Goal: Task Accomplishment & Management: Use online tool/utility

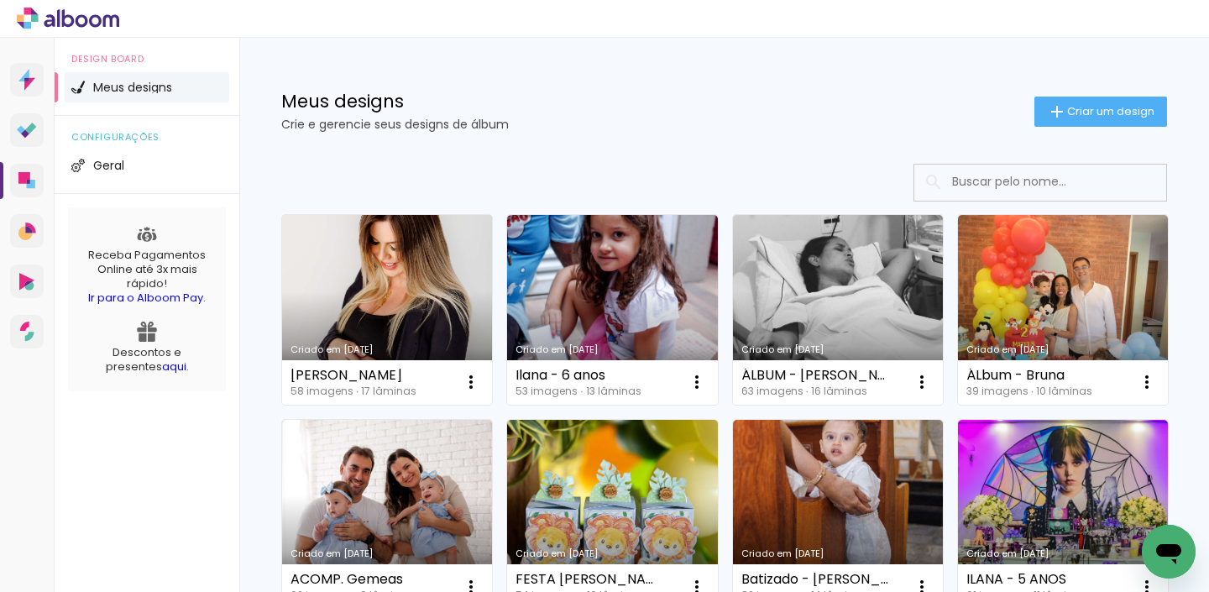
click at [396, 286] on link "Criado em [DATE]" at bounding box center [387, 310] width 210 height 190
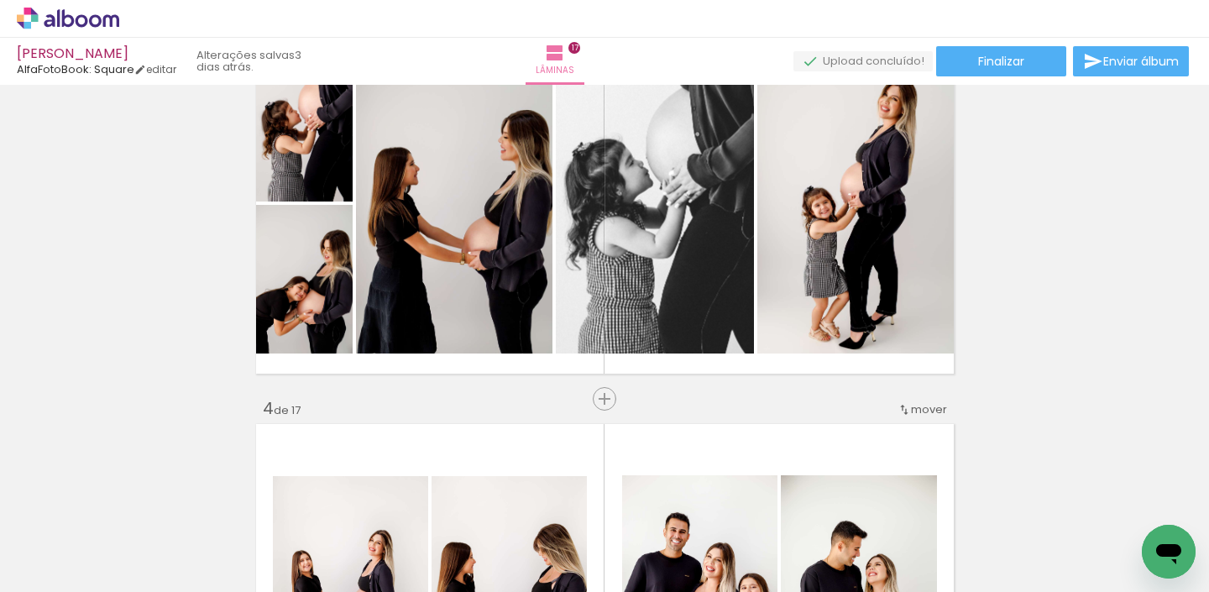
scroll to position [885, 0]
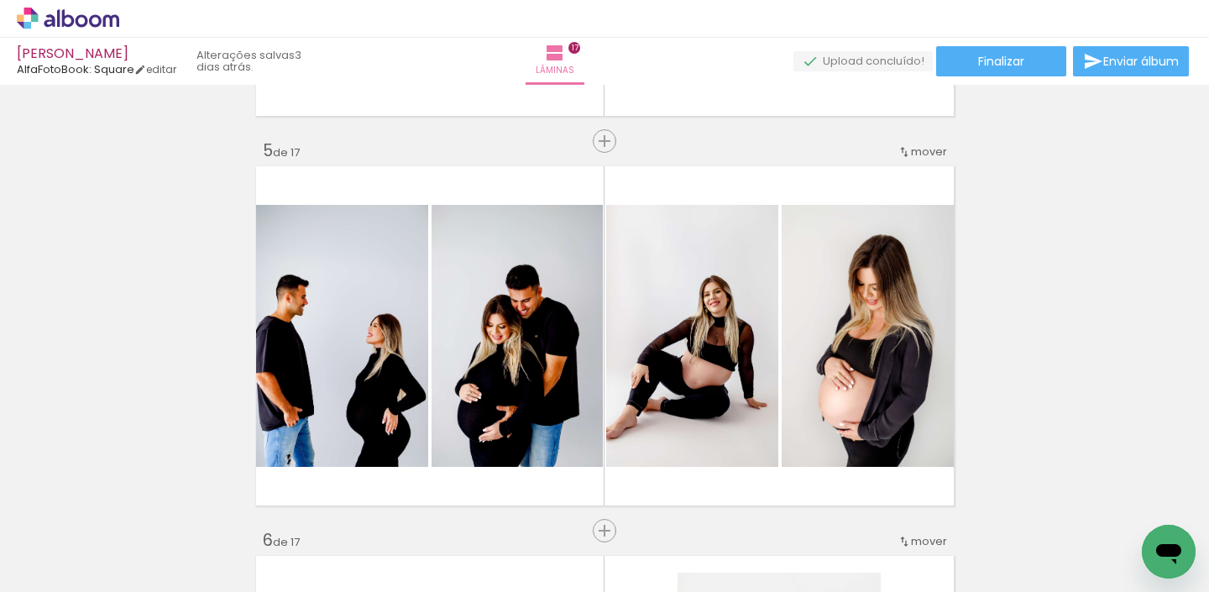
scroll to position [1540, 0]
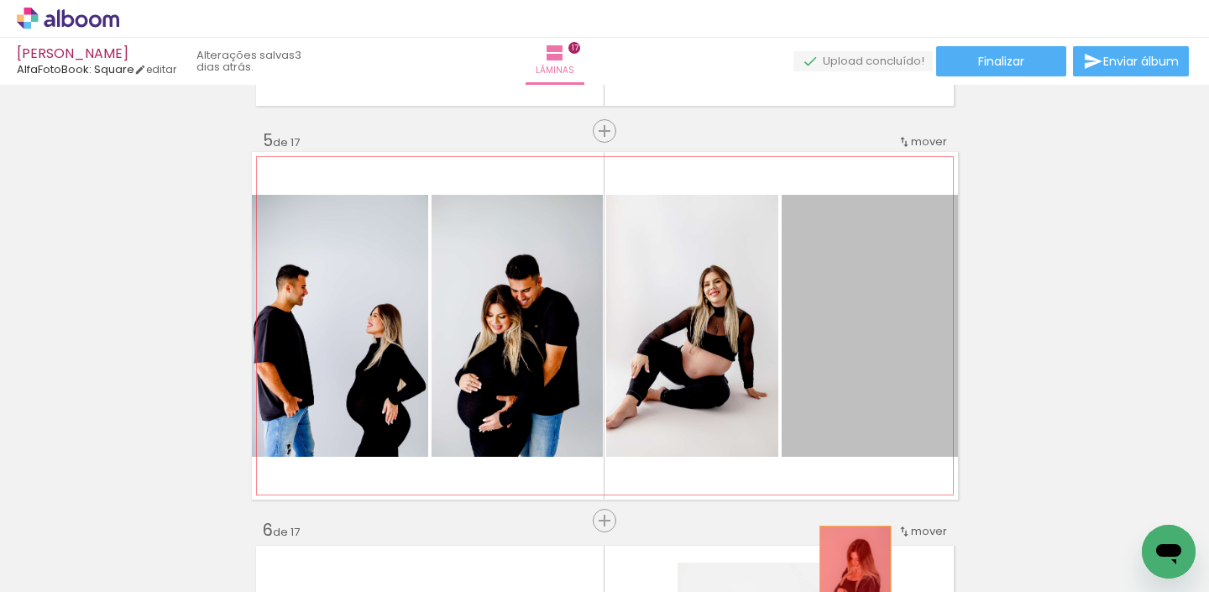
drag, startPoint x: 849, startPoint y: 308, endPoint x: 841, endPoint y: 564, distance: 255.4
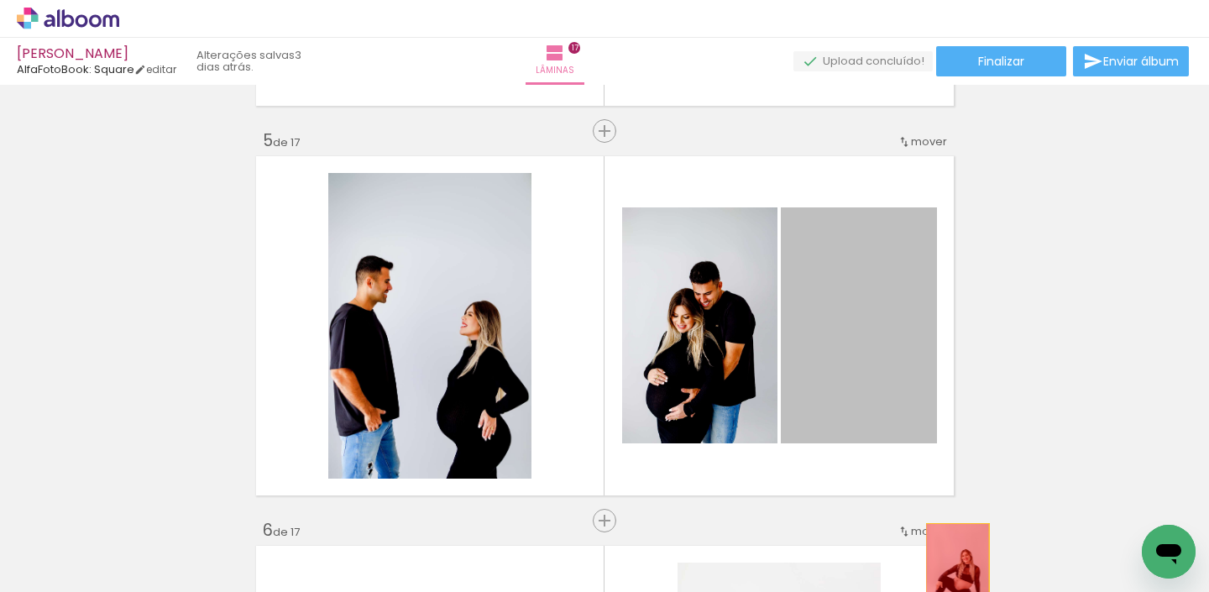
drag, startPoint x: 873, startPoint y: 291, endPoint x: 956, endPoint y: 569, distance: 291.0
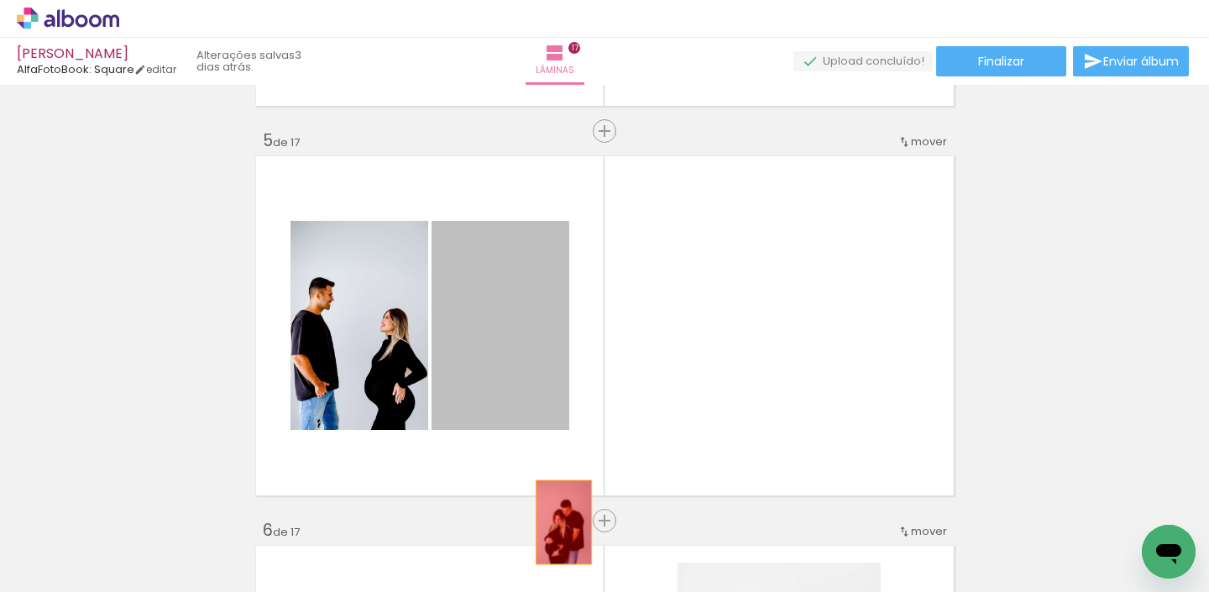
drag, startPoint x: 490, startPoint y: 295, endPoint x: 555, endPoint y: 526, distance: 239.8
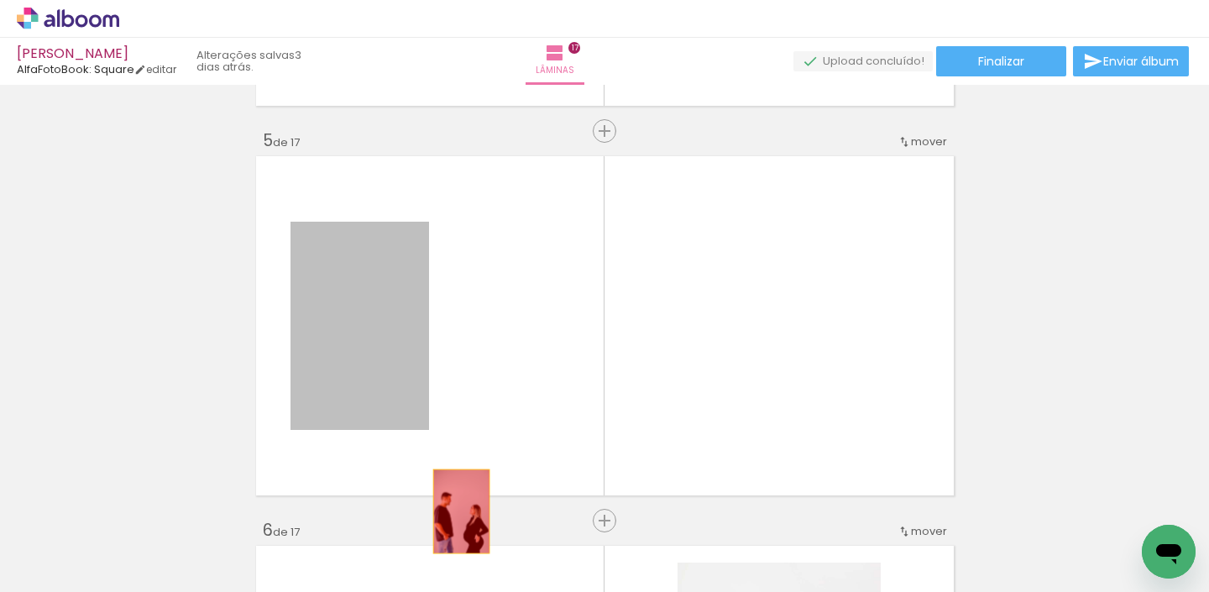
drag, startPoint x: 391, startPoint y: 338, endPoint x: 458, endPoint y: 516, distance: 190.0
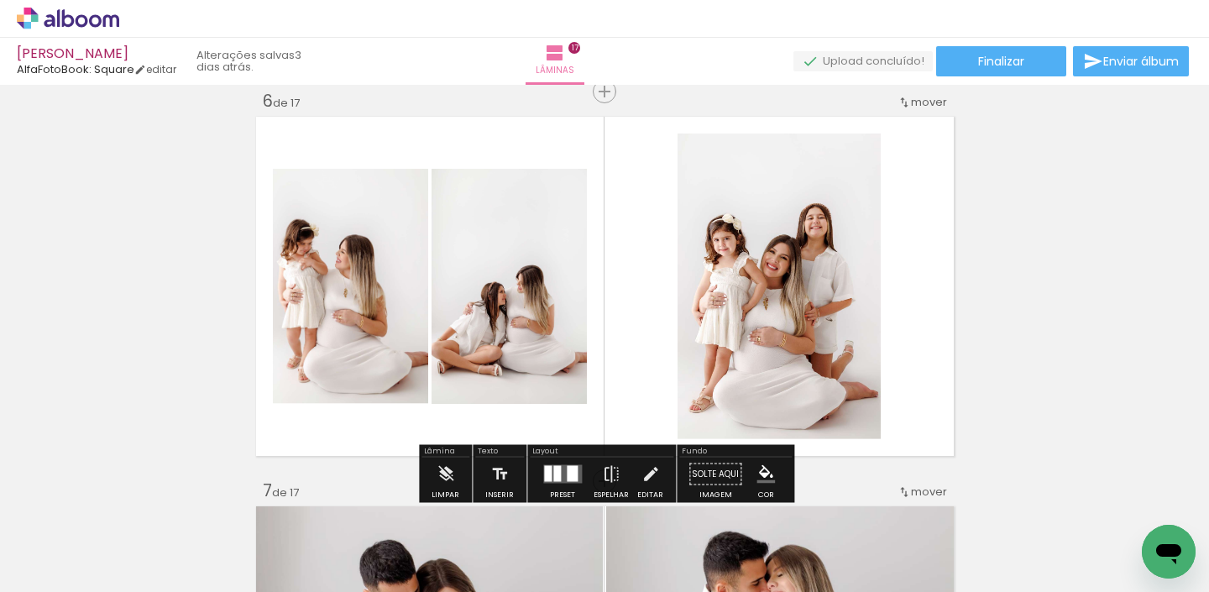
scroll to position [1971, 0]
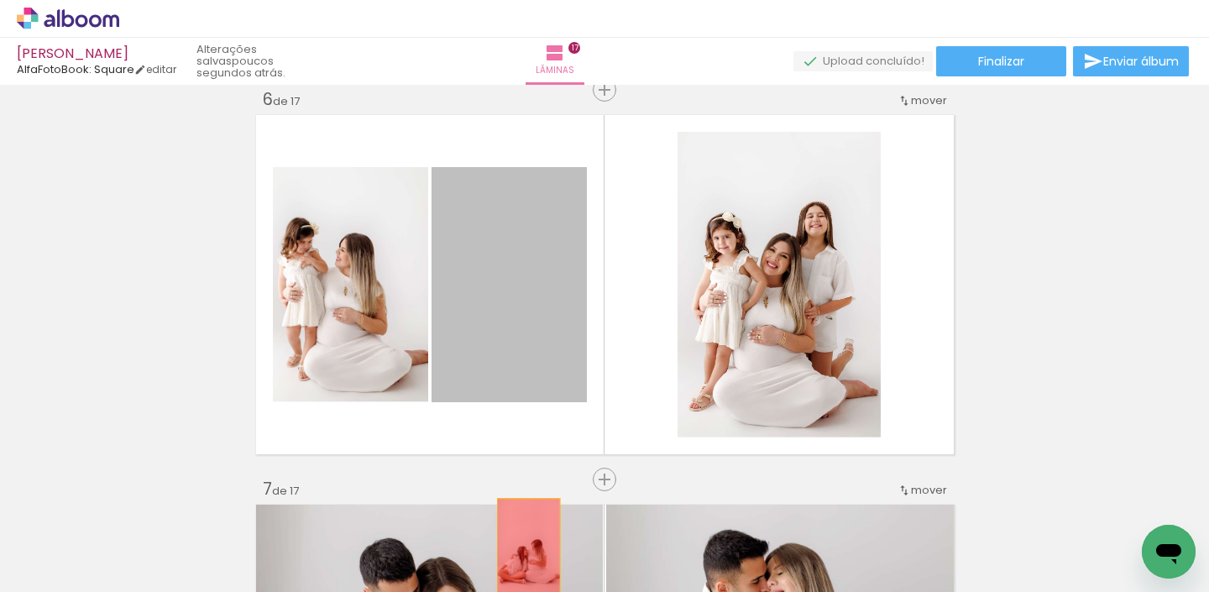
drag, startPoint x: 522, startPoint y: 270, endPoint x: 525, endPoint y: 573, distance: 303.2
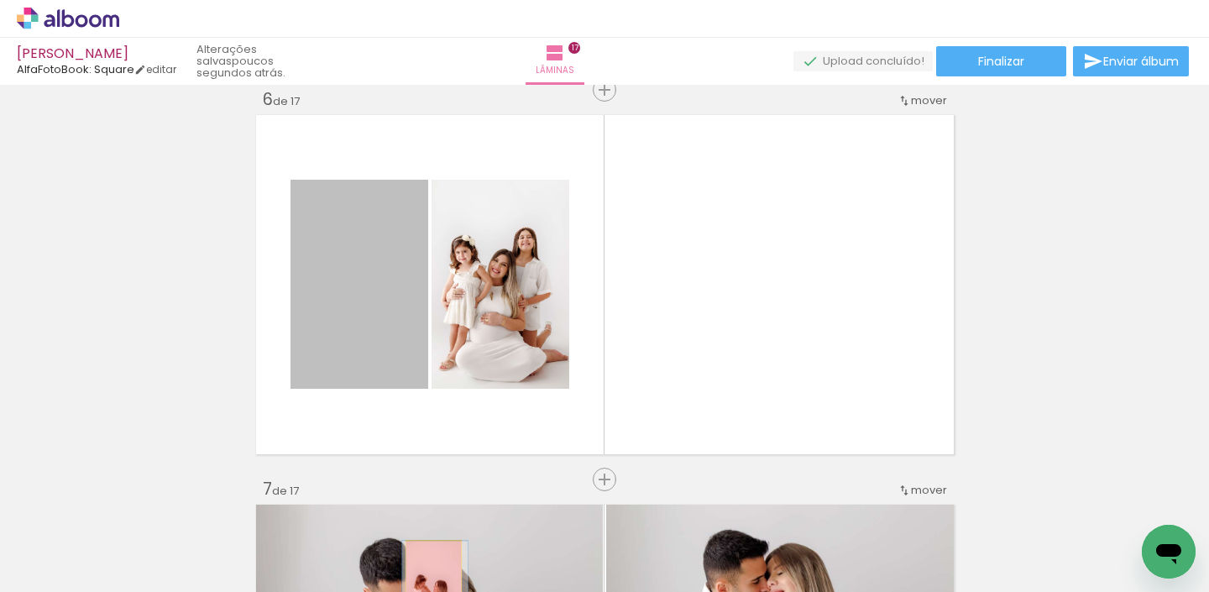
drag, startPoint x: 360, startPoint y: 246, endPoint x: 423, endPoint y: 576, distance: 336.0
click at [433, 582] on quentale-workspace at bounding box center [604, 296] width 1209 height 592
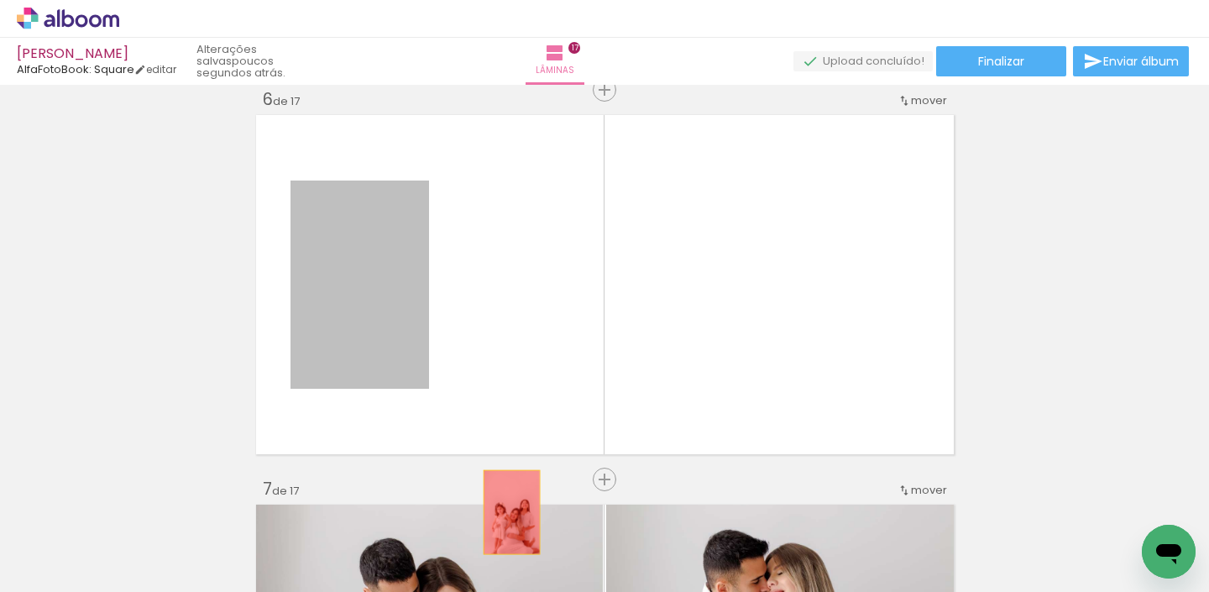
drag, startPoint x: 399, startPoint y: 235, endPoint x: 511, endPoint y: 512, distance: 299.1
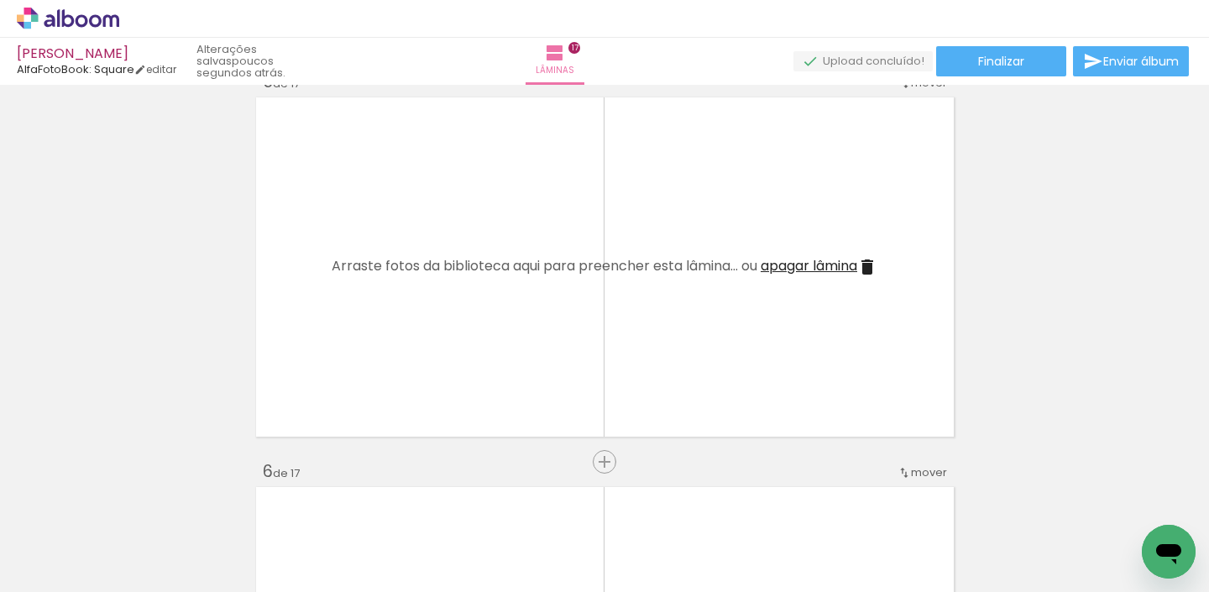
scroll to position [1643, 0]
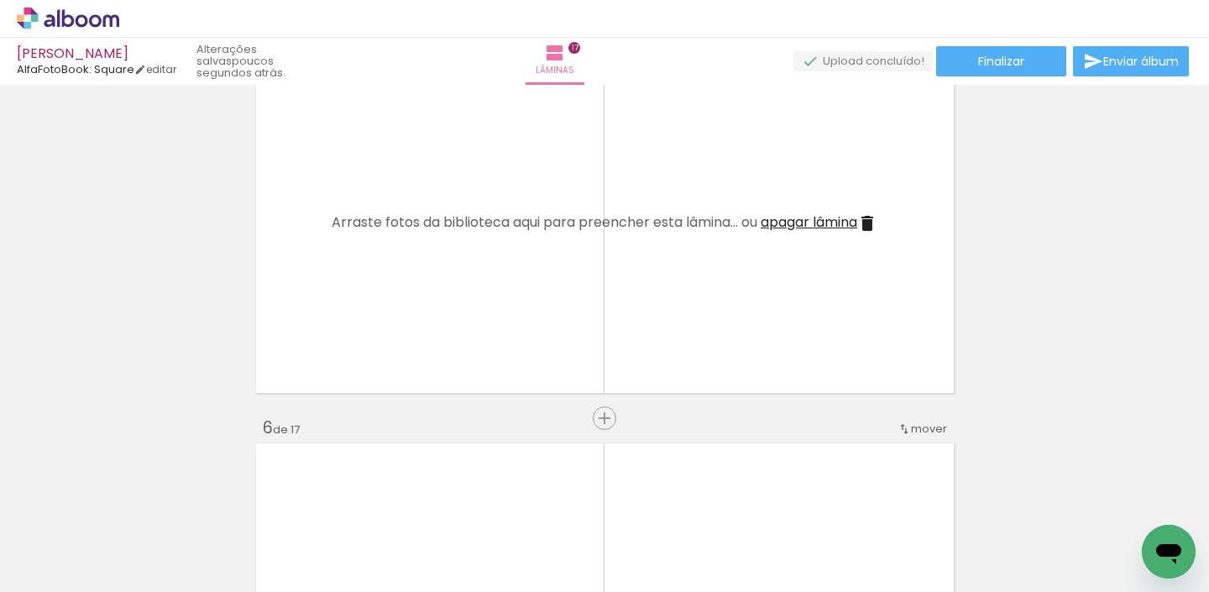
click at [139, 506] on iron-icon at bounding box center [132, 502] width 18 height 18
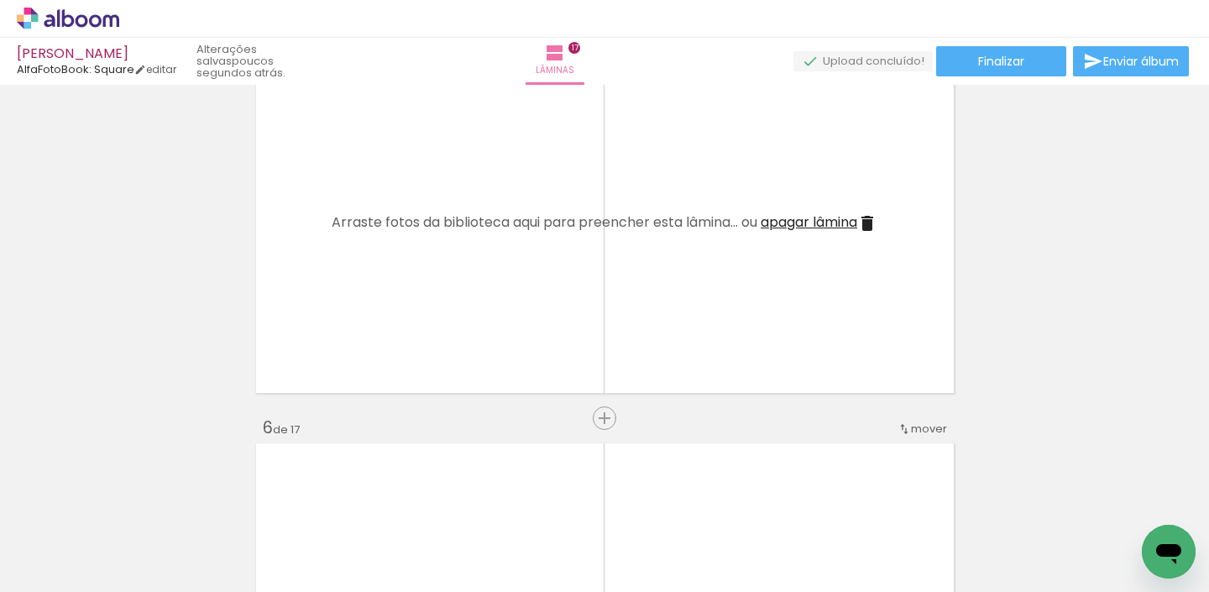
scroll to position [0, 623]
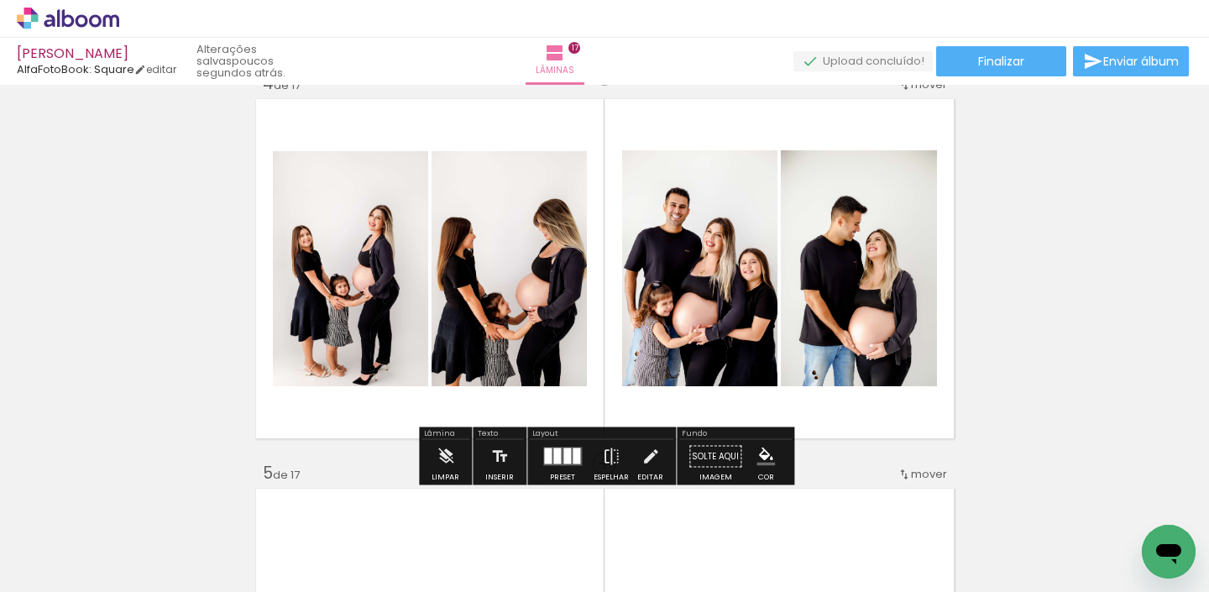
scroll to position [1215, 0]
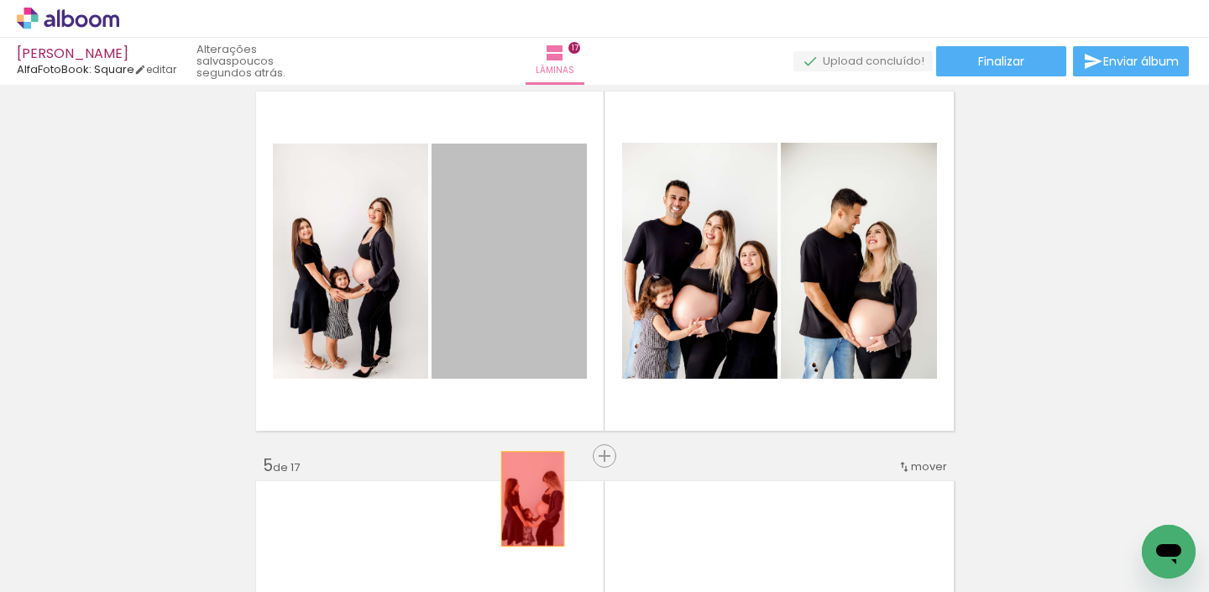
drag, startPoint x: 522, startPoint y: 239, endPoint x: 531, endPoint y: 506, distance: 266.4
click at [532, 506] on quentale-workspace at bounding box center [604, 296] width 1209 height 592
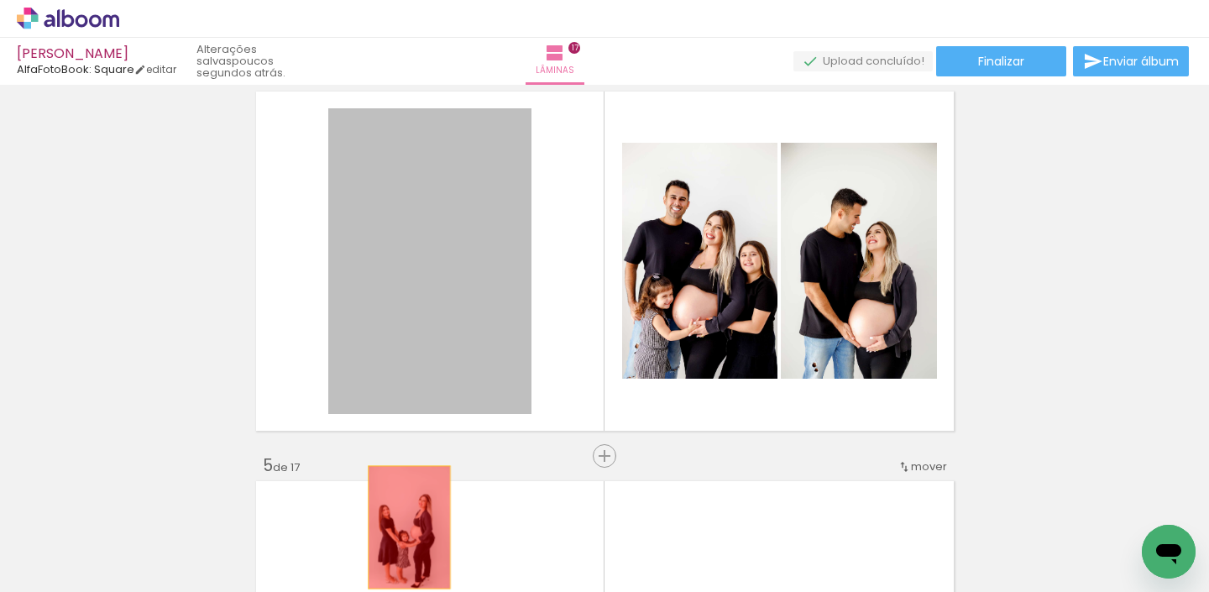
drag, startPoint x: 389, startPoint y: 264, endPoint x: 400, endPoint y: 525, distance: 261.4
click at [413, 536] on quentale-workspace at bounding box center [604, 296] width 1209 height 592
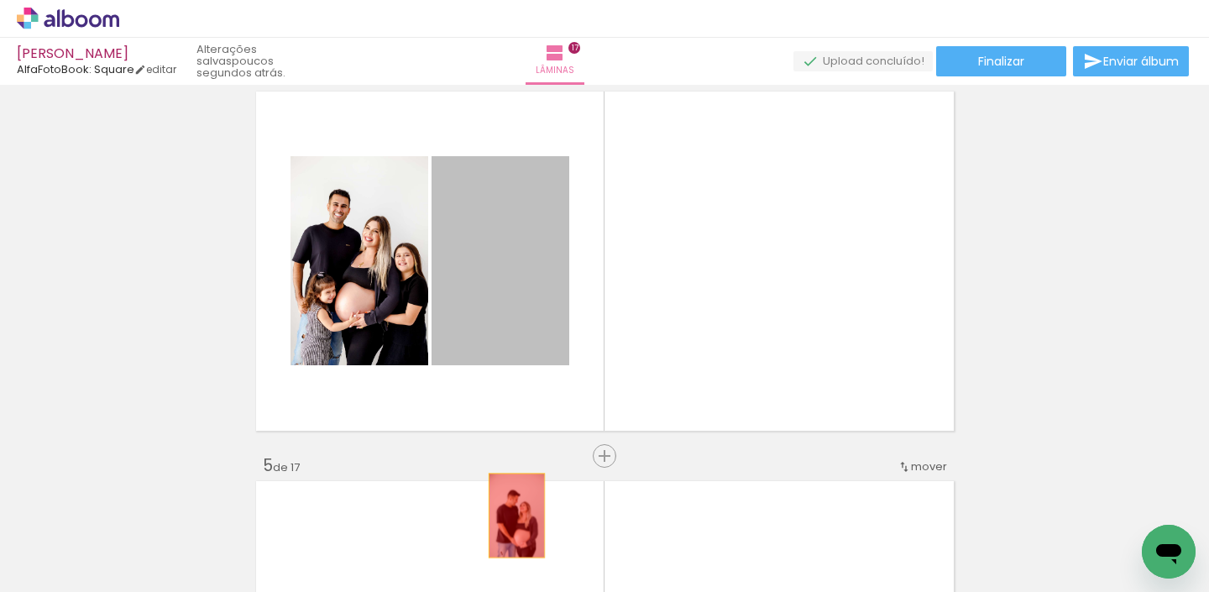
drag, startPoint x: 512, startPoint y: 239, endPoint x: 515, endPoint y: 532, distance: 293.1
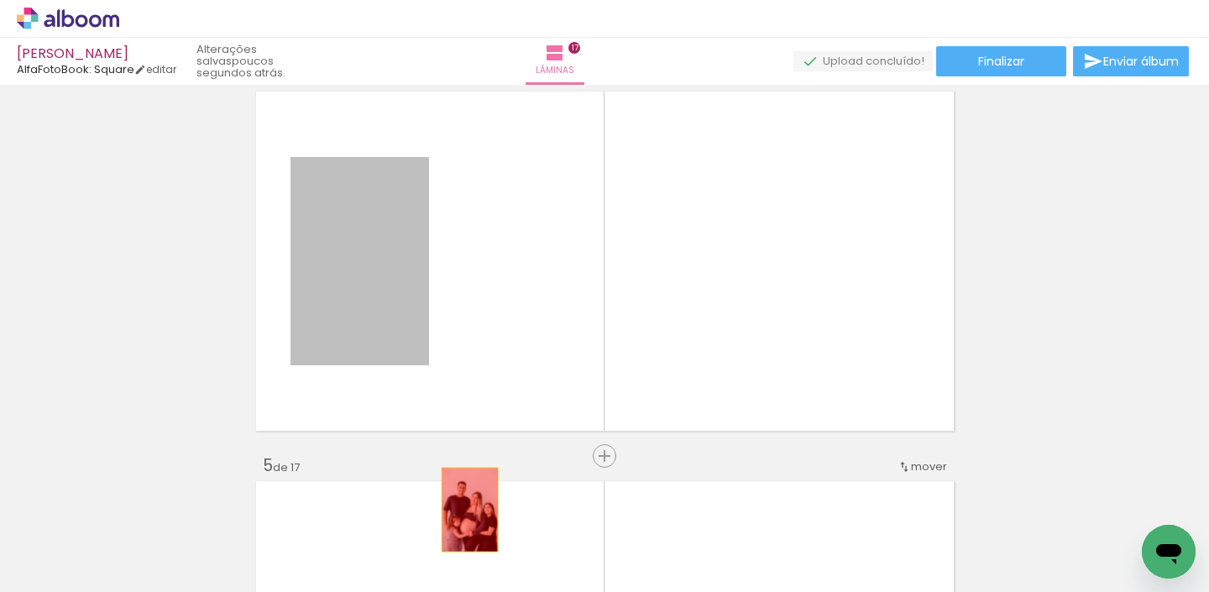
drag, startPoint x: 359, startPoint y: 230, endPoint x: 464, endPoint y: 511, distance: 300.3
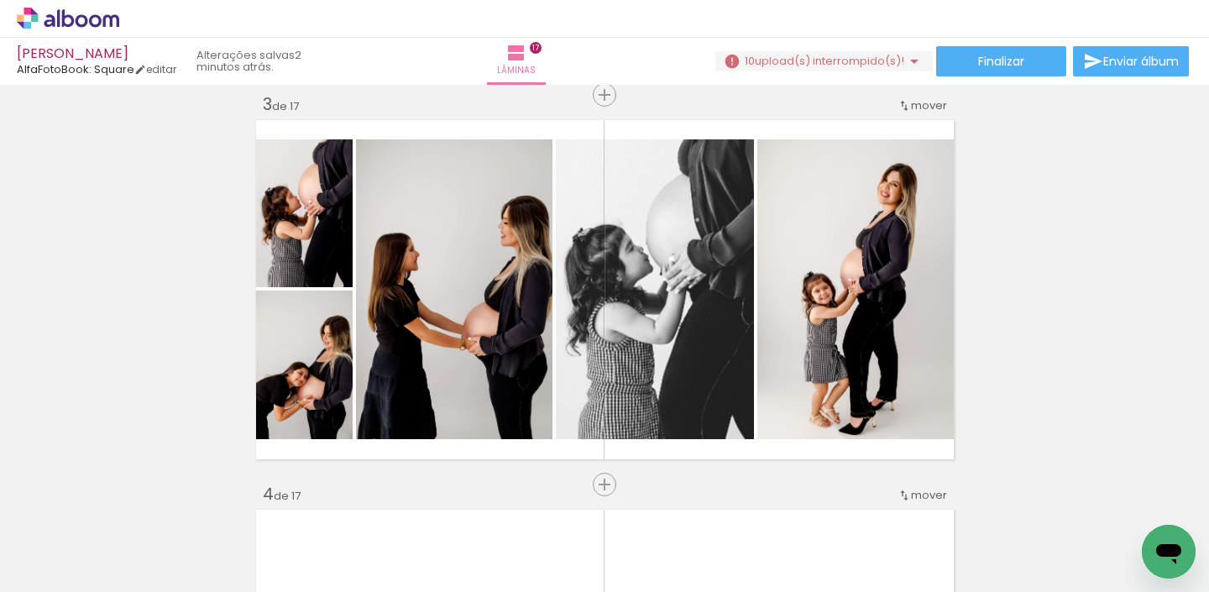
scroll to position [799, 0]
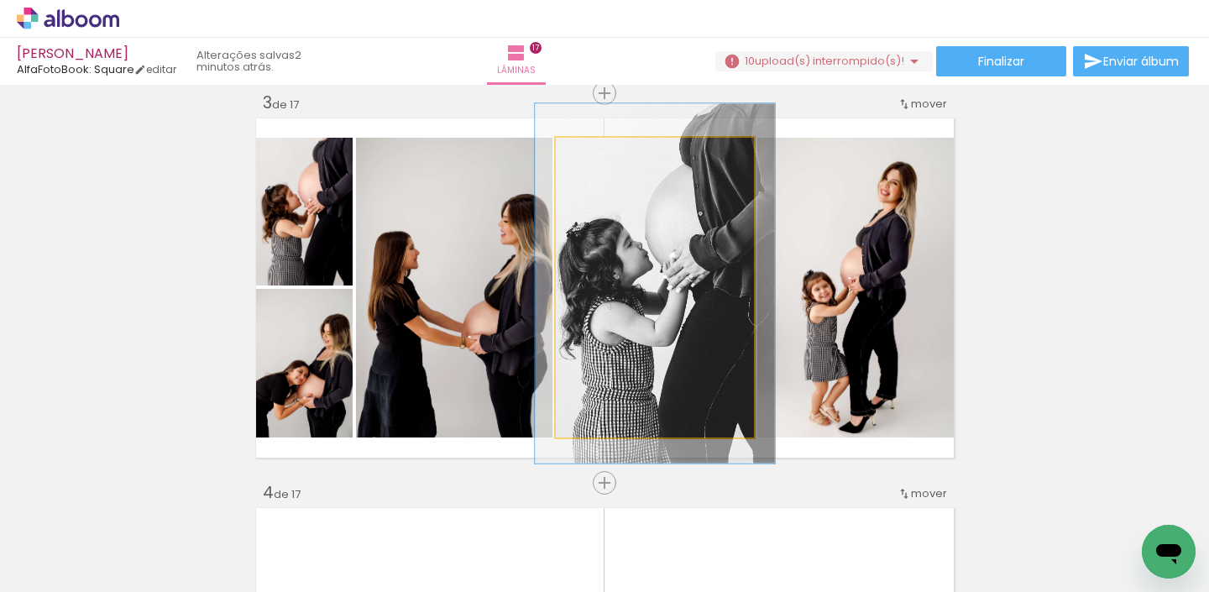
type paper-slider "120"
click at [615, 164] on div at bounding box center [608, 155] width 27 height 27
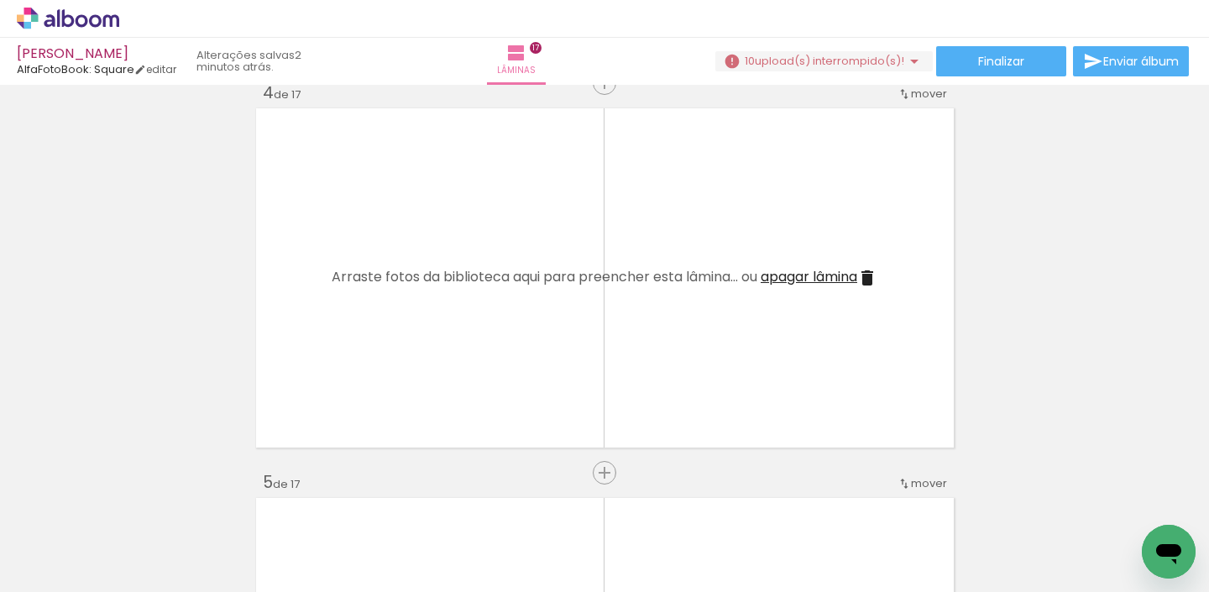
scroll to position [1194, 0]
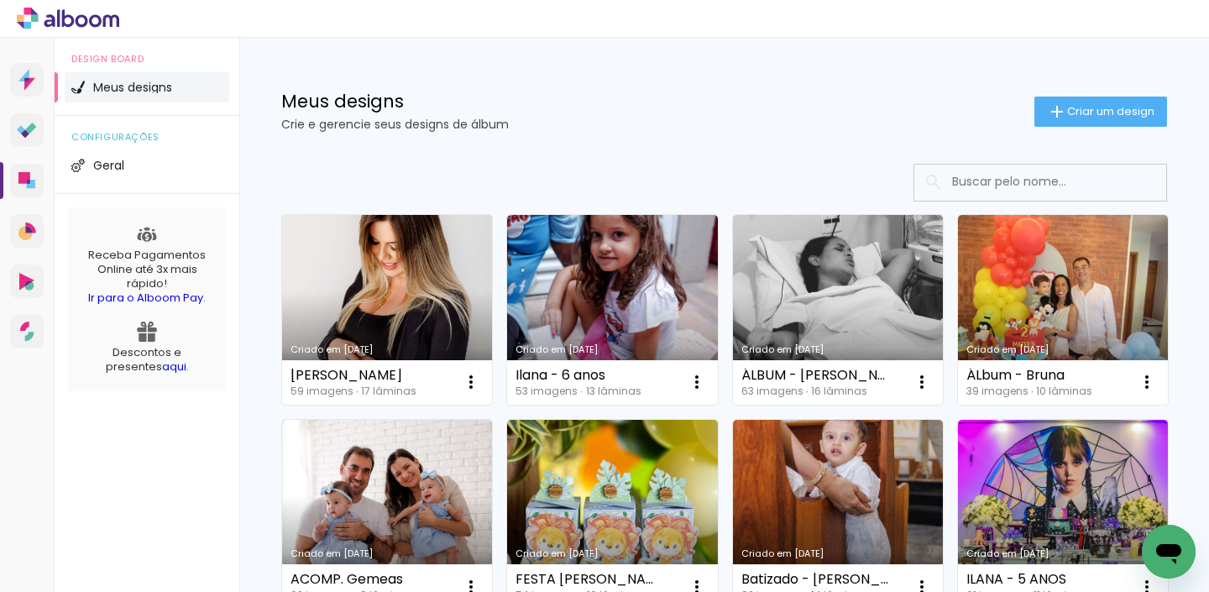
click at [327, 324] on link "Criado em [DATE]" at bounding box center [387, 310] width 210 height 190
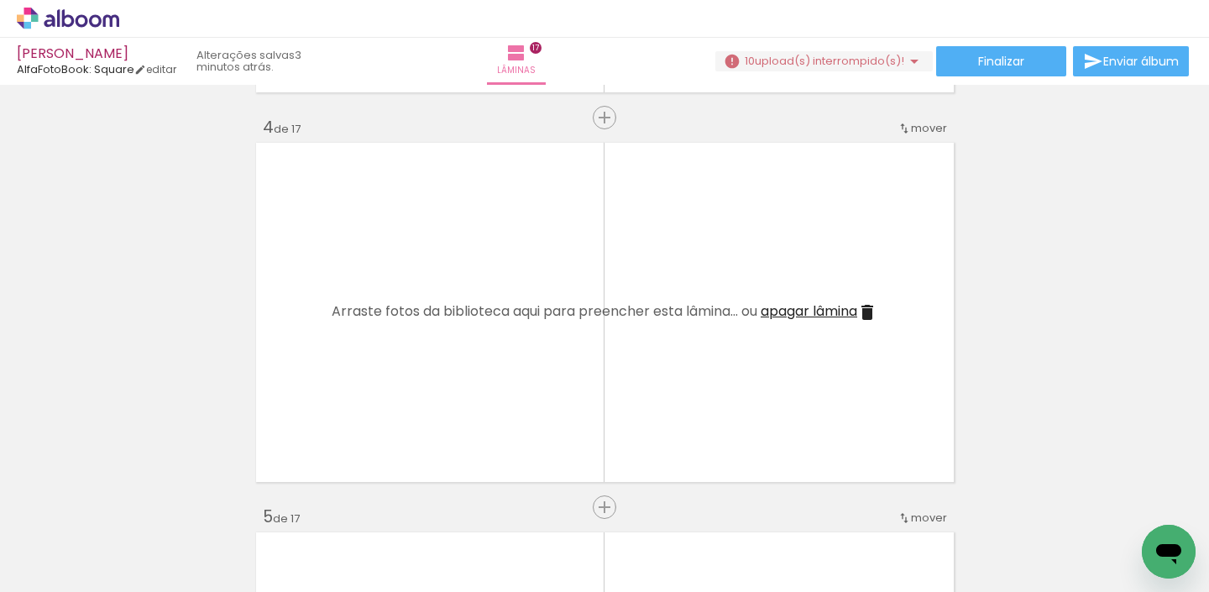
scroll to position [1161, 0]
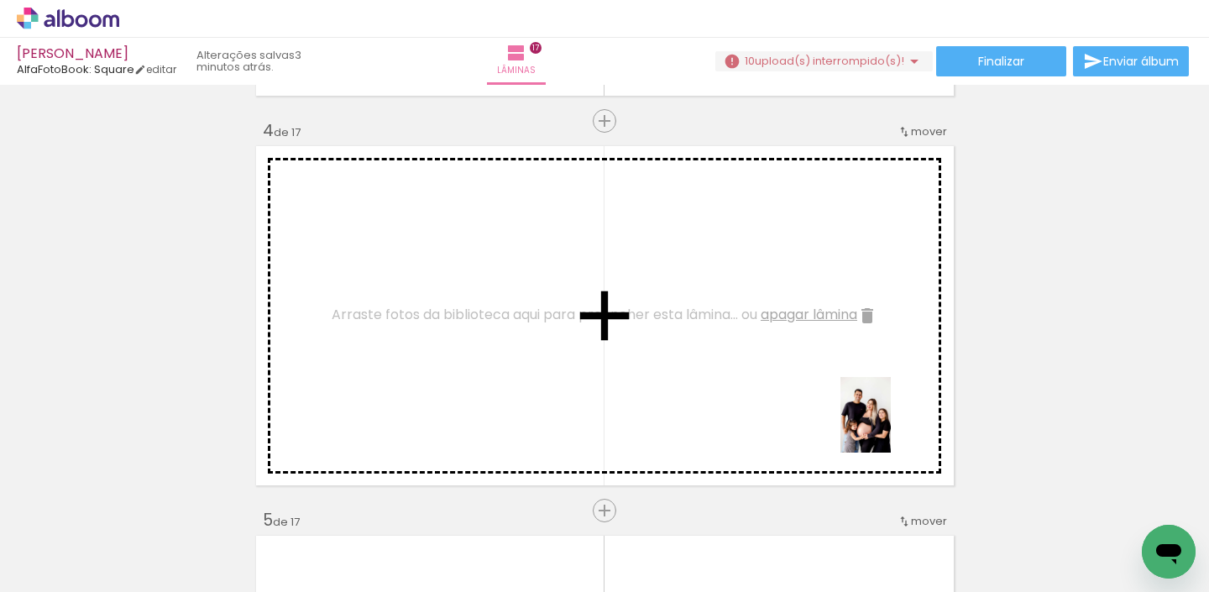
drag, startPoint x: 1023, startPoint y: 540, endPoint x: 885, endPoint y: 421, distance: 182.2
click at [888, 421] on quentale-workspace at bounding box center [604, 296] width 1209 height 592
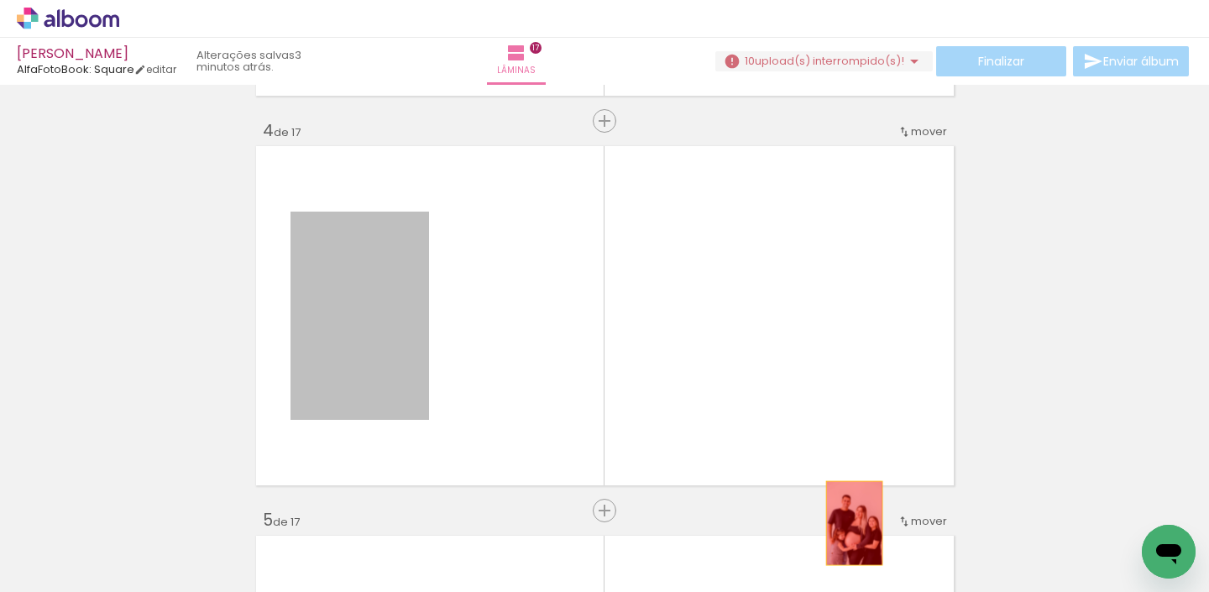
drag, startPoint x: 382, startPoint y: 336, endPoint x: 868, endPoint y: 545, distance: 528.6
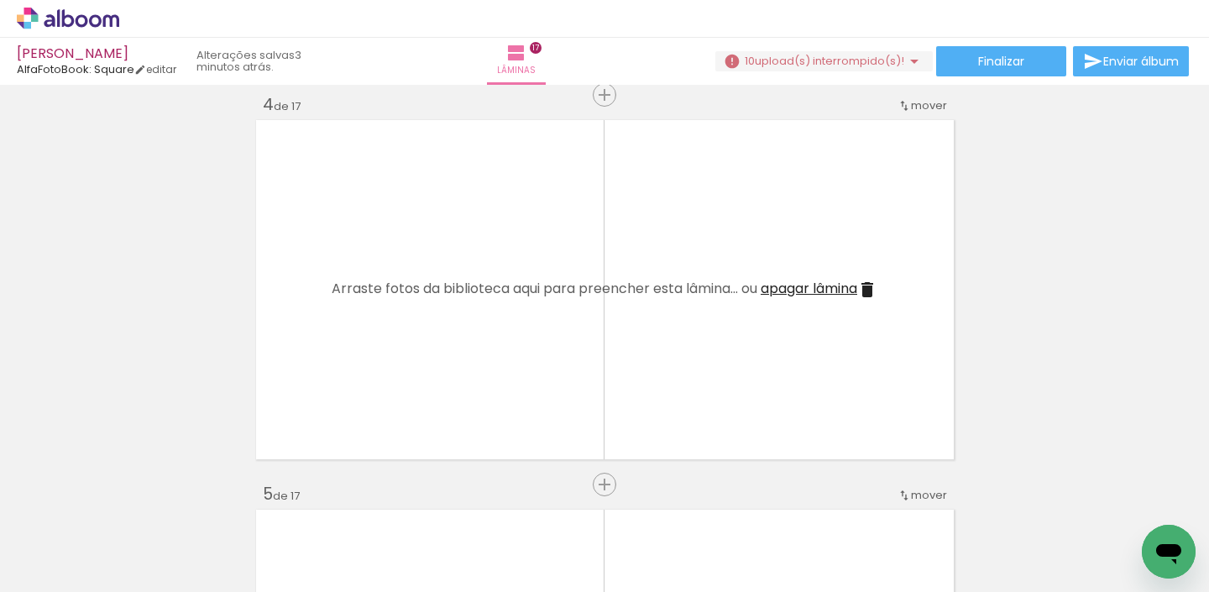
scroll to position [1189, 0]
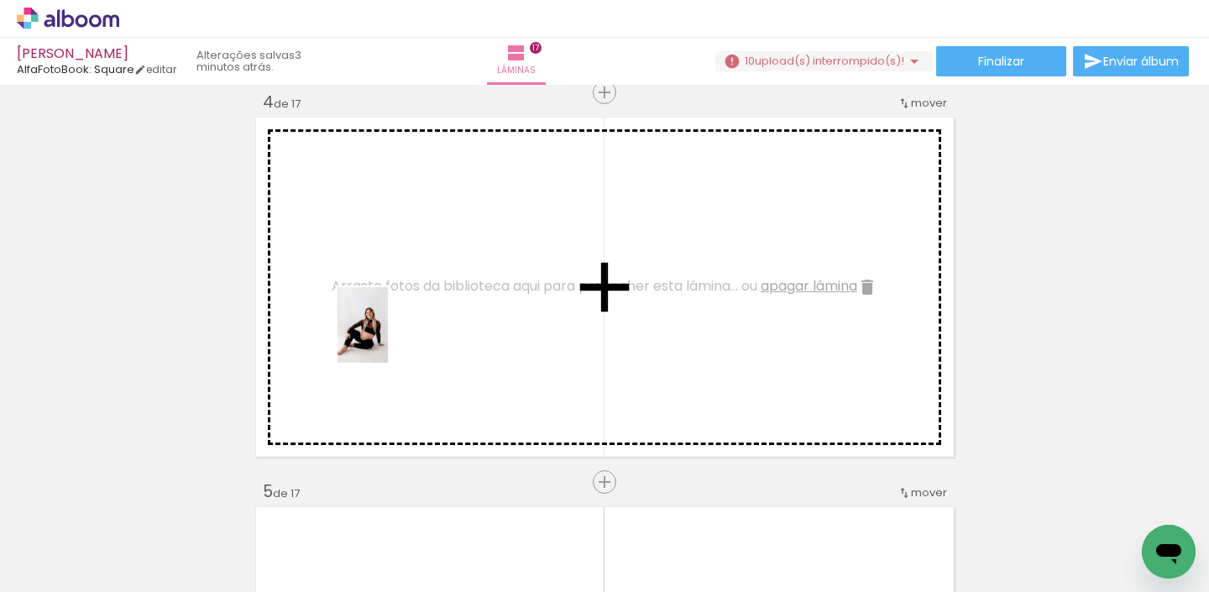
drag, startPoint x: 1098, startPoint y: 533, endPoint x: 386, endPoint y: 336, distance: 738.2
click at [386, 336] on quentale-workspace at bounding box center [604, 296] width 1209 height 592
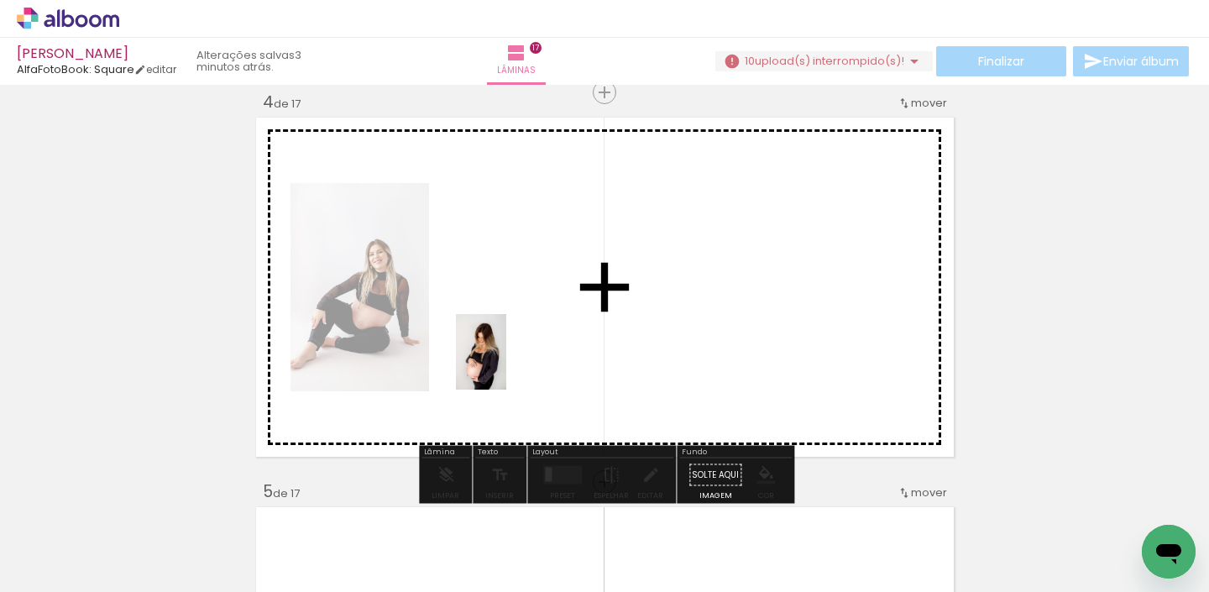
drag, startPoint x: 174, startPoint y: 525, endPoint x: 506, endPoint y: 364, distance: 369.2
click at [506, 364] on quentale-workspace at bounding box center [604, 296] width 1209 height 592
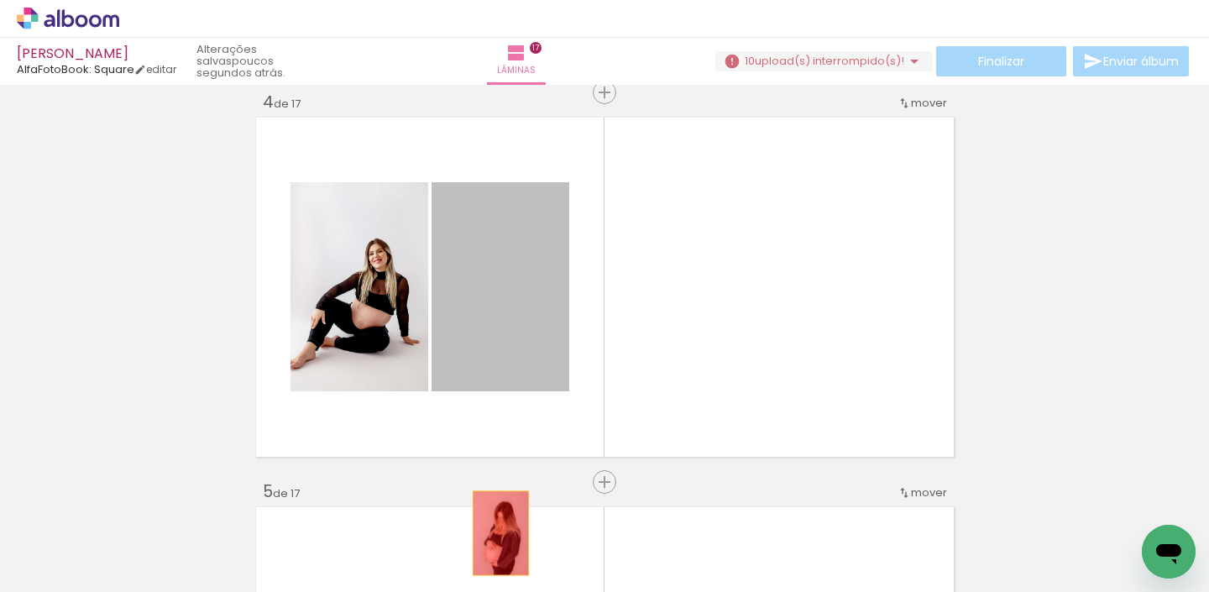
drag, startPoint x: 496, startPoint y: 296, endPoint x: 497, endPoint y: 558, distance: 261.2
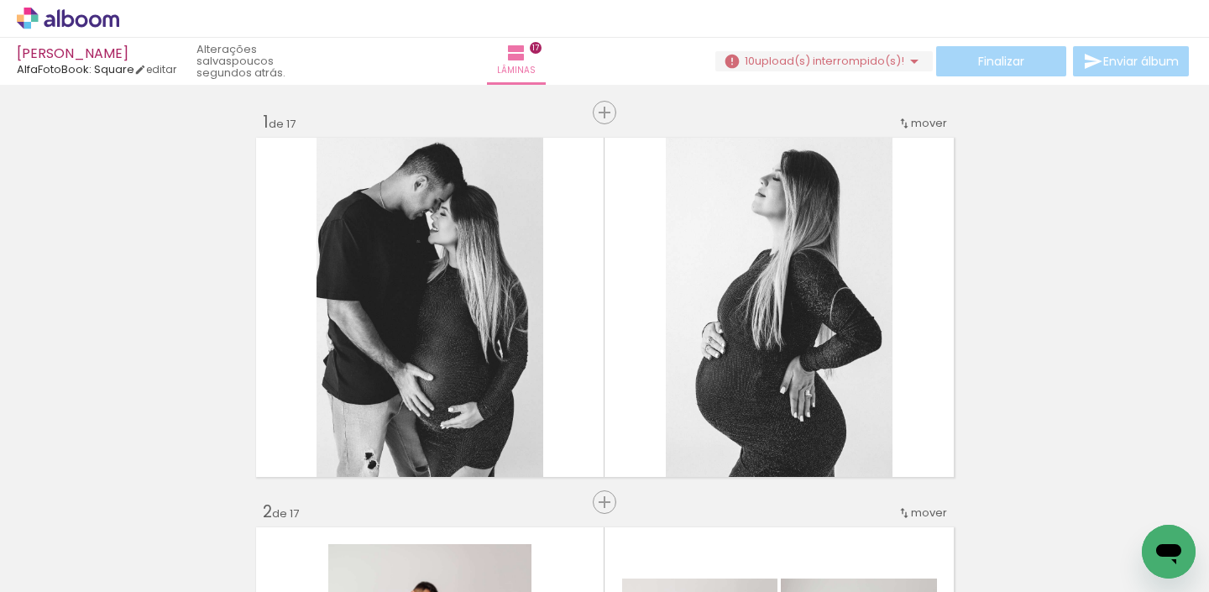
scroll to position [1189, 0]
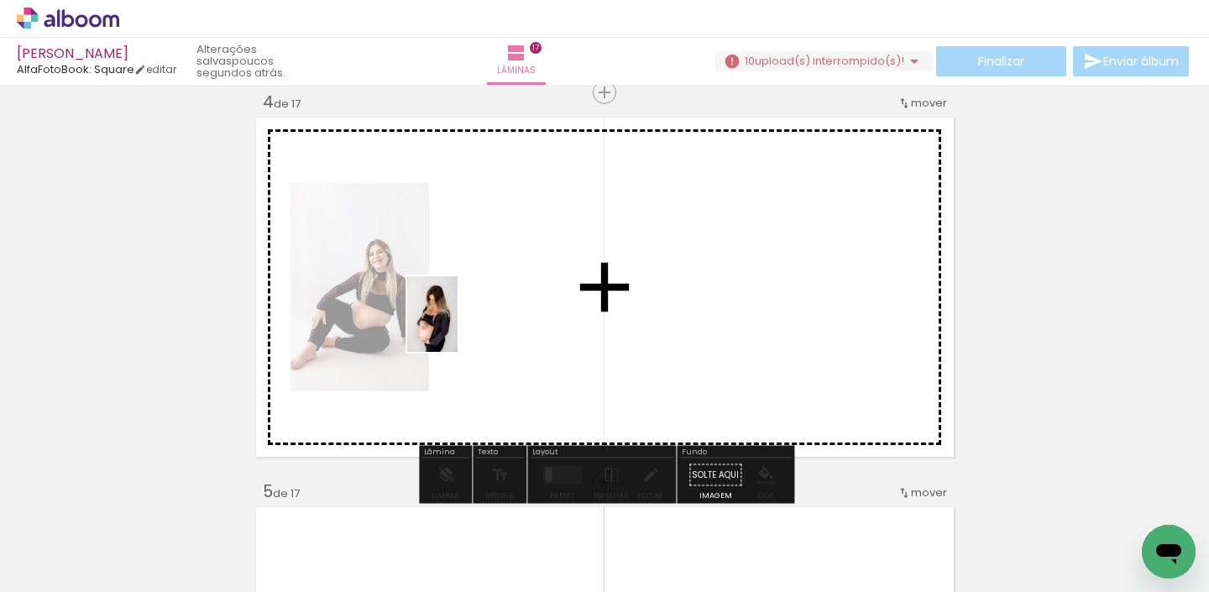
drag, startPoint x: 181, startPoint y: 530, endPoint x: 490, endPoint y: 309, distance: 379.9
click at [490, 309] on quentale-workspace at bounding box center [604, 296] width 1209 height 592
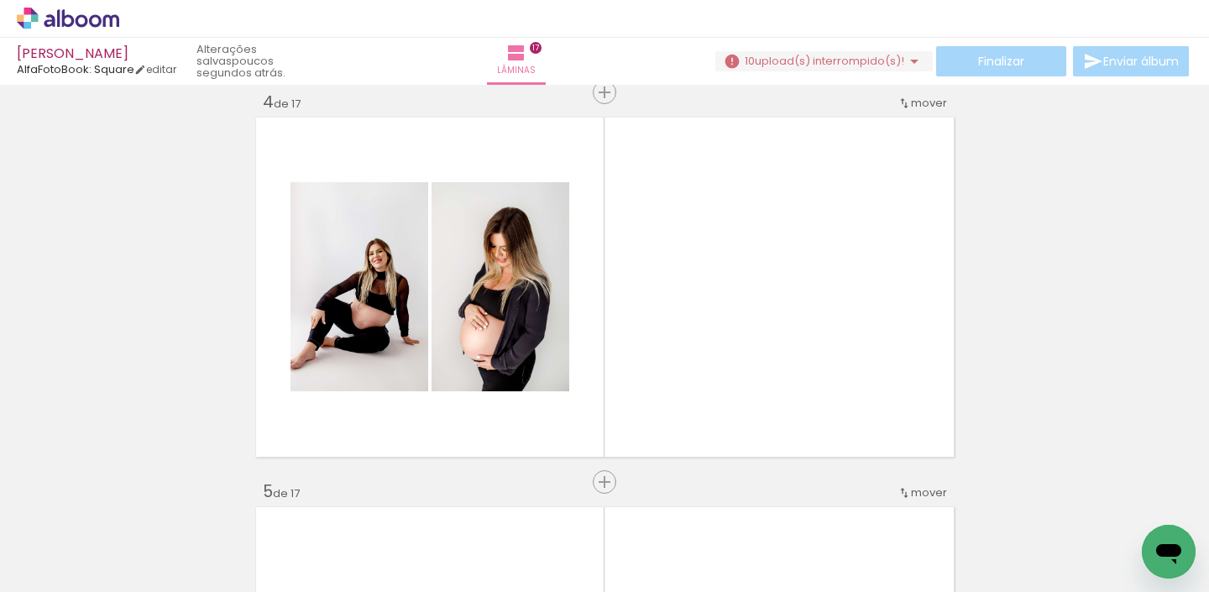
scroll to position [0, 0]
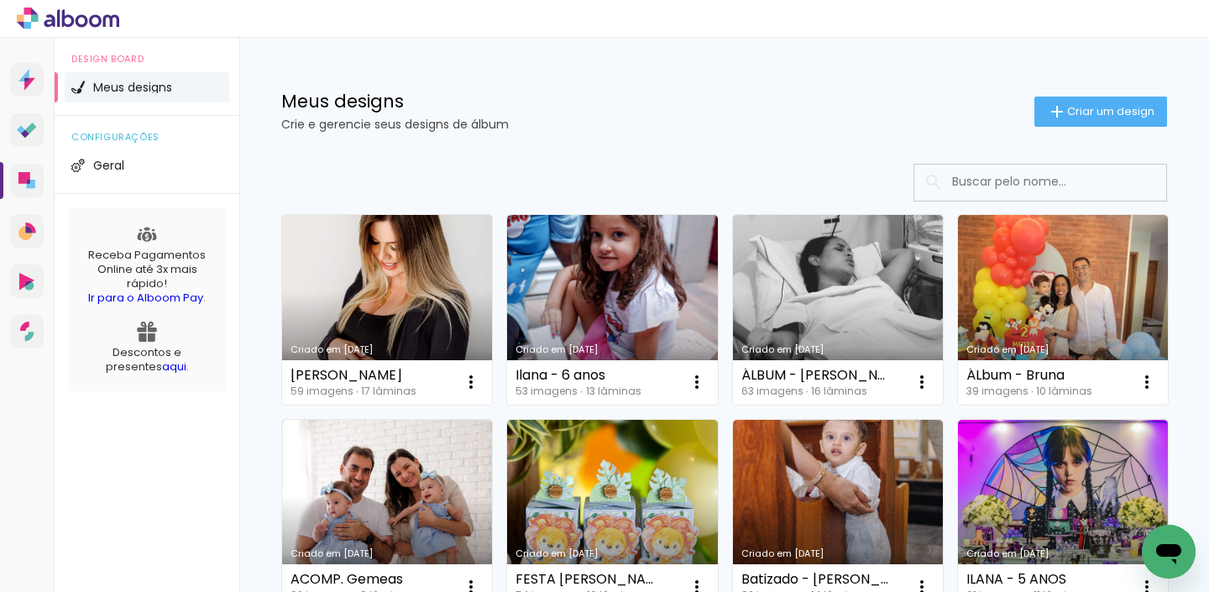
click at [452, 285] on link "Criado em [DATE]" at bounding box center [387, 310] width 210 height 190
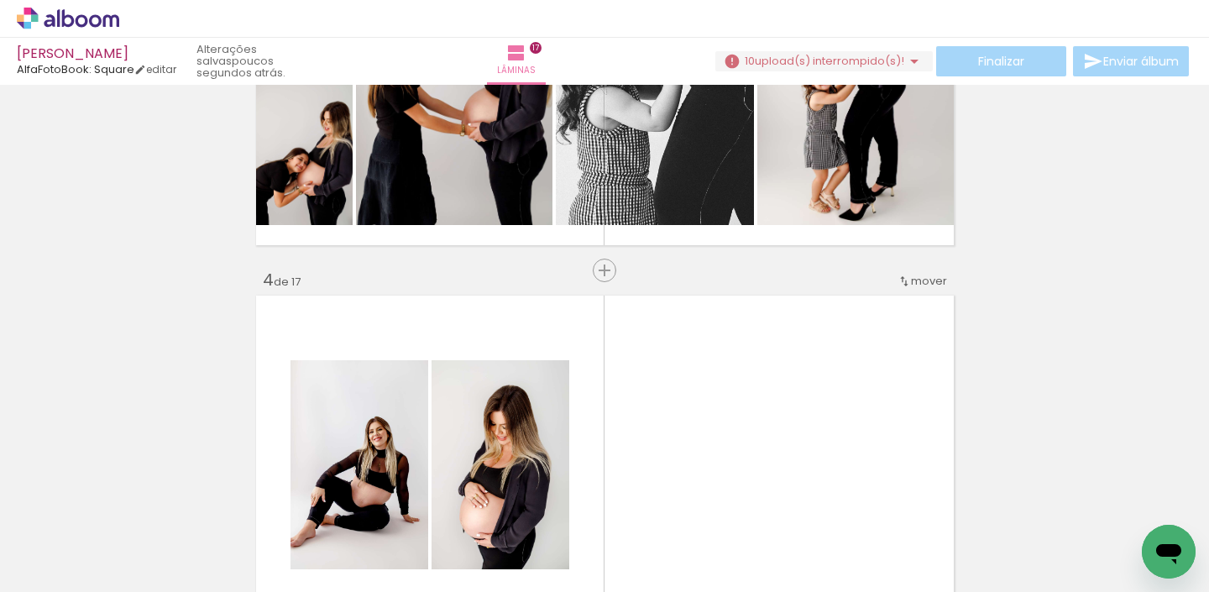
scroll to position [1179, 0]
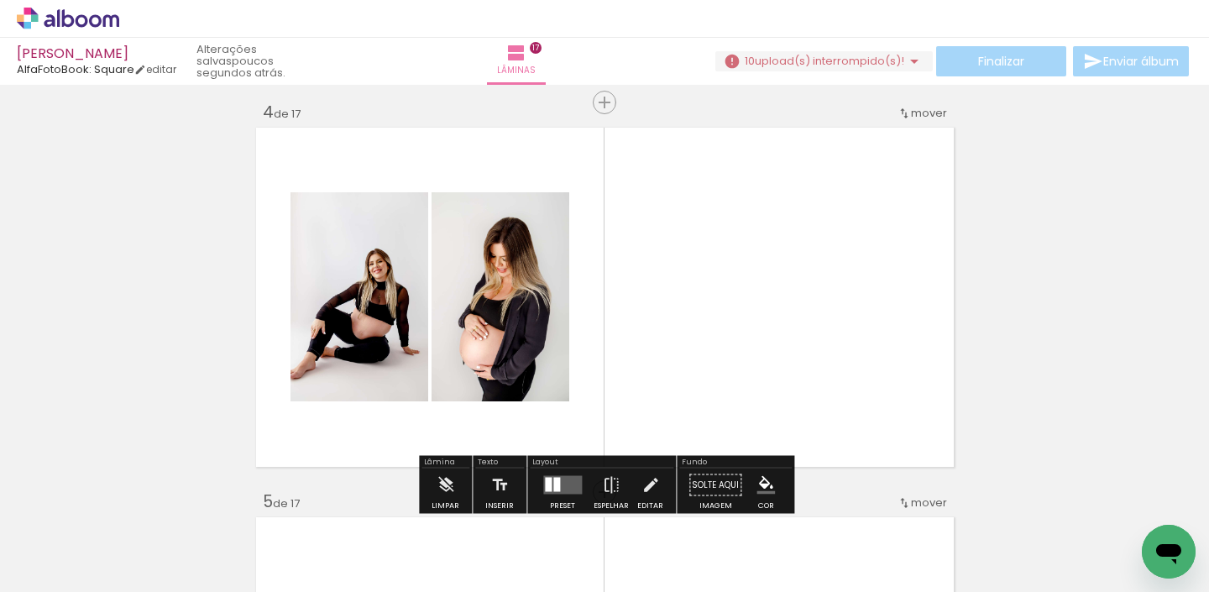
drag, startPoint x: 1045, startPoint y: 531, endPoint x: 814, endPoint y: 275, distance: 344.9
click at [816, 276] on quentale-workspace at bounding box center [604, 296] width 1209 height 592
drag, startPoint x: 1056, startPoint y: 536, endPoint x: 863, endPoint y: 340, distance: 274.4
click at [872, 342] on quentale-workspace at bounding box center [604, 296] width 1209 height 592
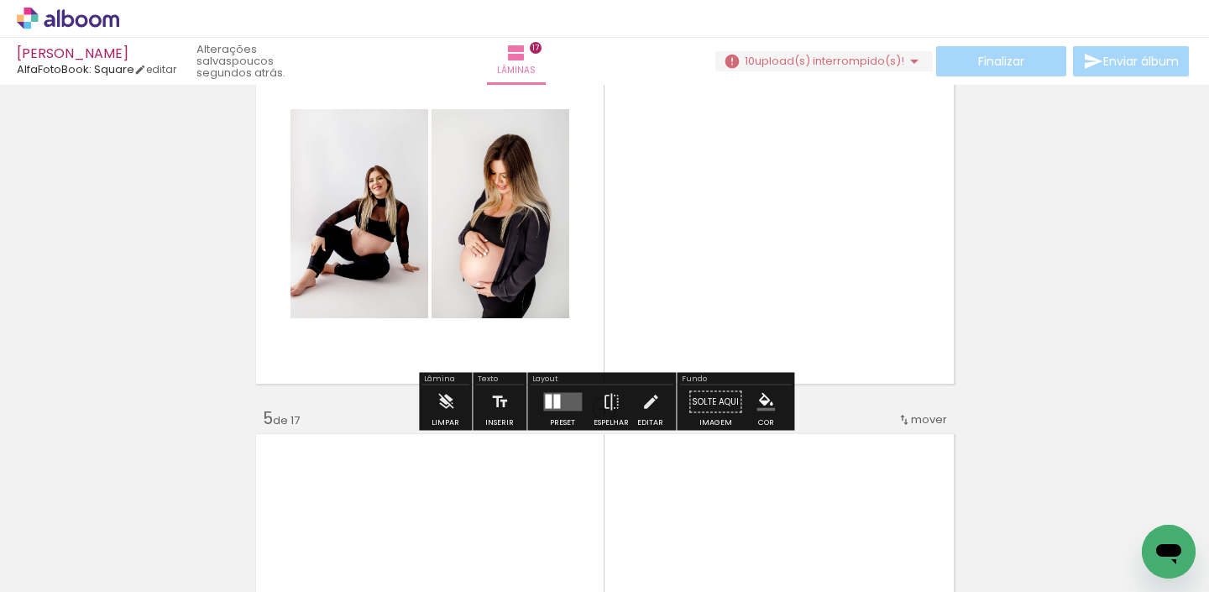
scroll to position [1297, 0]
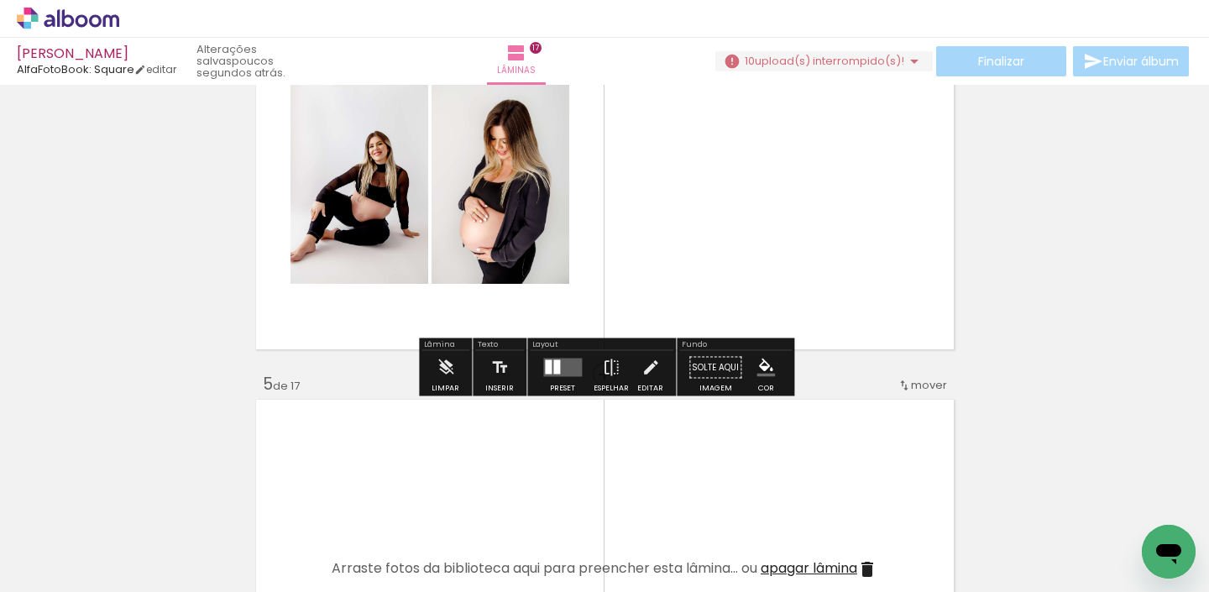
drag, startPoint x: 1051, startPoint y: 527, endPoint x: 930, endPoint y: 298, distance: 258.5
click at [935, 298] on quentale-workspace at bounding box center [604, 296] width 1209 height 592
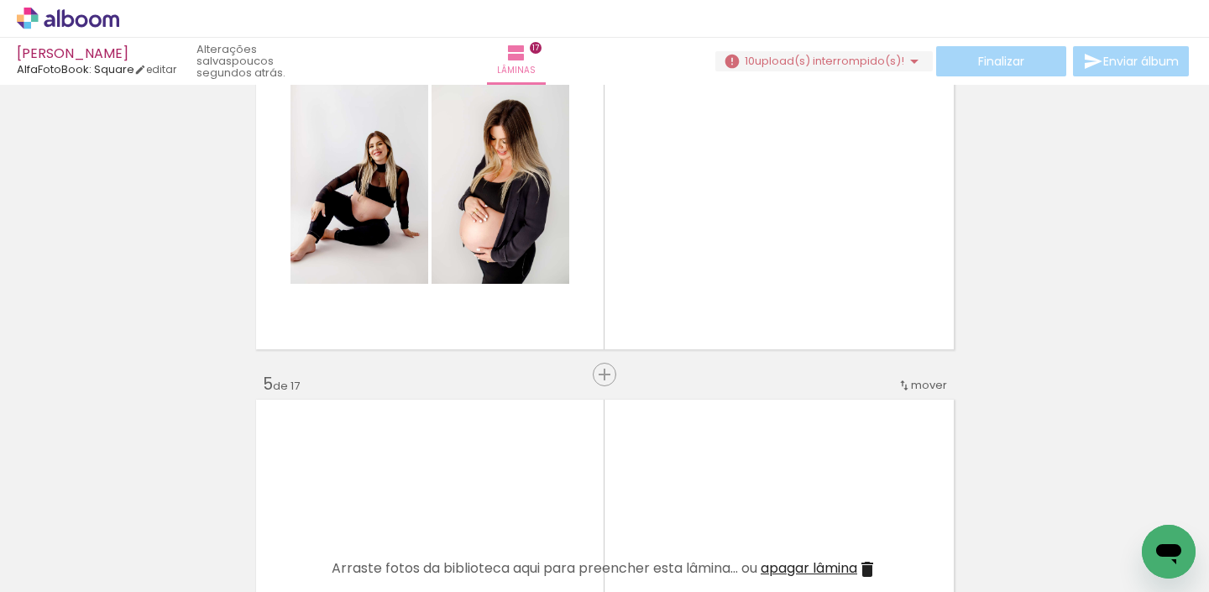
click at [138, 545] on iron-horizontal-list at bounding box center [121, 539] width 34 height 105
drag, startPoint x: 1068, startPoint y: 542, endPoint x: 967, endPoint y: 275, distance: 285.5
click at [974, 275] on quentale-workspace at bounding box center [604, 296] width 1209 height 592
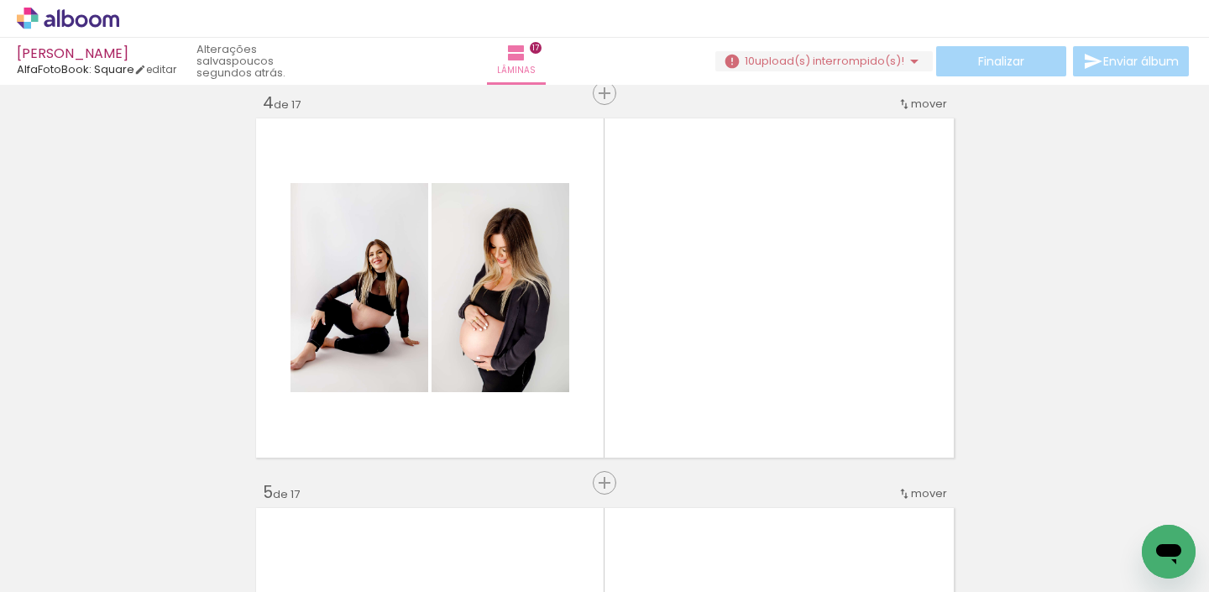
scroll to position [1176, 0]
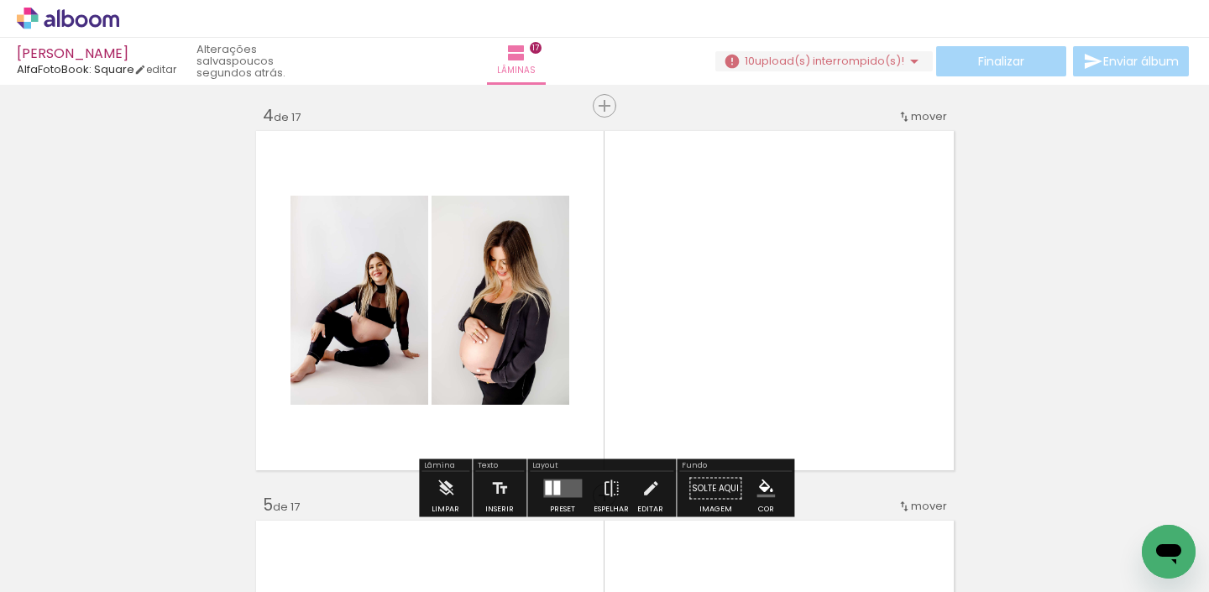
click at [765, 296] on quentale-layouter at bounding box center [605, 301] width 706 height 348
drag, startPoint x: 1039, startPoint y: 544, endPoint x: 901, endPoint y: 366, distance: 225.1
click at [916, 375] on quentale-workspace at bounding box center [604, 296] width 1209 height 592
click at [138, 528] on iron-horizontal-list at bounding box center [121, 539] width 34 height 105
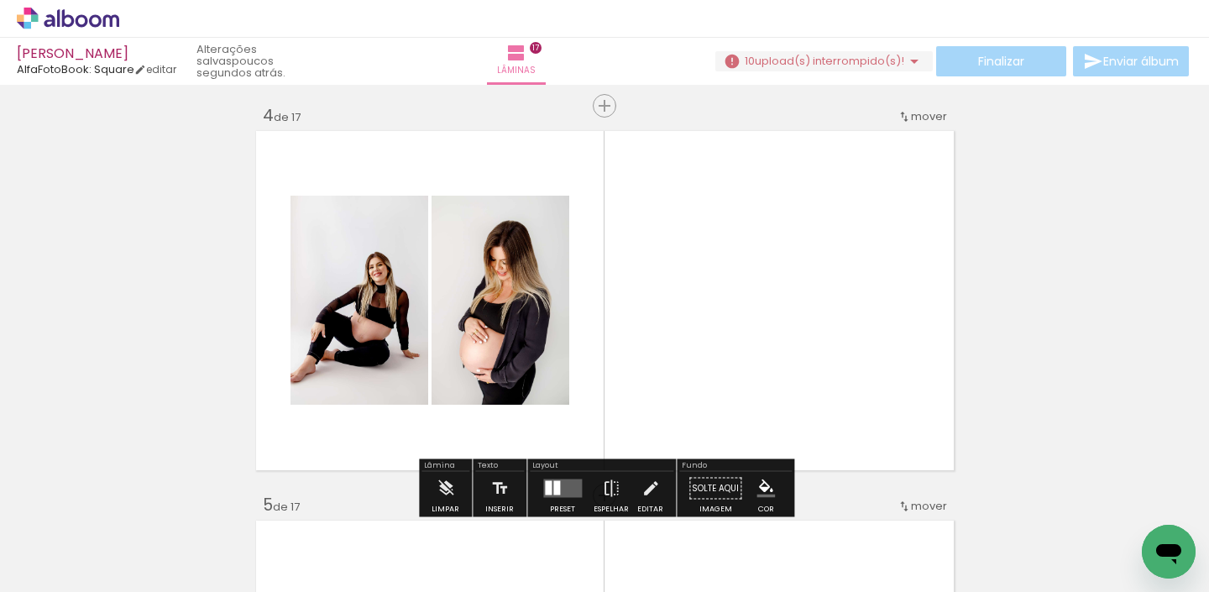
click at [57, 575] on span "Adicionar Fotos" at bounding box center [59, 569] width 50 height 18
click at [0, 0] on input "file" at bounding box center [0, 0] width 0 height 0
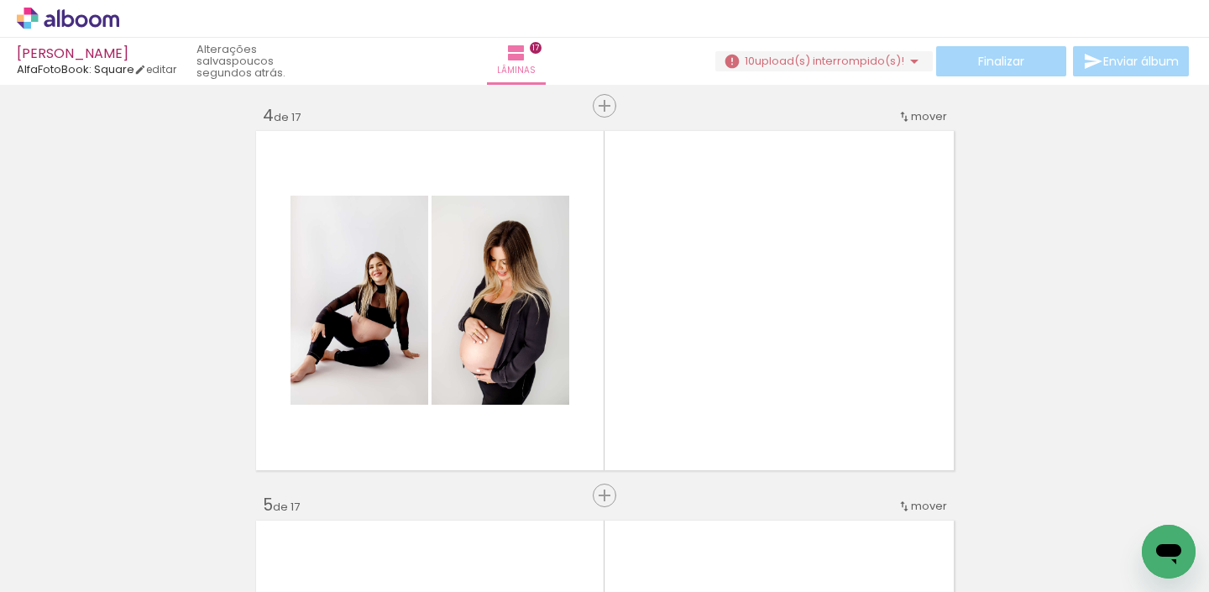
scroll to position [0, 0]
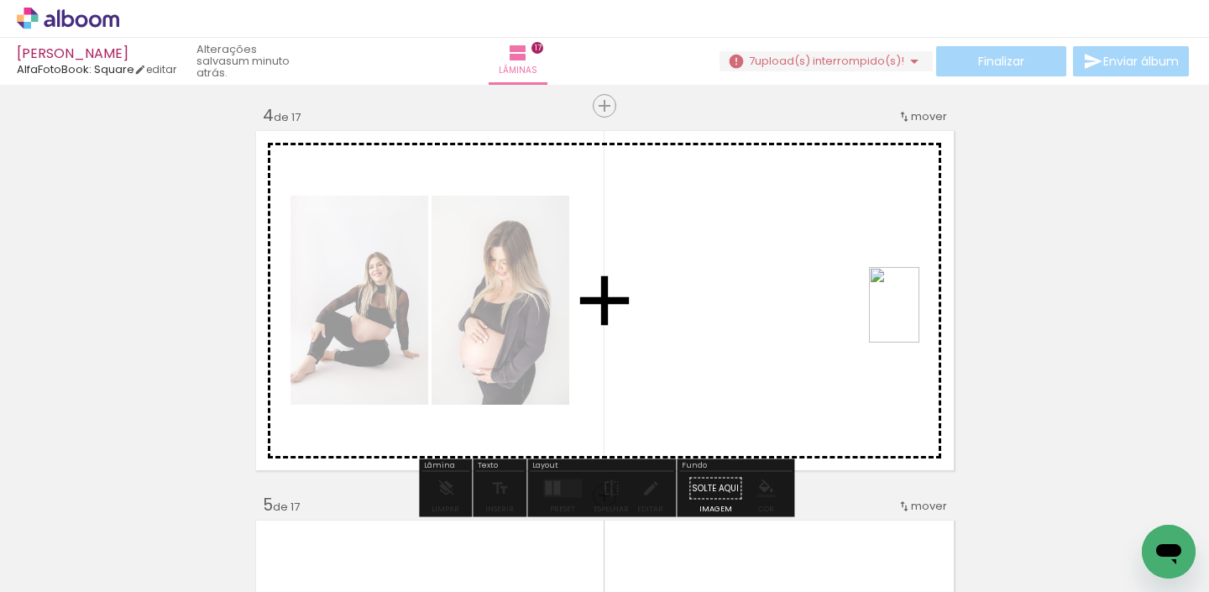
click at [918, 317] on quentale-workspace at bounding box center [604, 296] width 1209 height 592
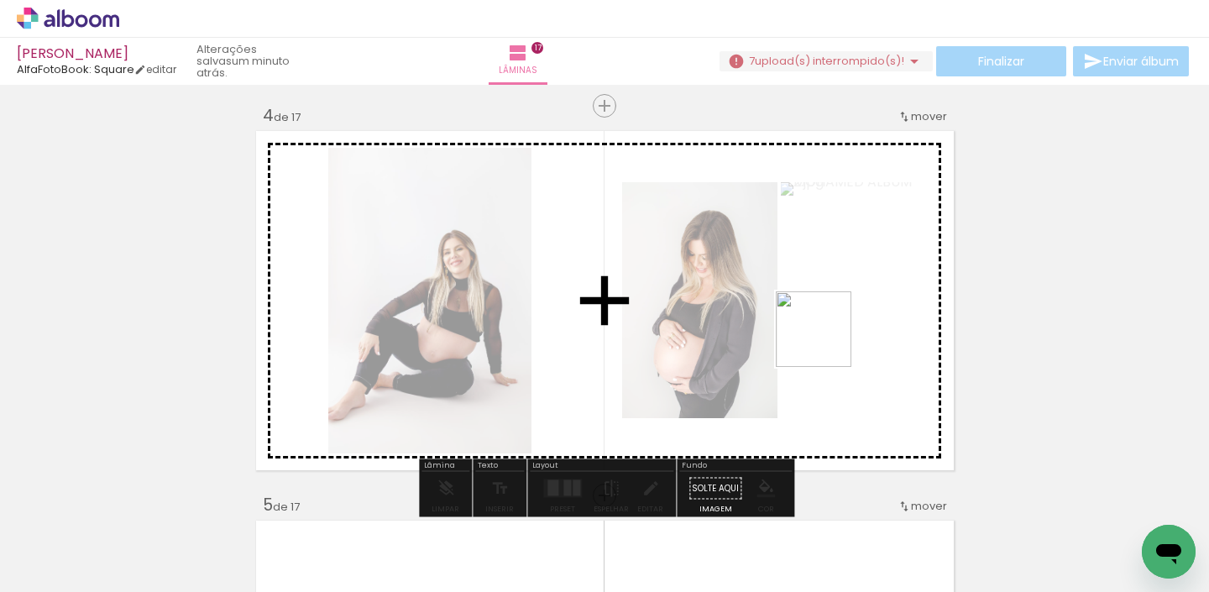
drag, startPoint x: 1130, startPoint y: 547, endPoint x: 809, endPoint y: 328, distance: 388.1
click at [813, 328] on quentale-workspace at bounding box center [604, 296] width 1209 height 592
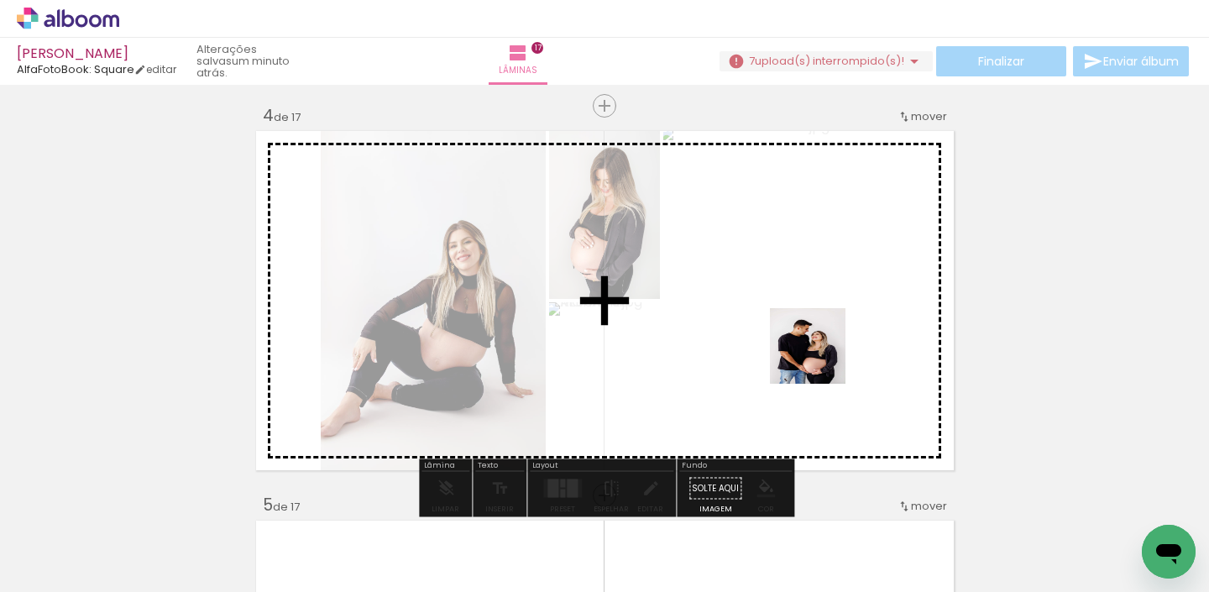
drag, startPoint x: 960, startPoint y: 564, endPoint x: 797, endPoint y: 328, distance: 287.5
click at [801, 331] on quentale-workspace at bounding box center [604, 296] width 1209 height 592
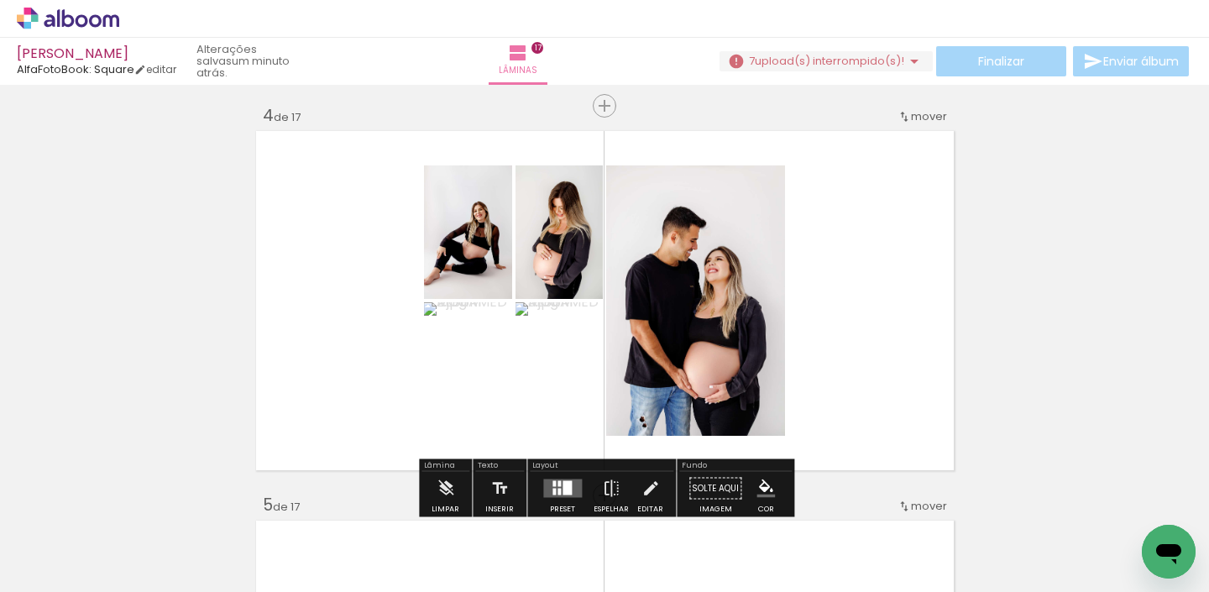
click at [558, 480] on quentale-layouter at bounding box center [562, 489] width 39 height 18
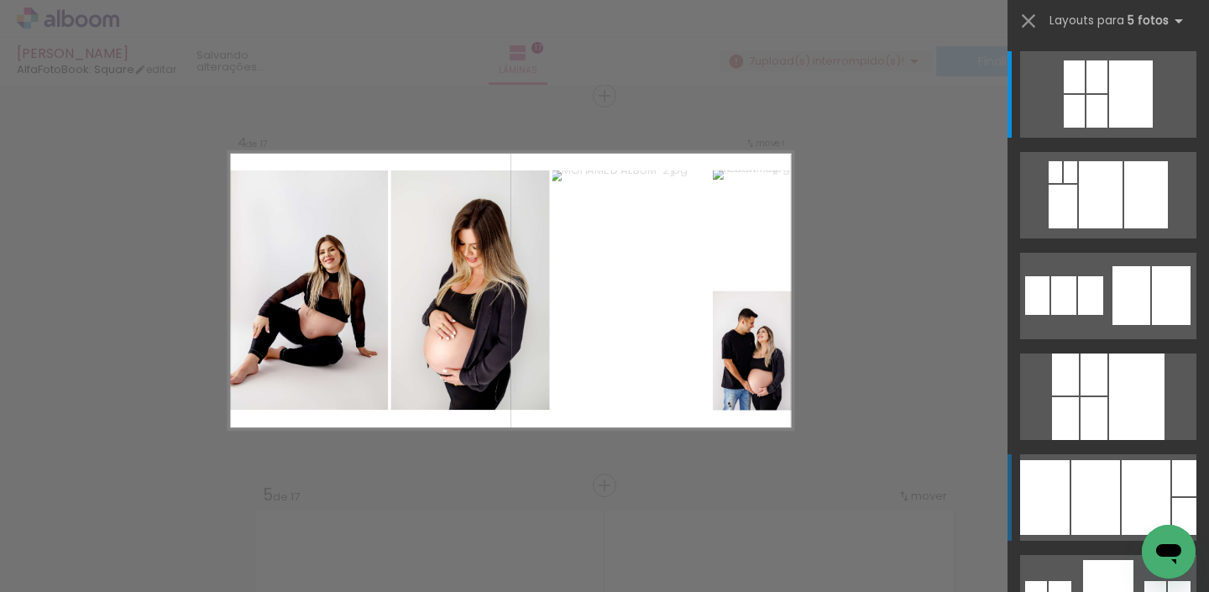
scroll to position [1190, 0]
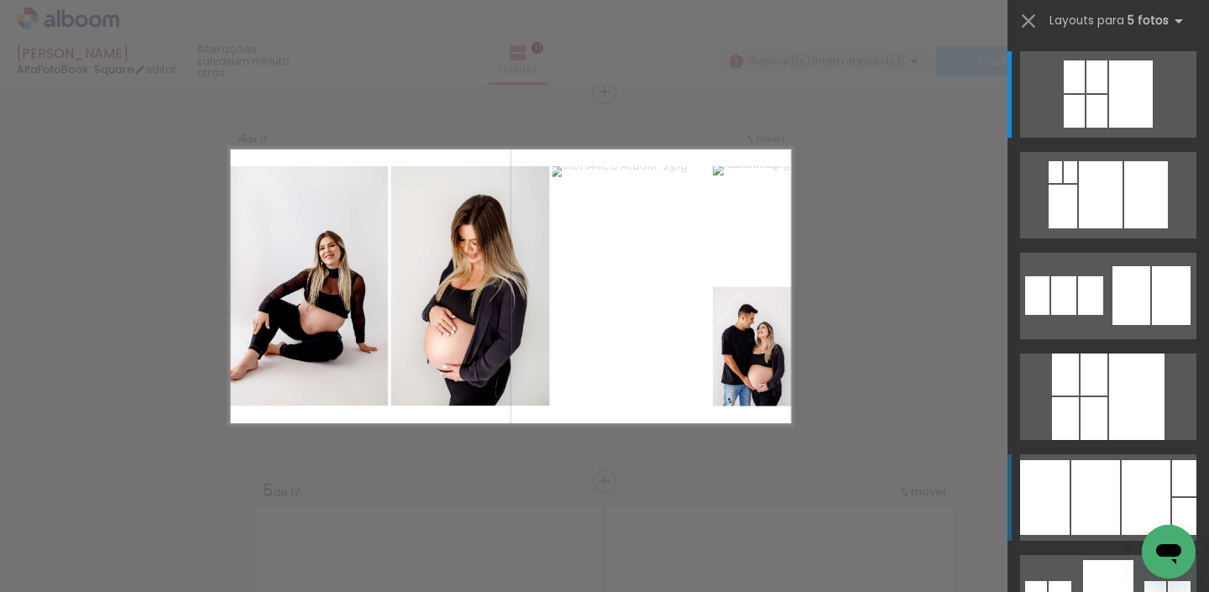
click at [1085, 128] on div at bounding box center [1074, 111] width 21 height 33
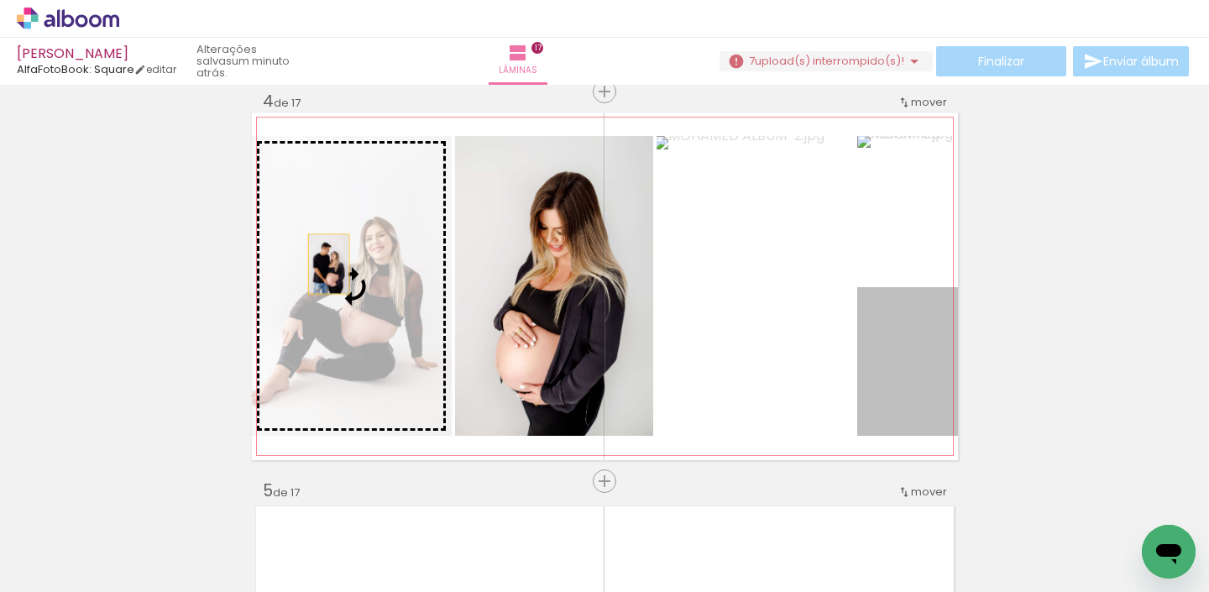
drag, startPoint x: 931, startPoint y: 367, endPoint x: 311, endPoint y: 259, distance: 630.0
click at [0, 0] on slot at bounding box center [0, 0] width 0 height 0
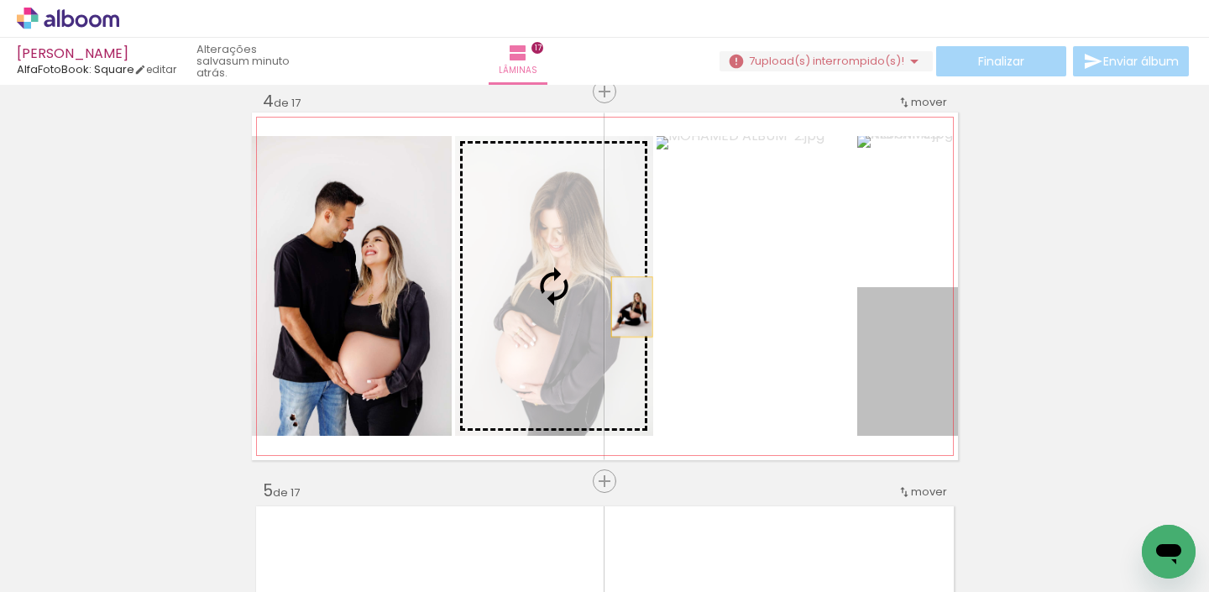
drag, startPoint x: 937, startPoint y: 359, endPoint x: 590, endPoint y: 292, distance: 353.3
click at [0, 0] on slot at bounding box center [0, 0] width 0 height 0
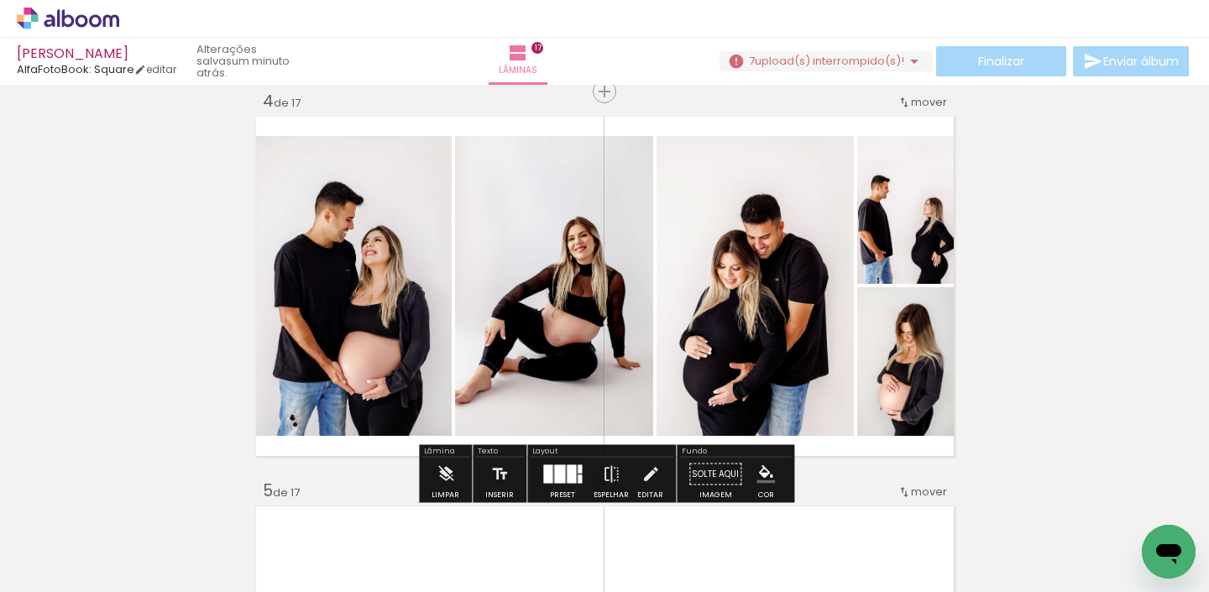
scroll to position [0, 4483]
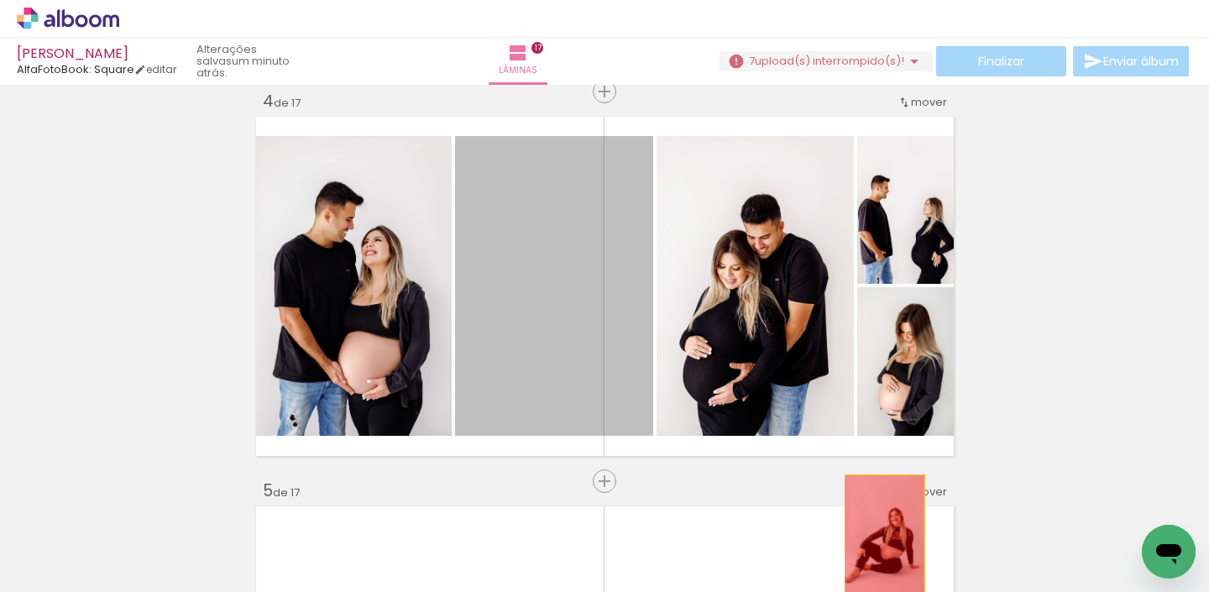
drag, startPoint x: 540, startPoint y: 299, endPoint x: 880, endPoint y: 530, distance: 411.1
click at [884, 534] on quentale-workspace at bounding box center [604, 296] width 1209 height 592
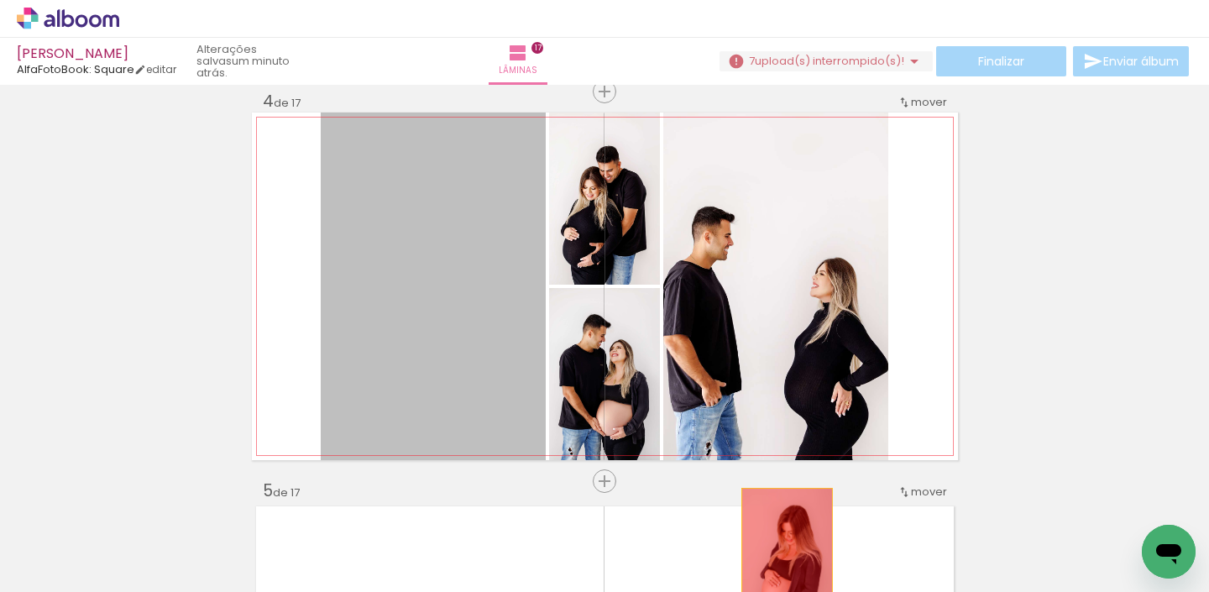
drag, startPoint x: 449, startPoint y: 279, endPoint x: 788, endPoint y: 563, distance: 441.7
click at [788, 563] on quentale-workspace at bounding box center [604, 296] width 1209 height 592
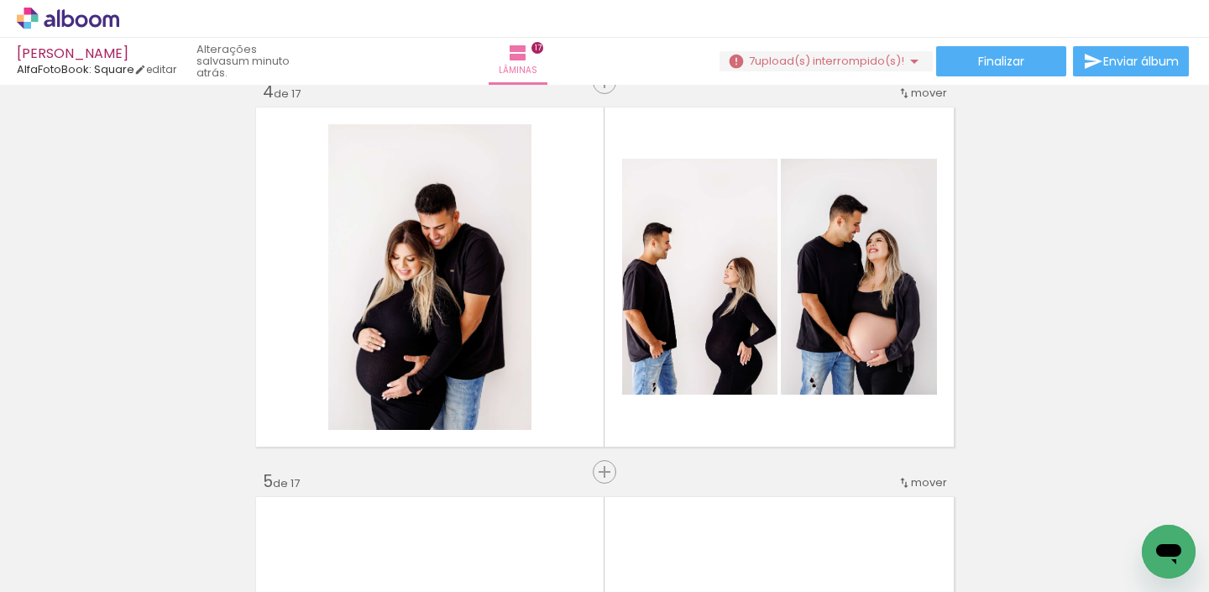
scroll to position [1240, 0]
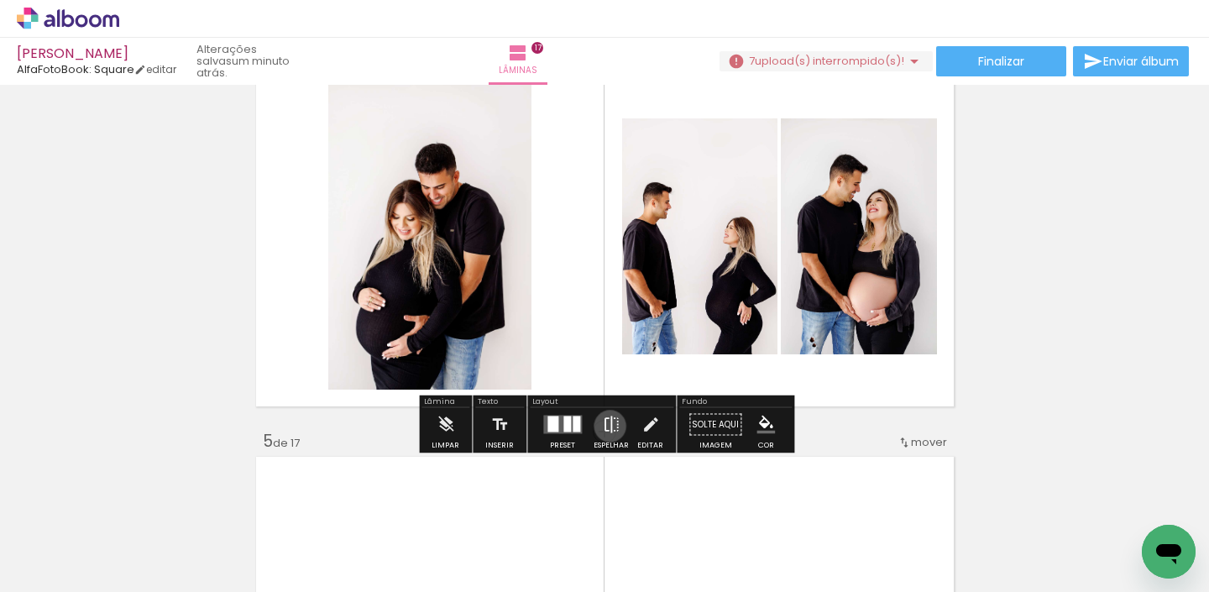
click at [606, 426] on iron-icon at bounding box center [611, 425] width 18 height 34
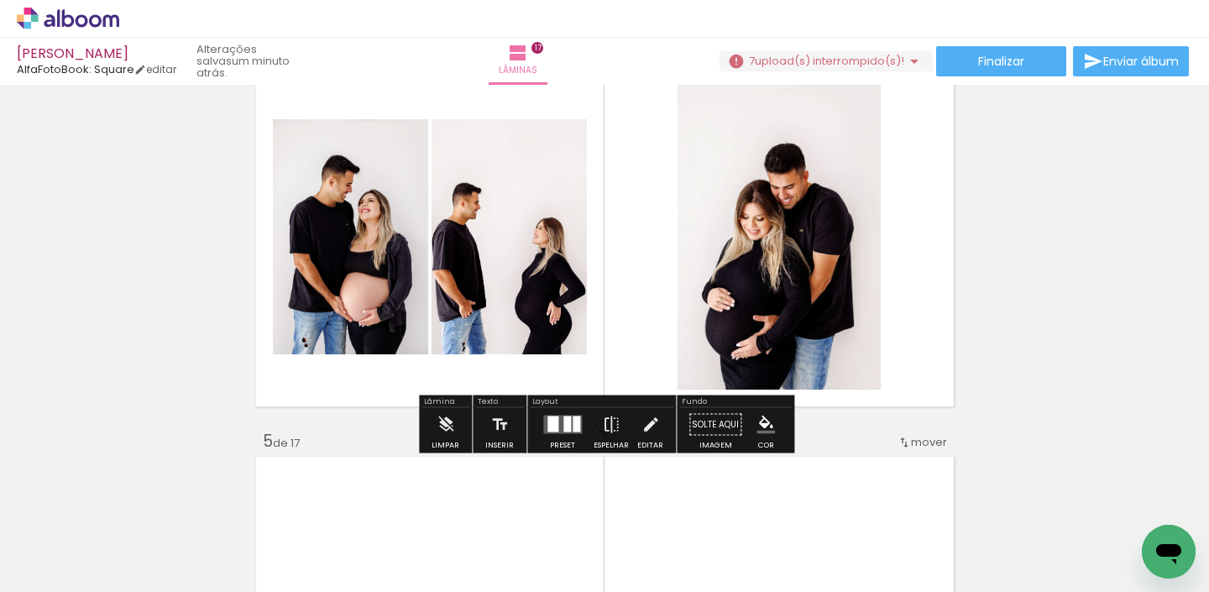
click at [568, 424] on quentale-layouter at bounding box center [562, 425] width 39 height 18
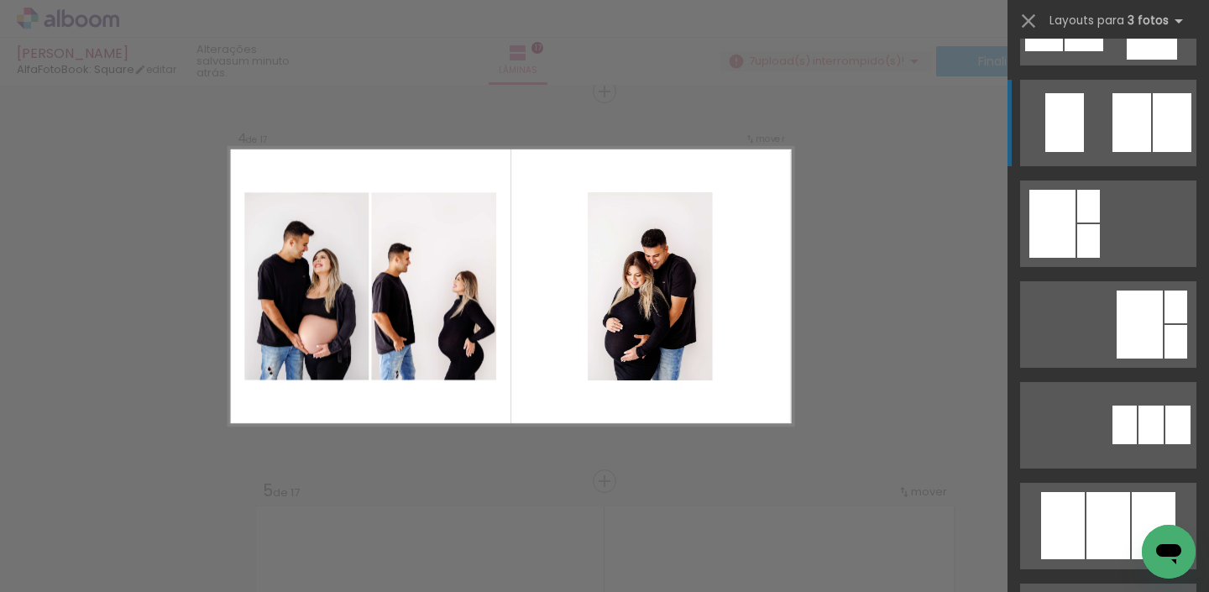
scroll to position [446, 0]
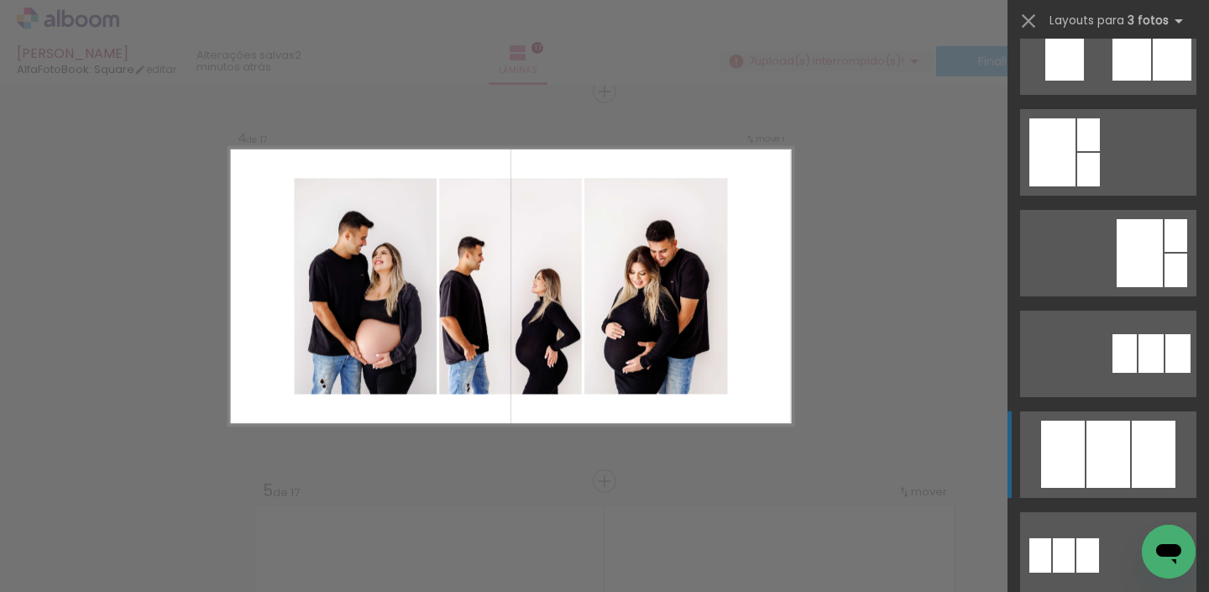
click at [1096, 463] on div at bounding box center [1109, 454] width 44 height 67
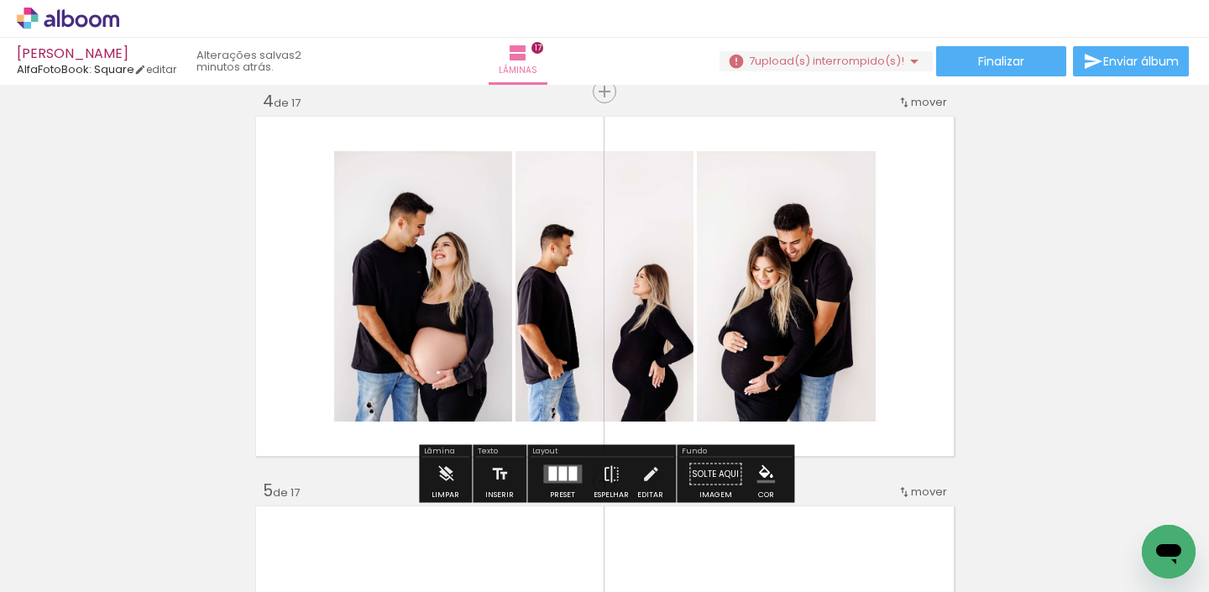
click at [569, 468] on div at bounding box center [573, 474] width 8 height 14
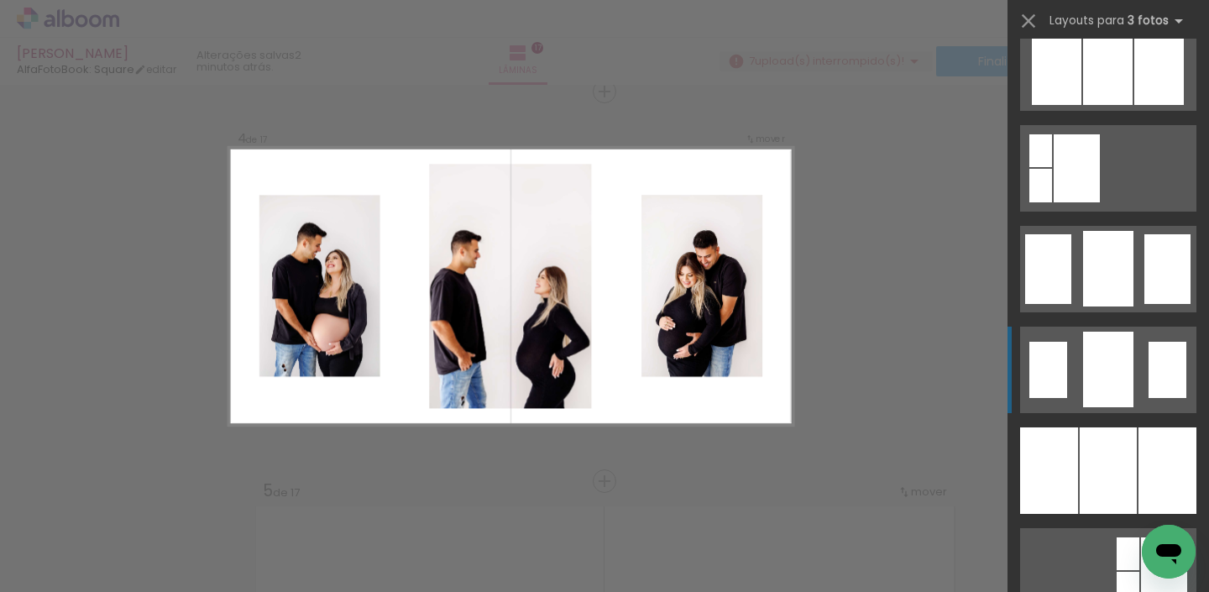
scroll to position [1156, 0]
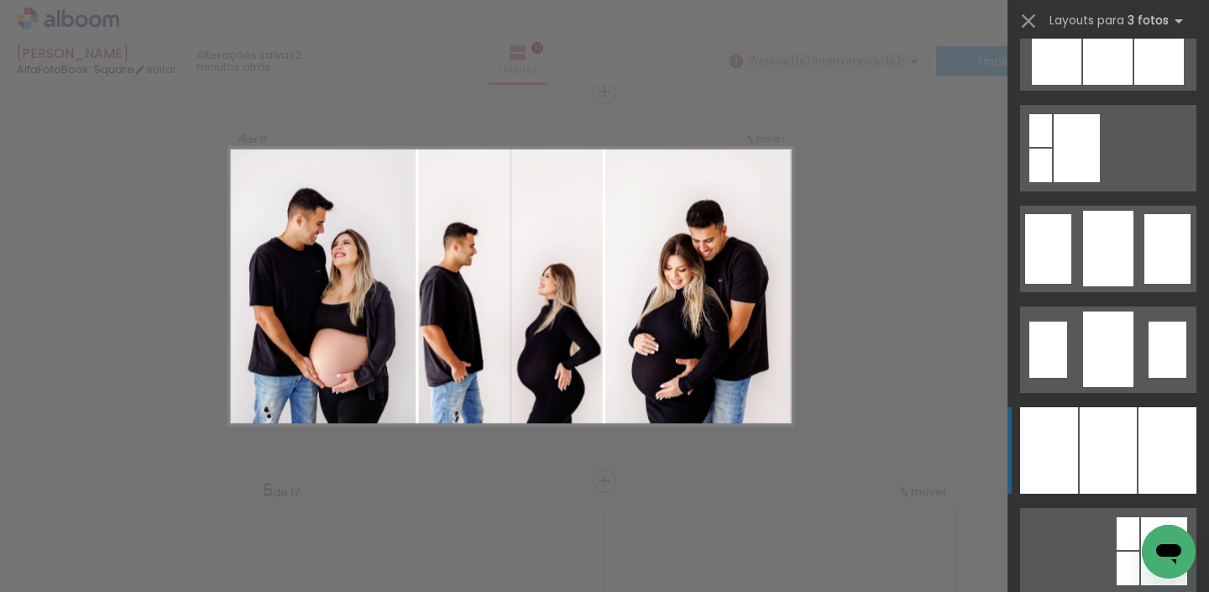
click at [1106, 465] on div at bounding box center [1108, 450] width 57 height 87
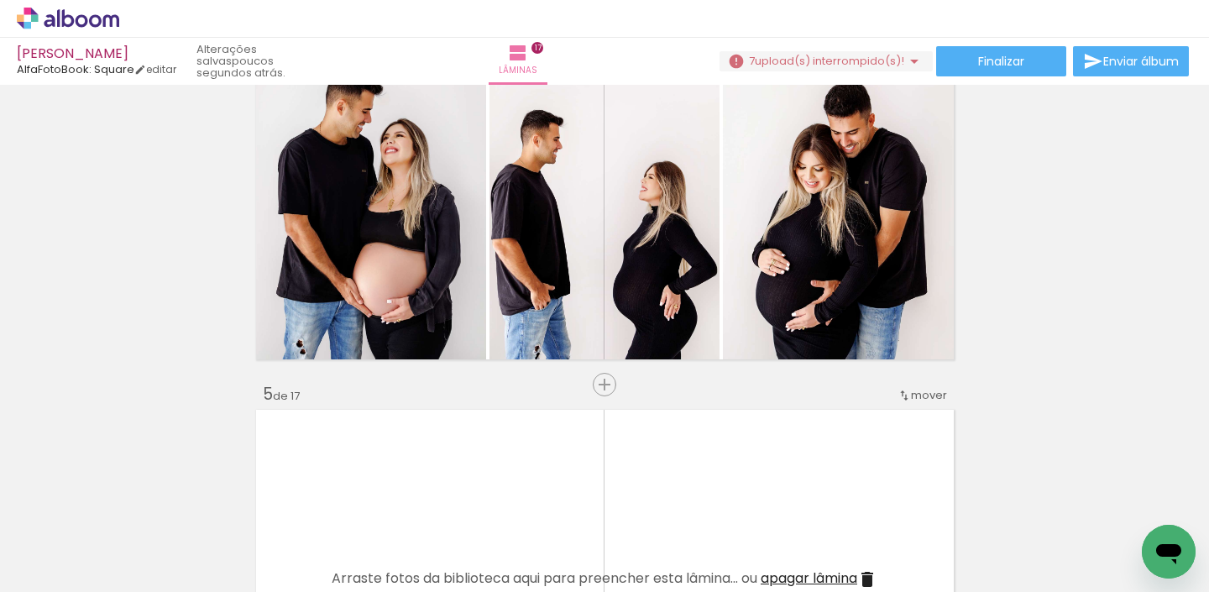
scroll to position [1287, 0]
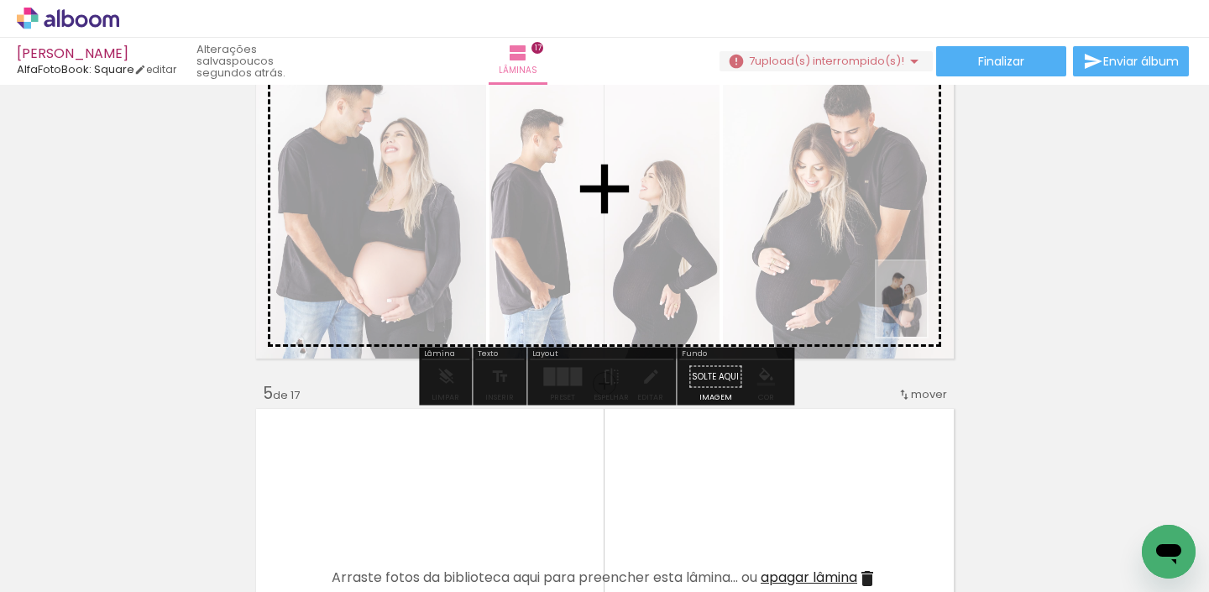
drag, startPoint x: 962, startPoint y: 548, endPoint x: 925, endPoint y: 310, distance: 241.5
click at [925, 310] on quentale-workspace at bounding box center [604, 296] width 1209 height 592
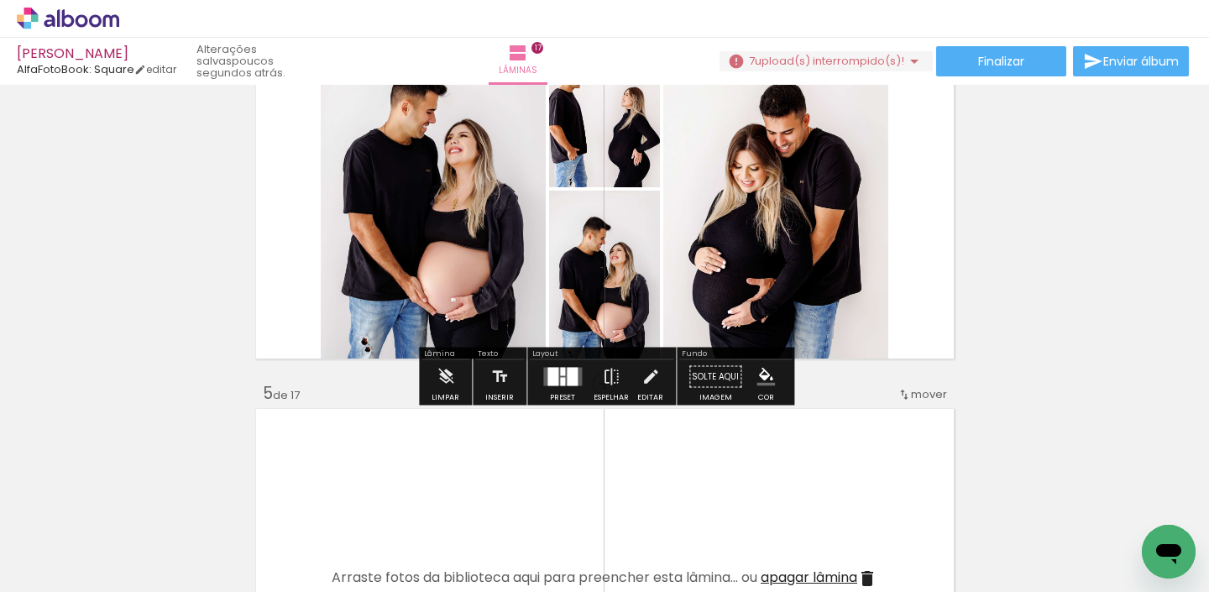
click at [571, 379] on div at bounding box center [572, 377] width 11 height 18
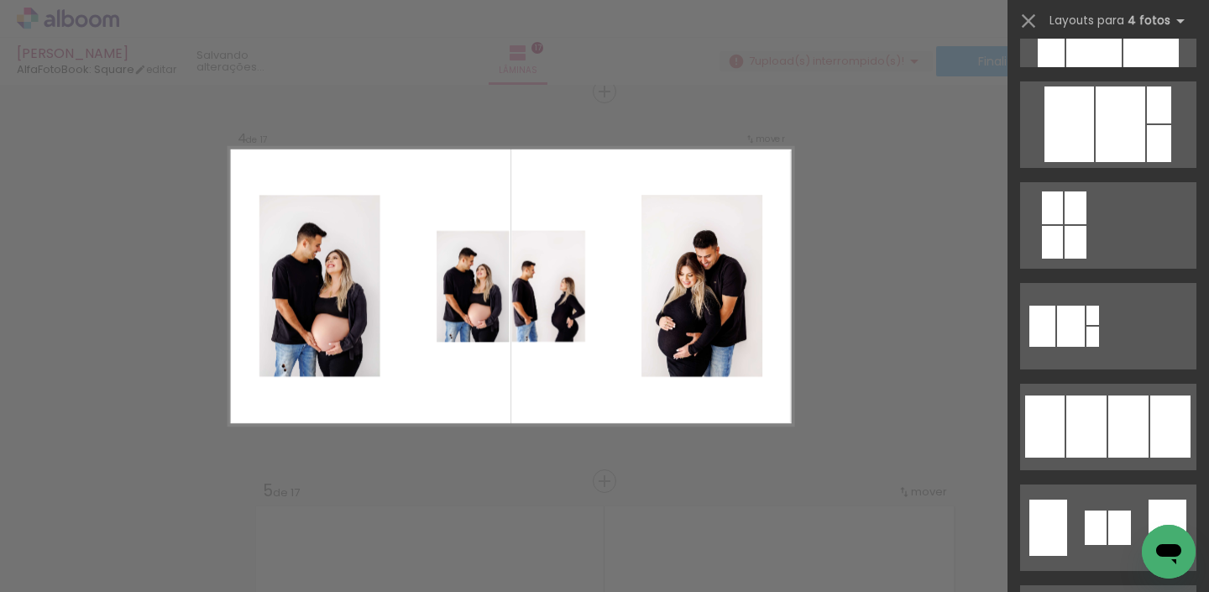
scroll to position [895, 0]
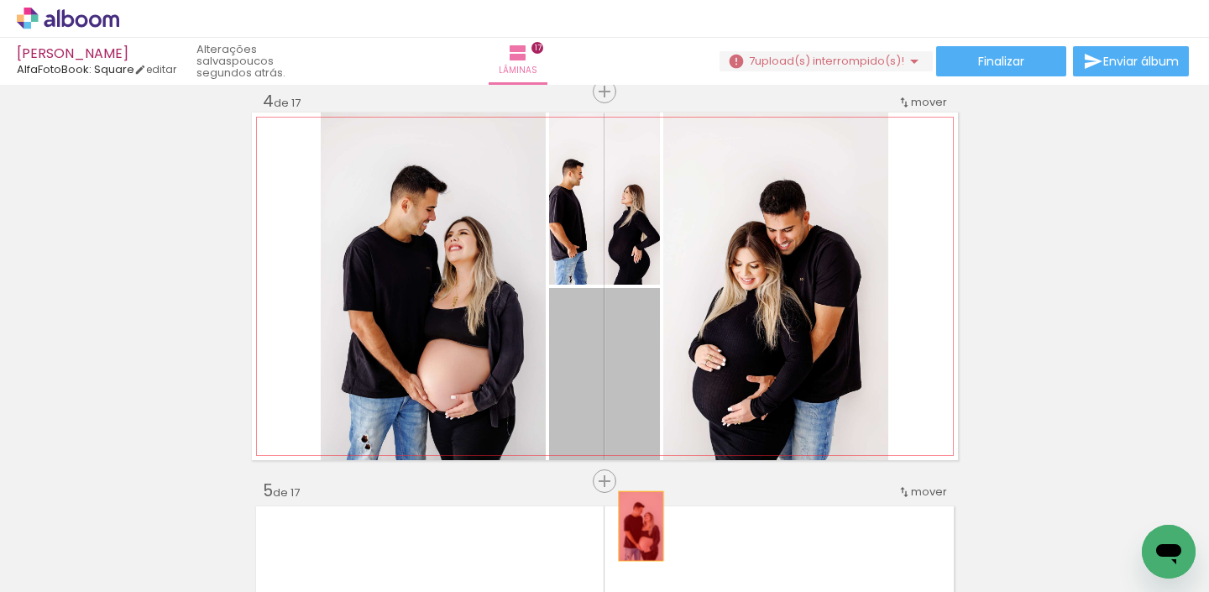
drag, startPoint x: 610, startPoint y: 378, endPoint x: 635, endPoint y: 517, distance: 141.7
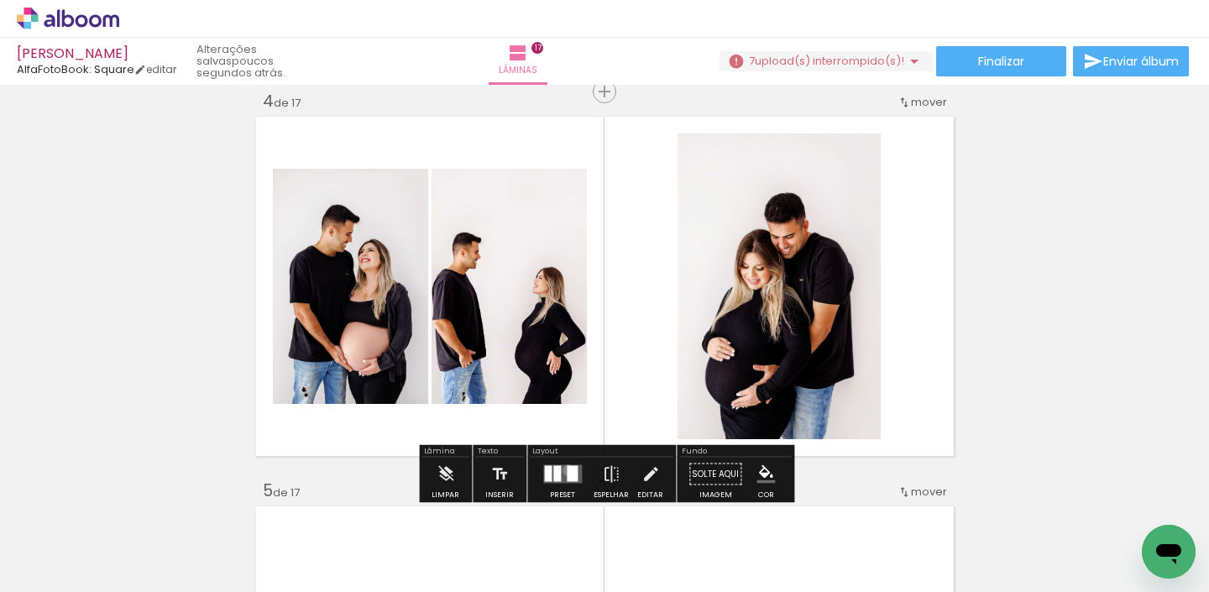
click at [567, 469] on div at bounding box center [572, 474] width 11 height 16
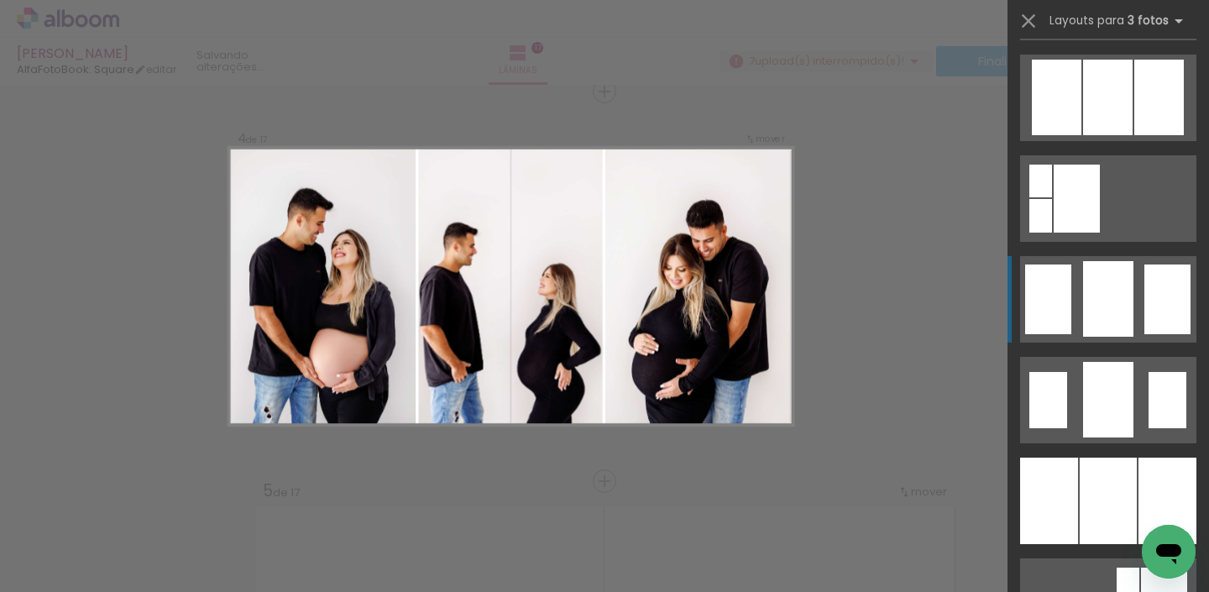
scroll to position [1151, 0]
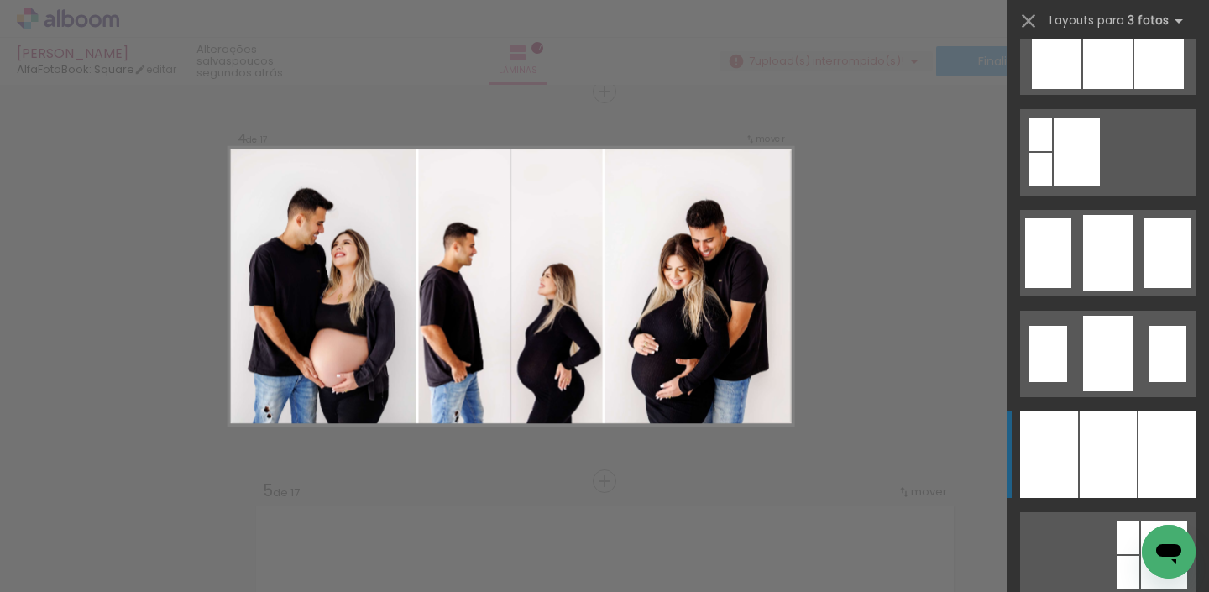
click at [1124, 474] on div at bounding box center [1108, 455] width 57 height 87
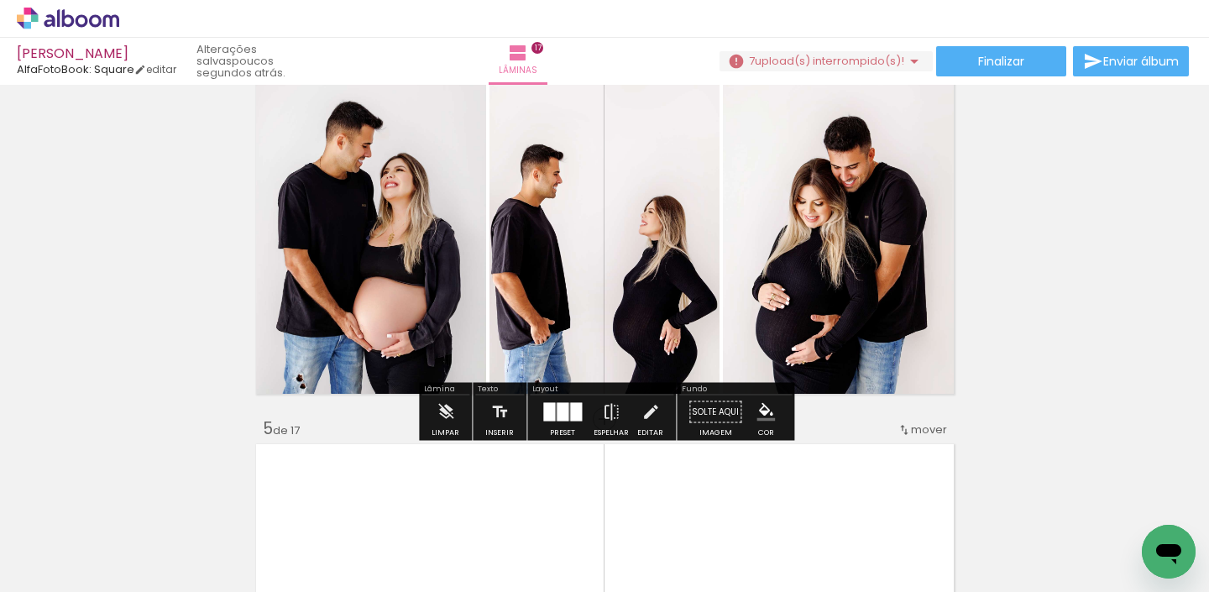
scroll to position [1253, 0]
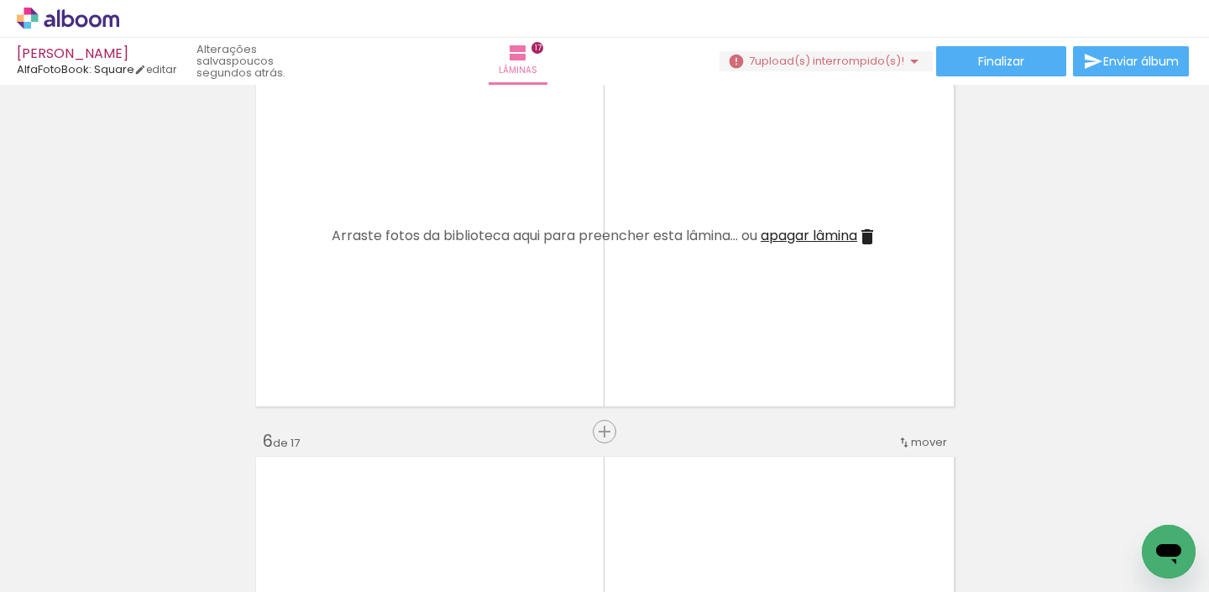
scroll to position [1631, 0]
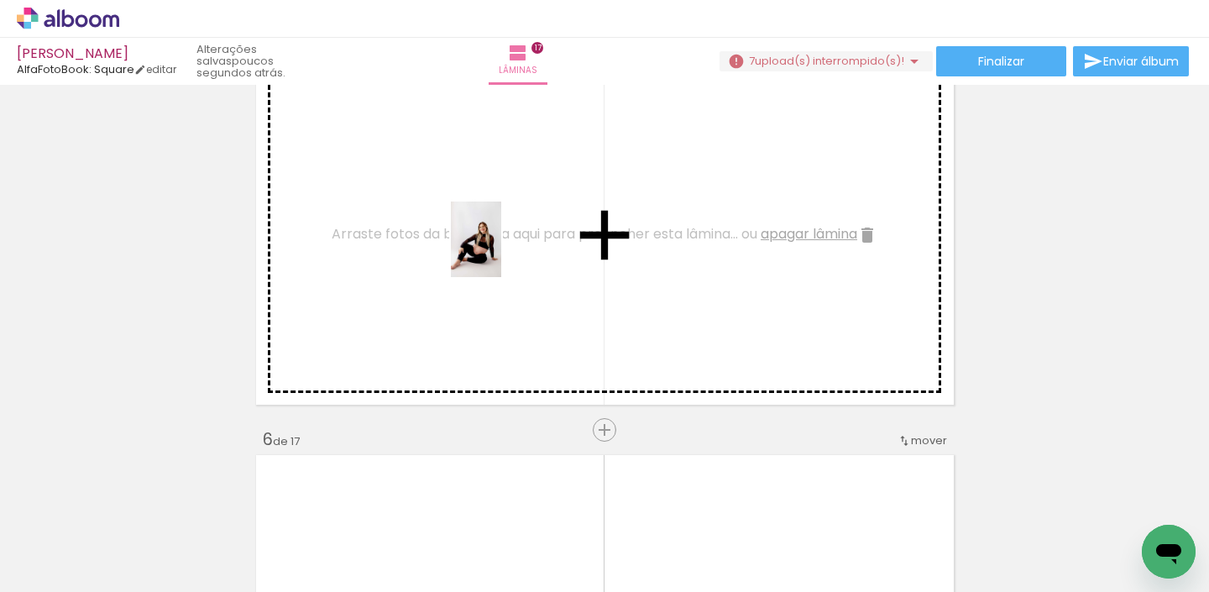
drag, startPoint x: 1022, startPoint y: 529, endPoint x: 501, endPoint y: 252, distance: 589.9
click at [501, 252] on quentale-workspace at bounding box center [604, 296] width 1209 height 592
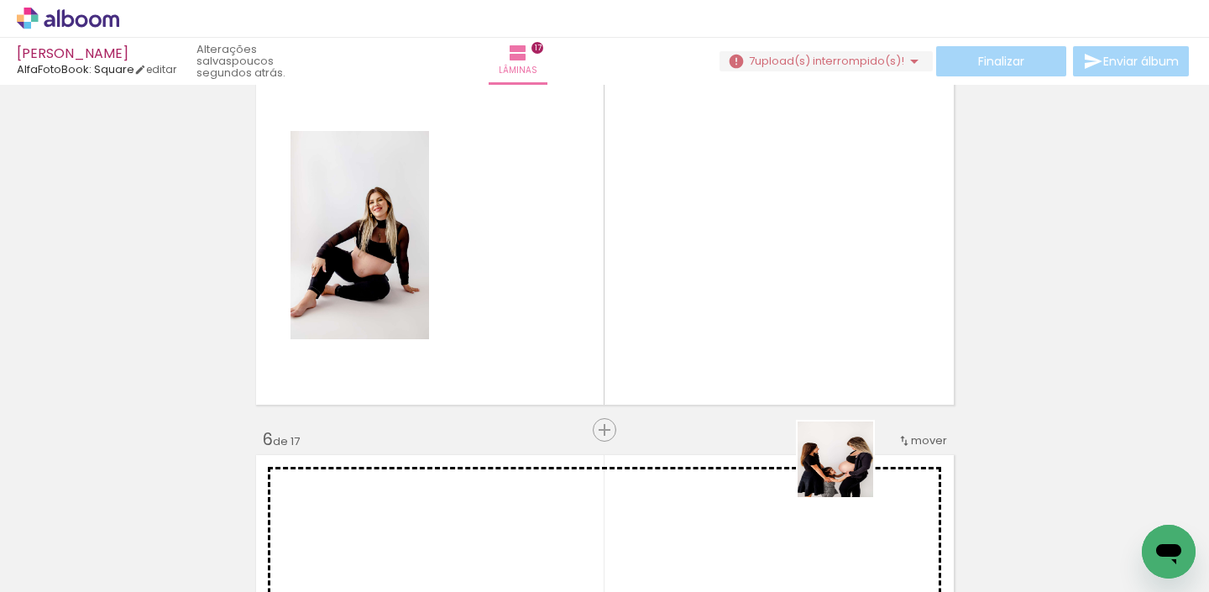
drag, startPoint x: 851, startPoint y: 532, endPoint x: 836, endPoint y: 349, distance: 183.7
click at [837, 349] on quentale-workspace at bounding box center [604, 296] width 1209 height 592
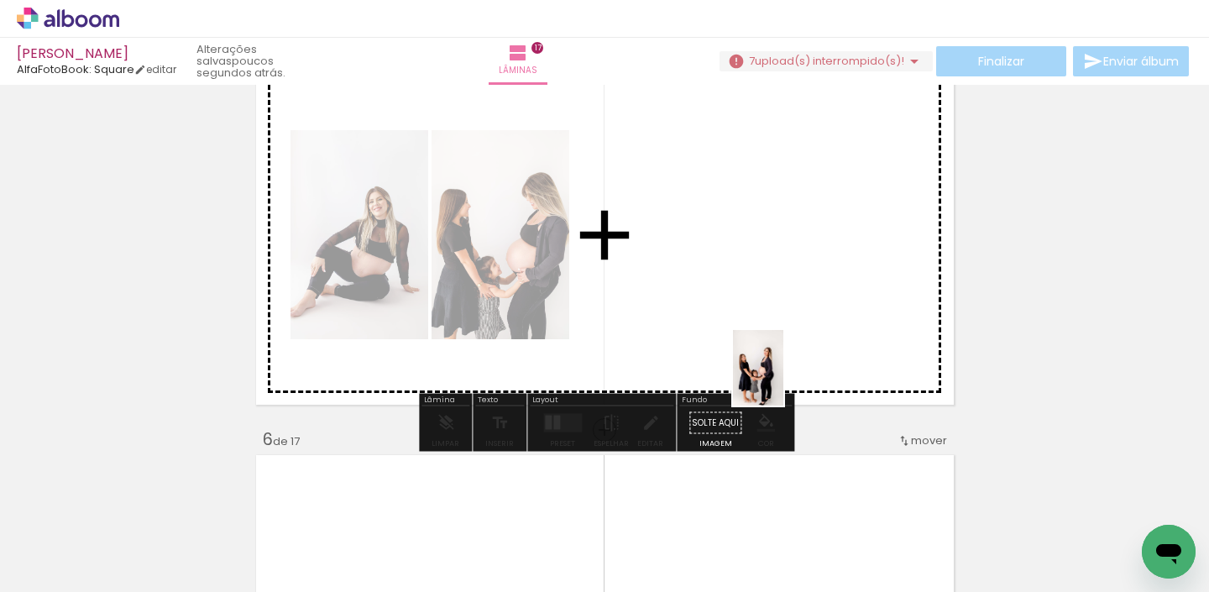
drag, startPoint x: 742, startPoint y: 538, endPoint x: 784, endPoint y: 380, distance: 163.4
click at [784, 380] on quentale-workspace at bounding box center [604, 296] width 1209 height 592
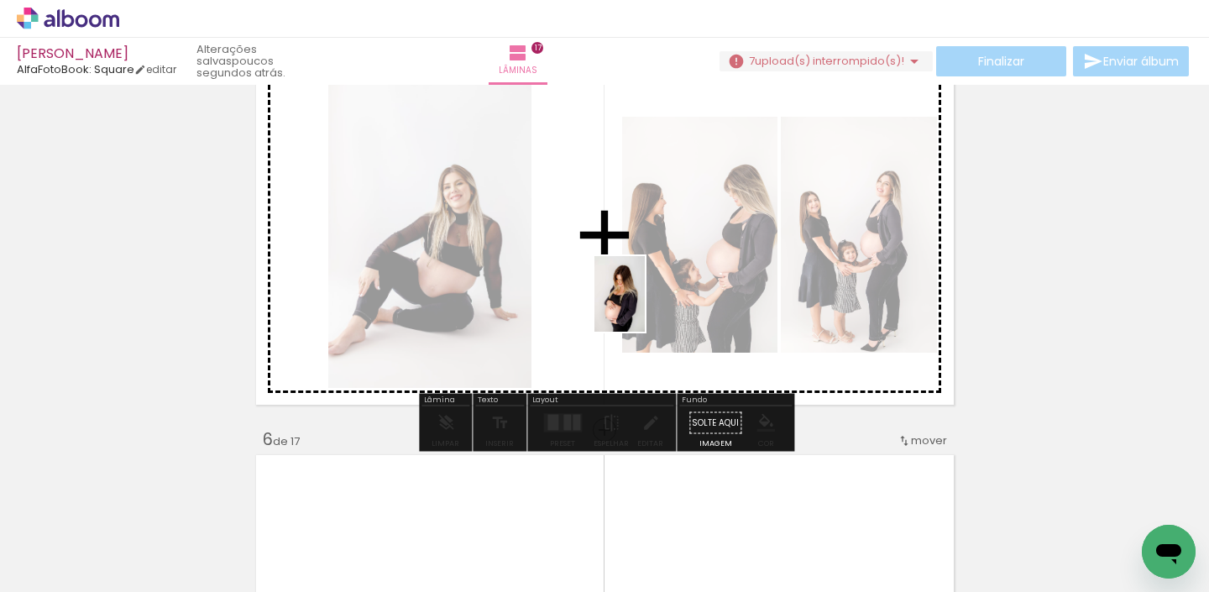
drag, startPoint x: 173, startPoint y: 529, endPoint x: 644, endPoint y: 291, distance: 528.1
click at [646, 304] on quentale-workspace at bounding box center [604, 296] width 1209 height 592
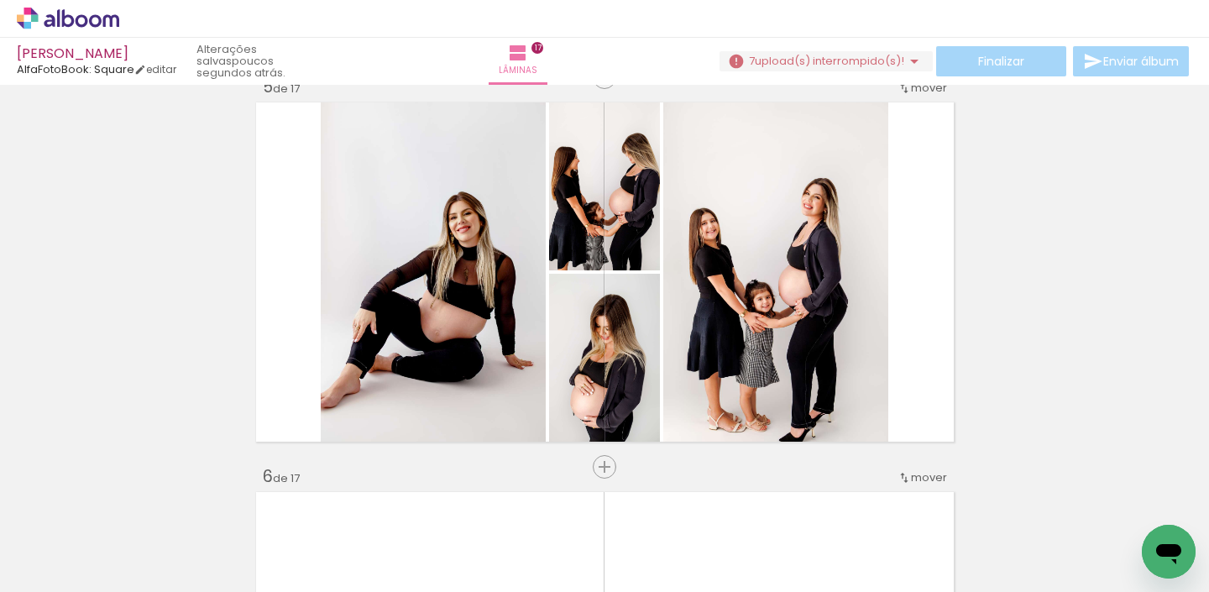
scroll to position [1596, 0]
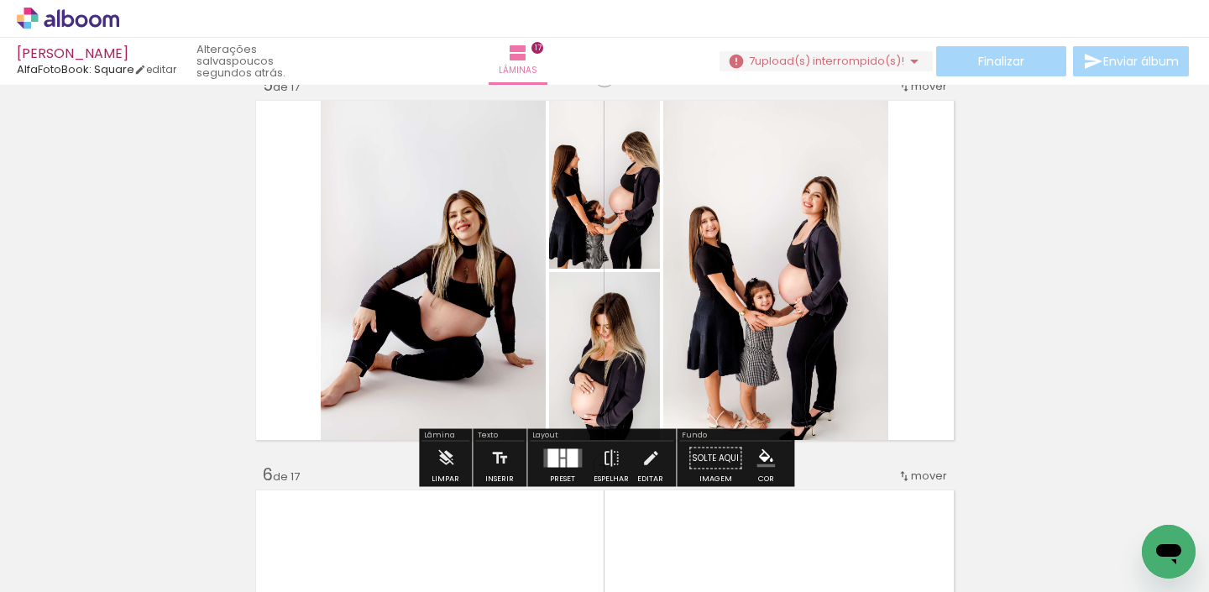
click at [560, 464] on div at bounding box center [562, 463] width 5 height 8
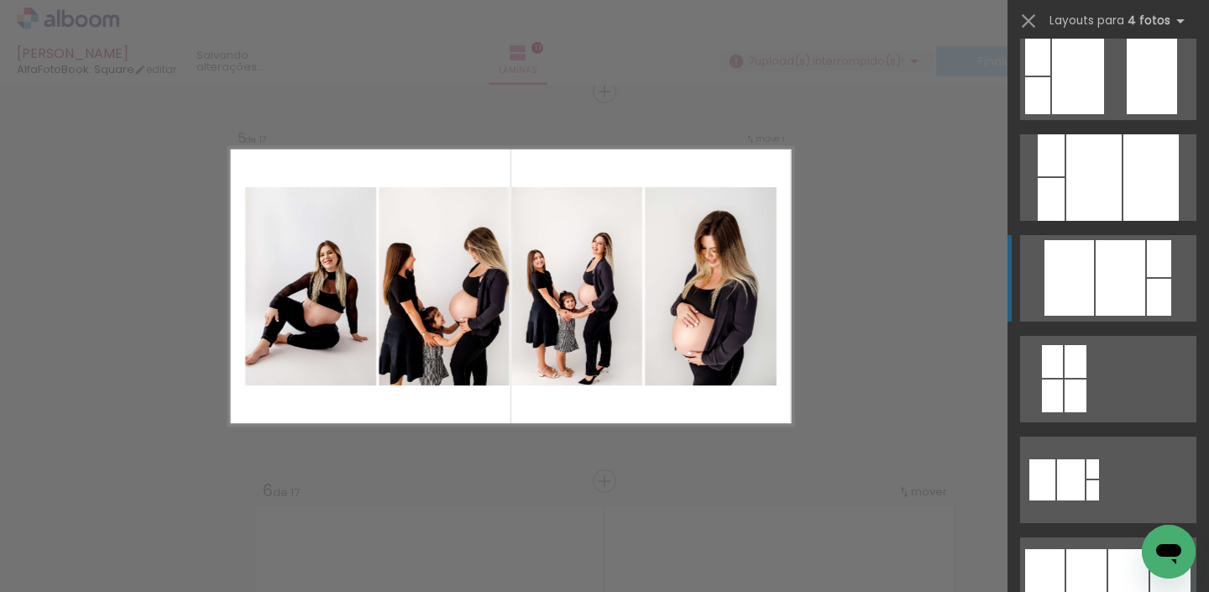
scroll to position [814, 0]
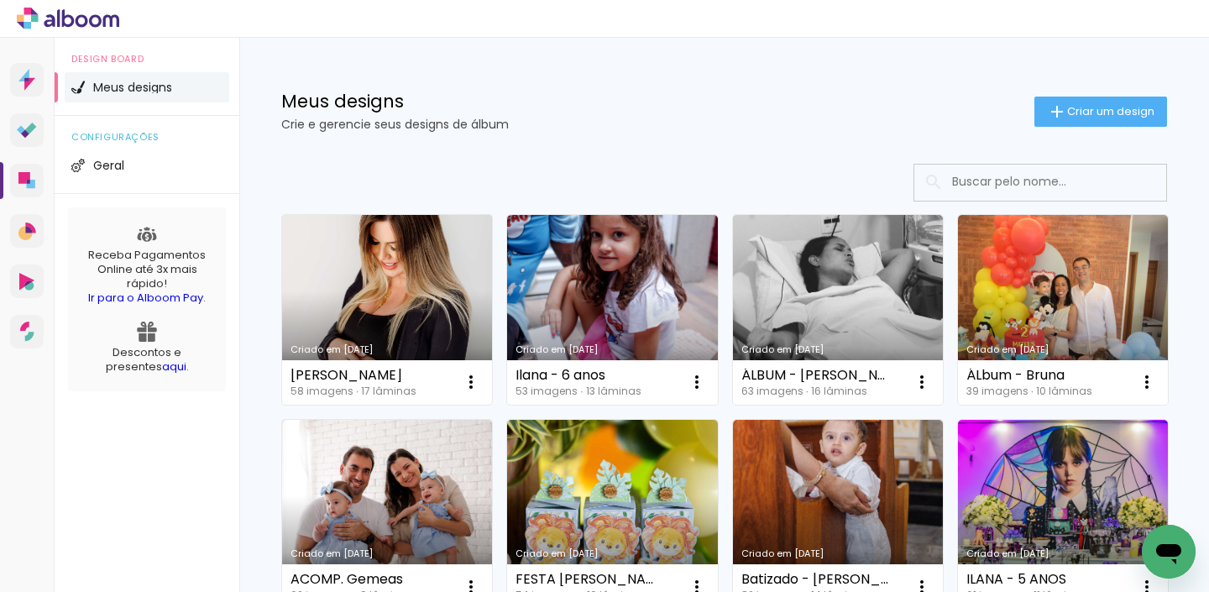
click at [433, 252] on link "Criado em [DATE]" at bounding box center [387, 310] width 210 height 190
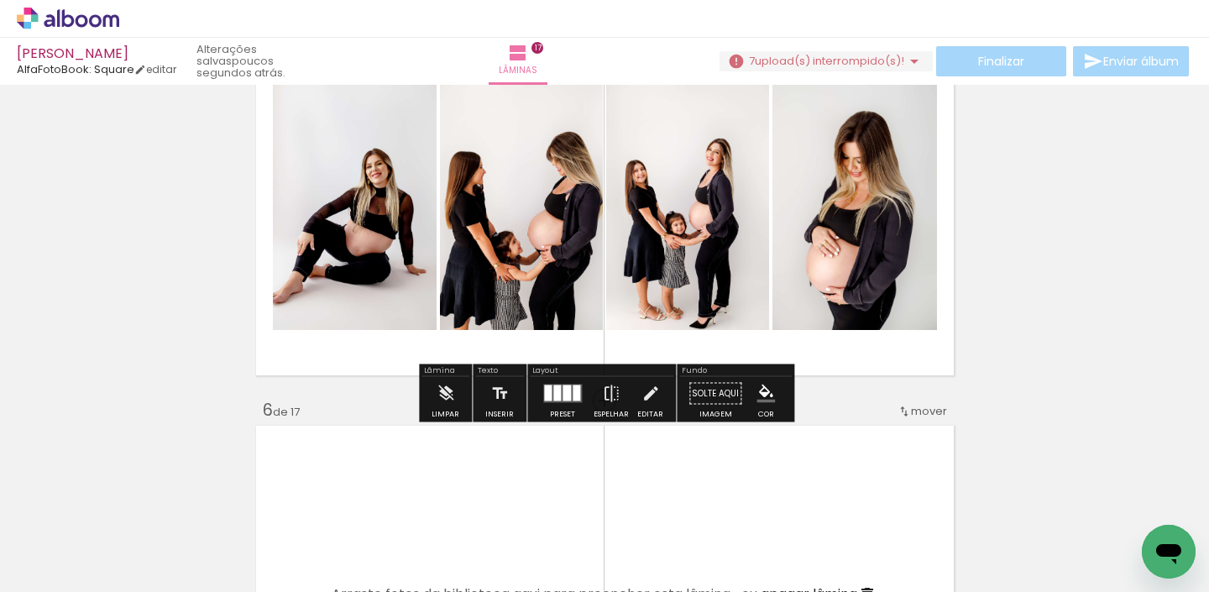
scroll to position [1682, 0]
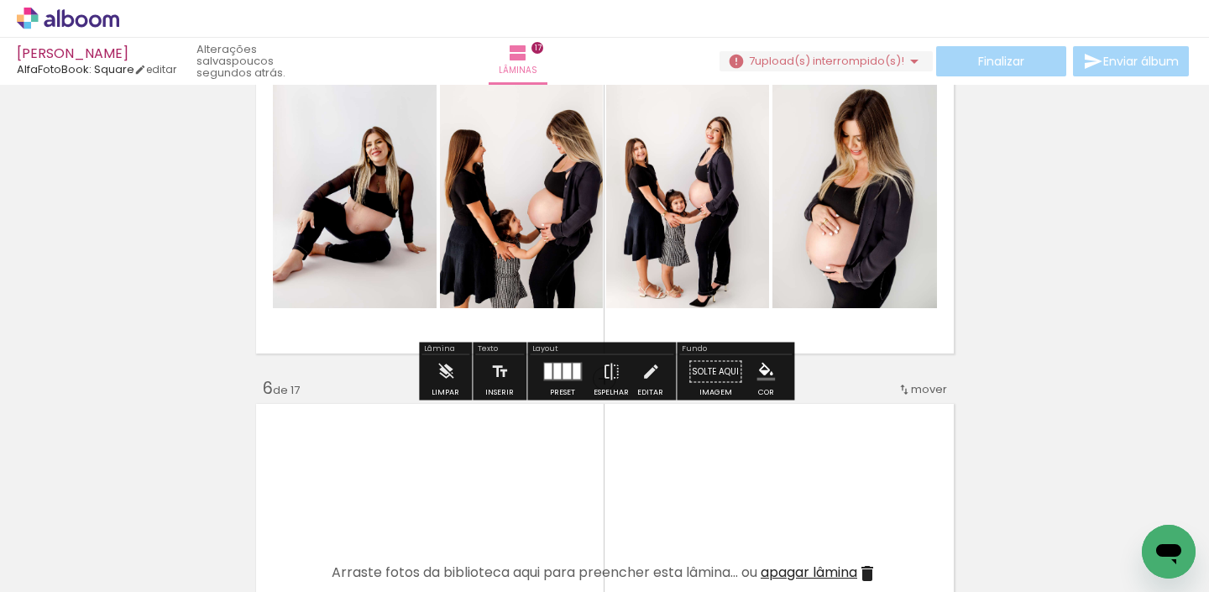
click at [563, 374] on div at bounding box center [567, 372] width 8 height 16
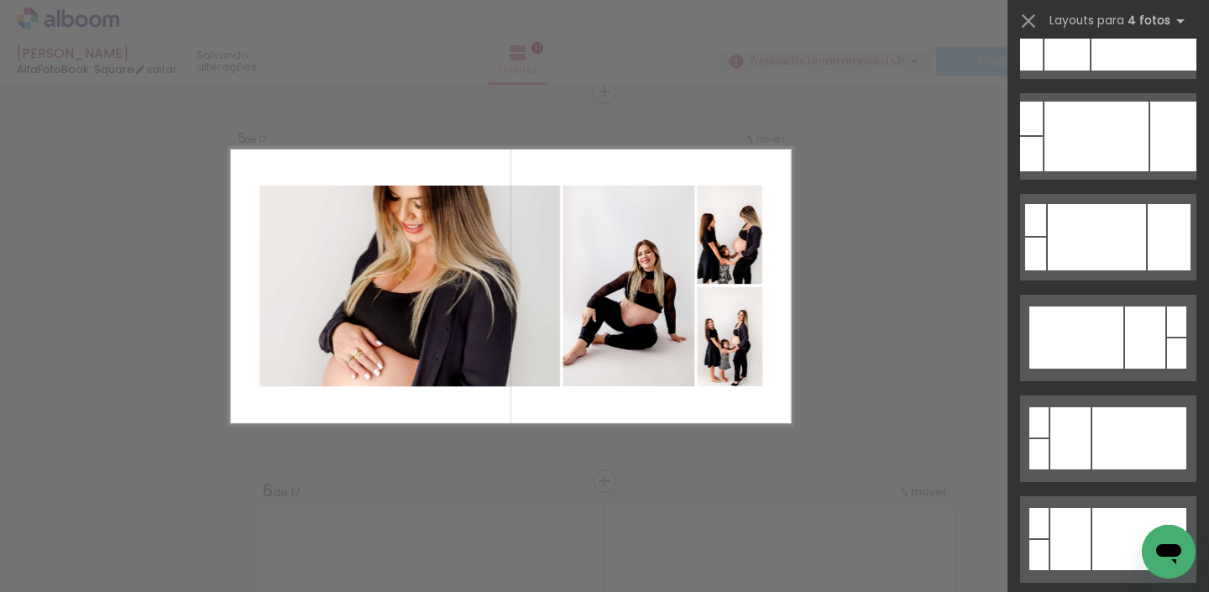
scroll to position [5660, 0]
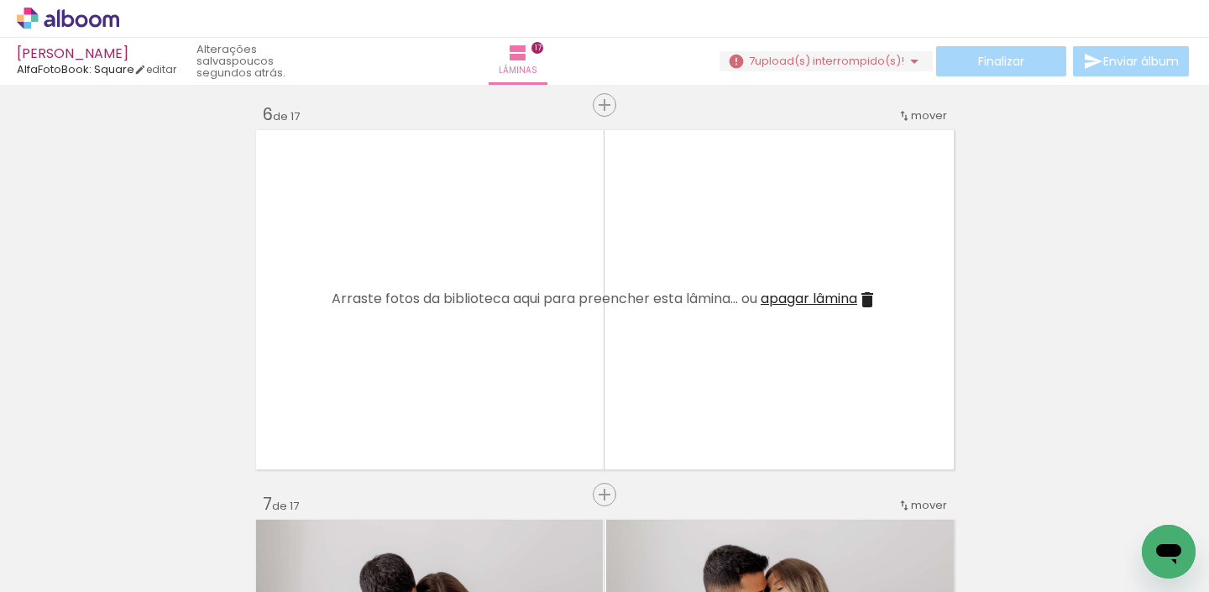
scroll to position [0, 553]
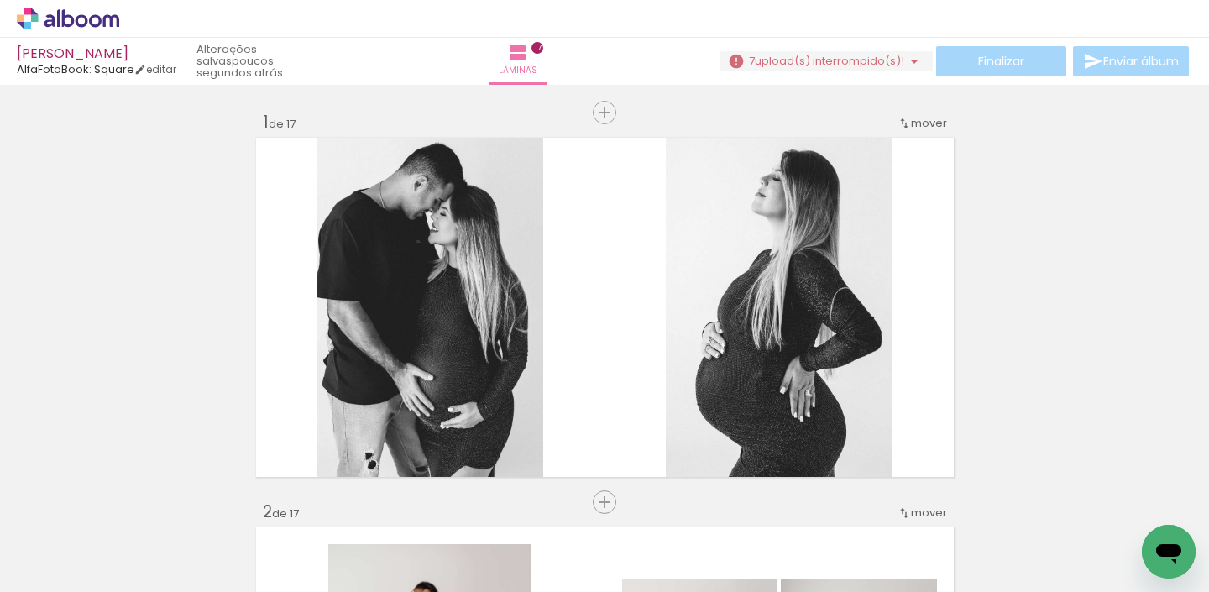
scroll to position [0, 553]
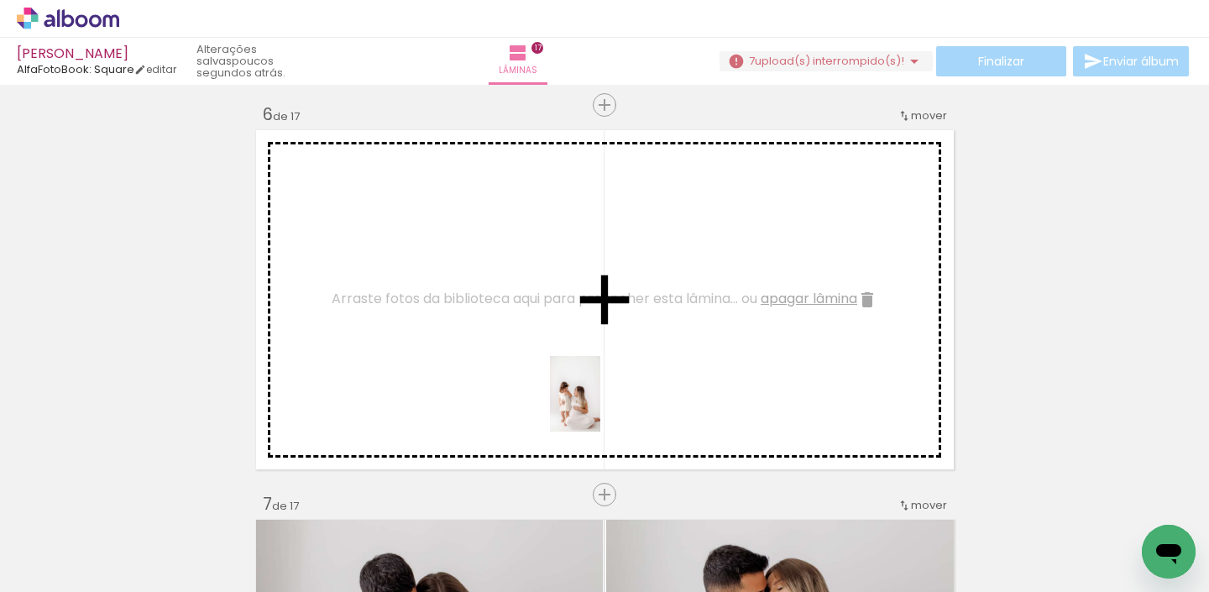
drag, startPoint x: 850, startPoint y: 544, endPoint x: 585, endPoint y: 409, distance: 297.1
click at [585, 407] on quentale-workspace at bounding box center [604, 296] width 1209 height 592
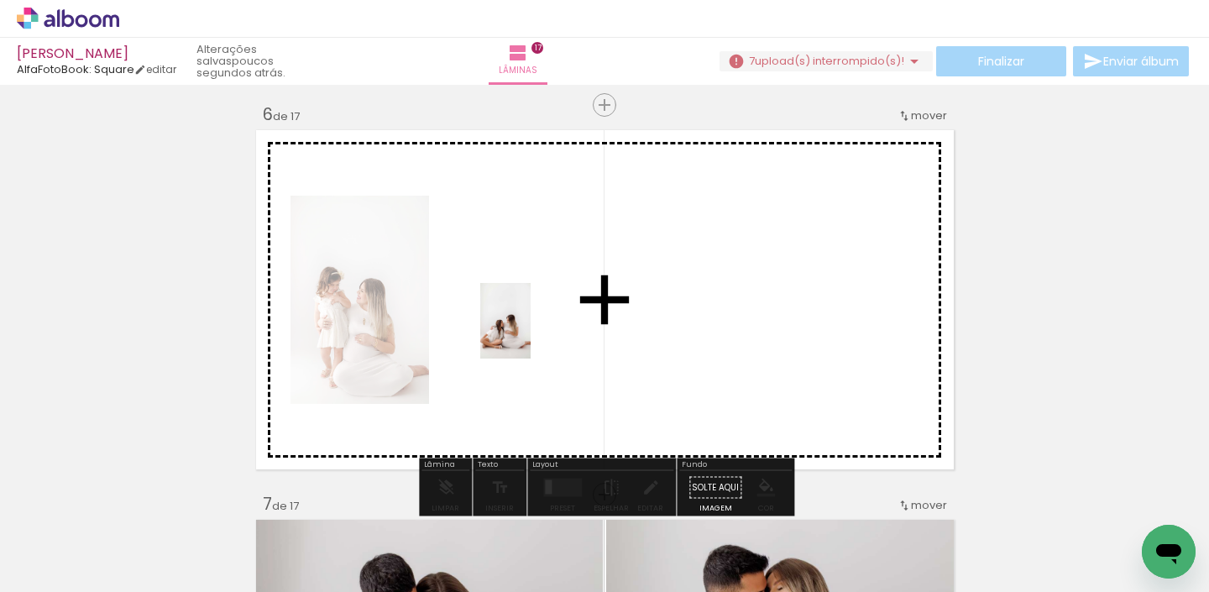
drag, startPoint x: 930, startPoint y: 559, endPoint x: 528, endPoint y: 329, distance: 462.7
click at [528, 329] on quentale-workspace at bounding box center [604, 296] width 1209 height 592
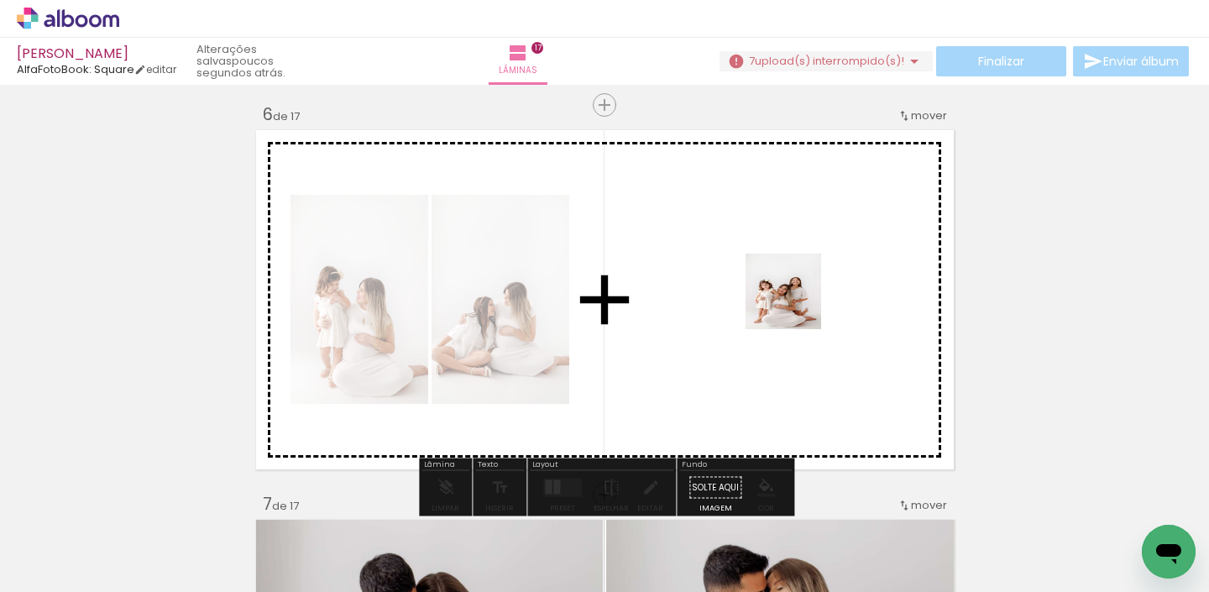
click at [795, 302] on quentale-workspace at bounding box center [604, 296] width 1209 height 592
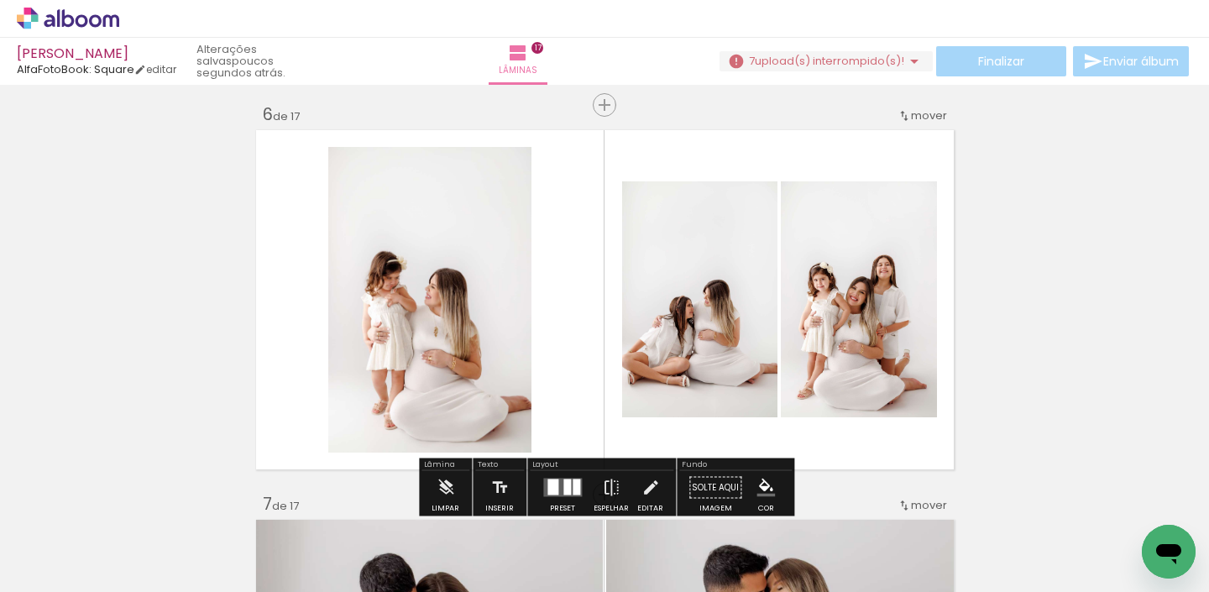
click at [558, 481] on quentale-layouter at bounding box center [562, 488] width 39 height 18
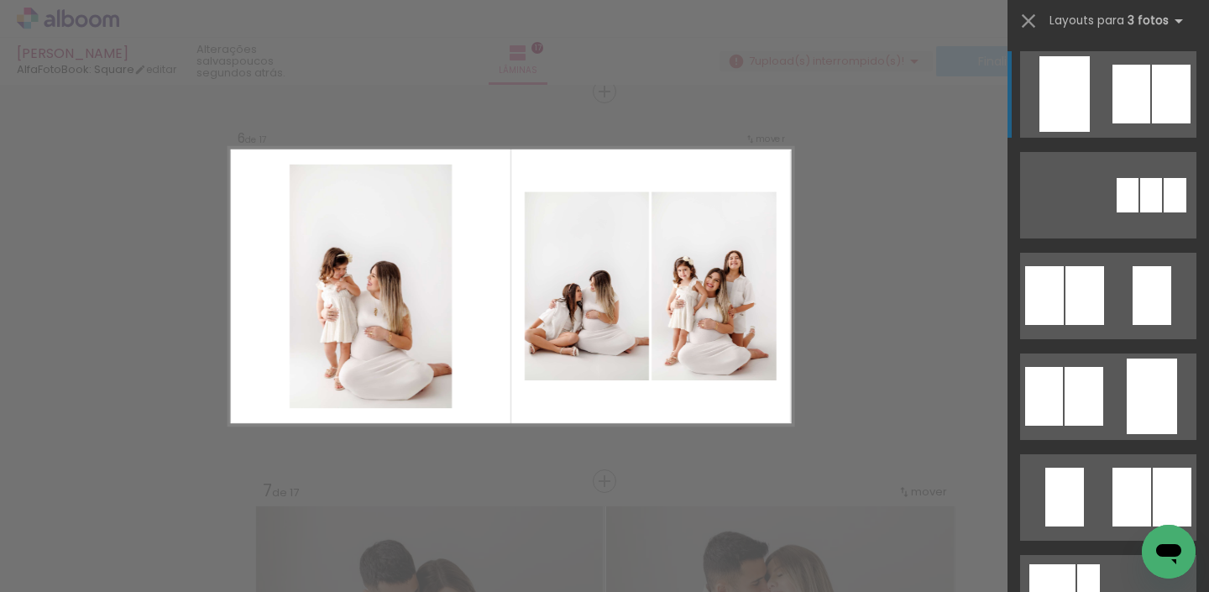
scroll to position [1969, 0]
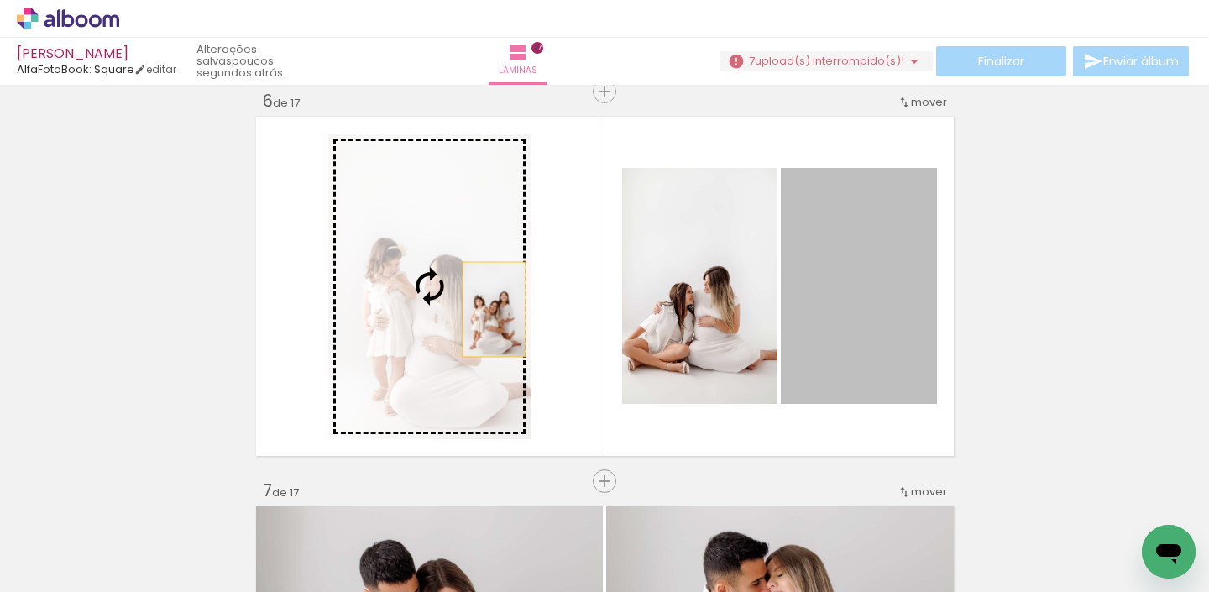
drag, startPoint x: 884, startPoint y: 309, endPoint x: 460, endPoint y: 296, distance: 424.3
click at [0, 0] on slot at bounding box center [0, 0] width 0 height 0
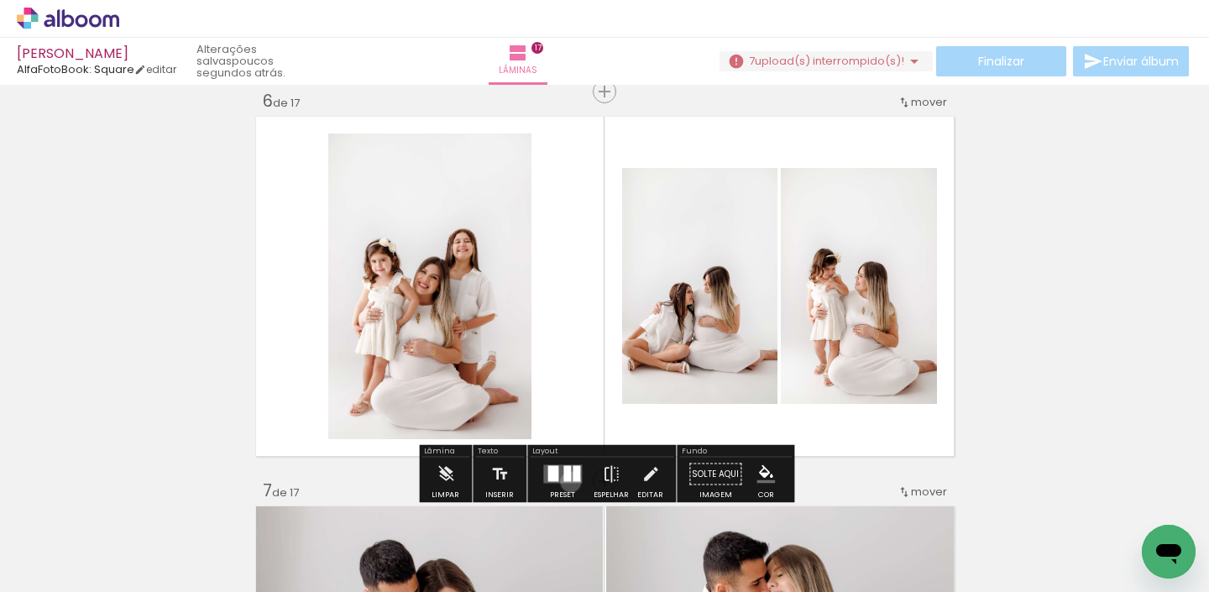
click at [567, 481] on quentale-layouter at bounding box center [562, 474] width 39 height 18
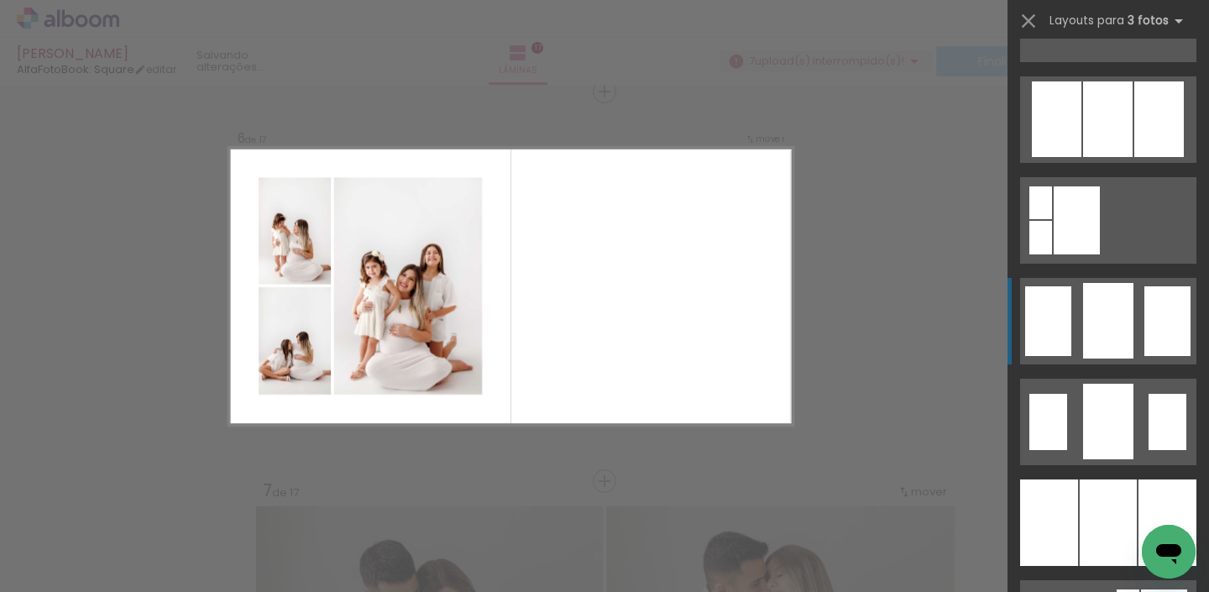
scroll to position [1097, 0]
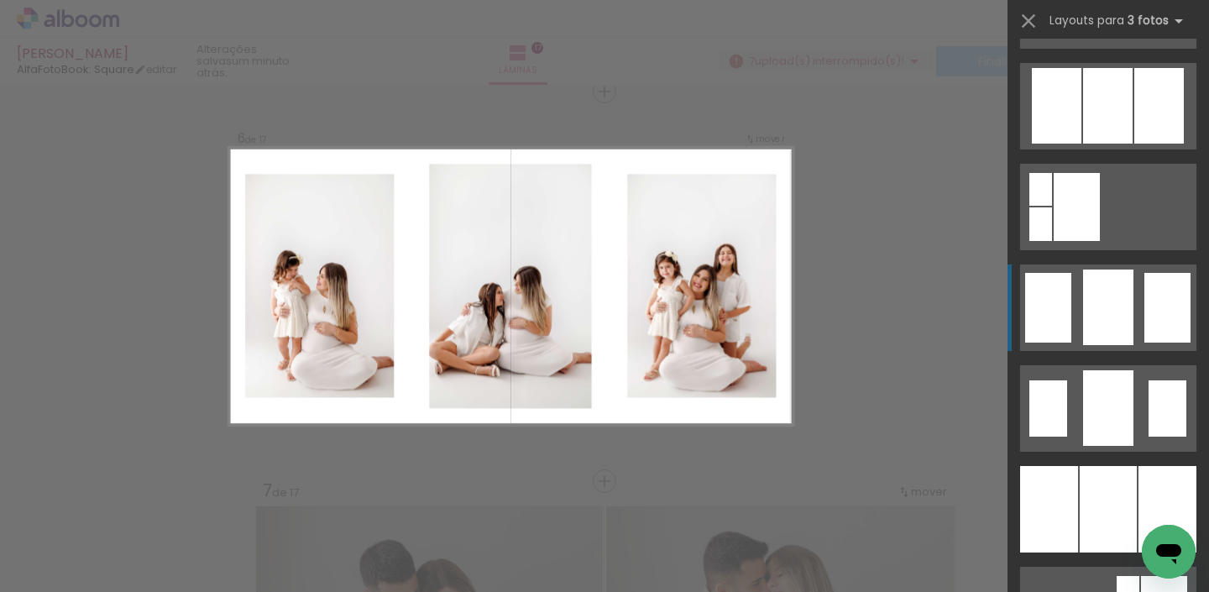
click at [1100, 370] on div at bounding box center [1108, 408] width 50 height 76
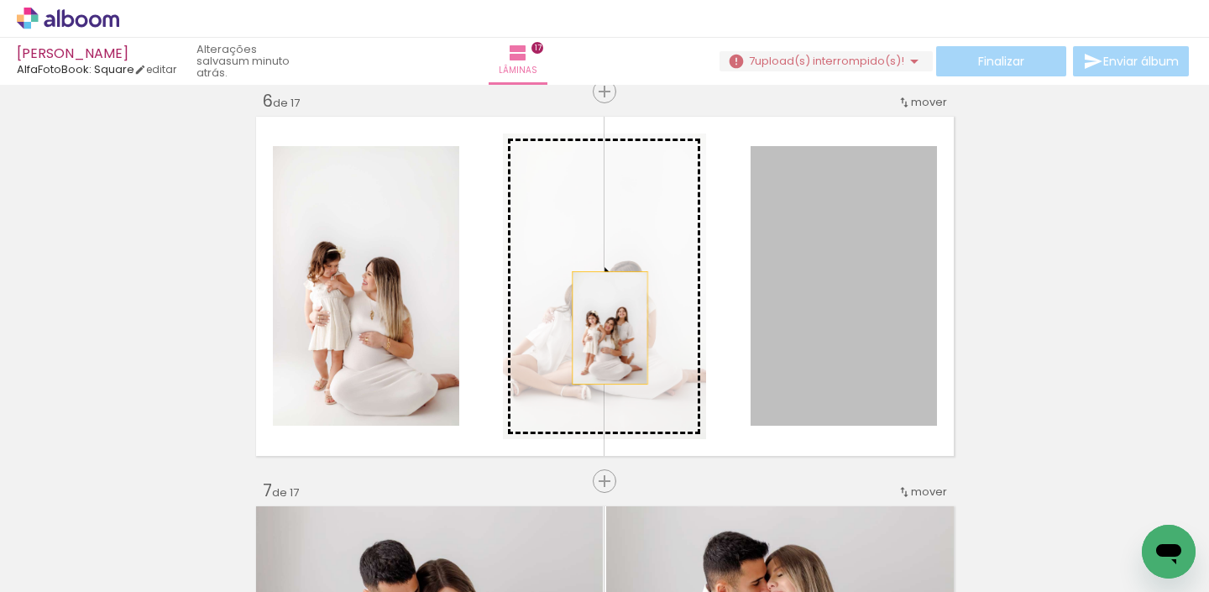
drag, startPoint x: 870, startPoint y: 300, endPoint x: 595, endPoint y: 320, distance: 276.2
click at [0, 0] on slot at bounding box center [0, 0] width 0 height 0
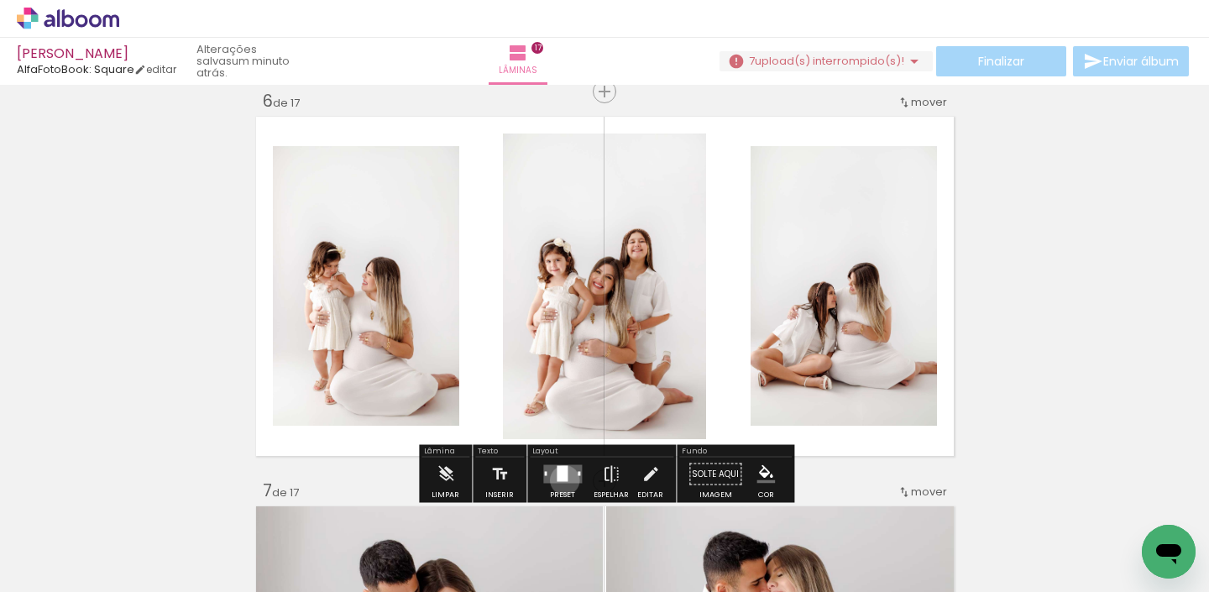
click at [561, 480] on div at bounding box center [562, 474] width 11 height 16
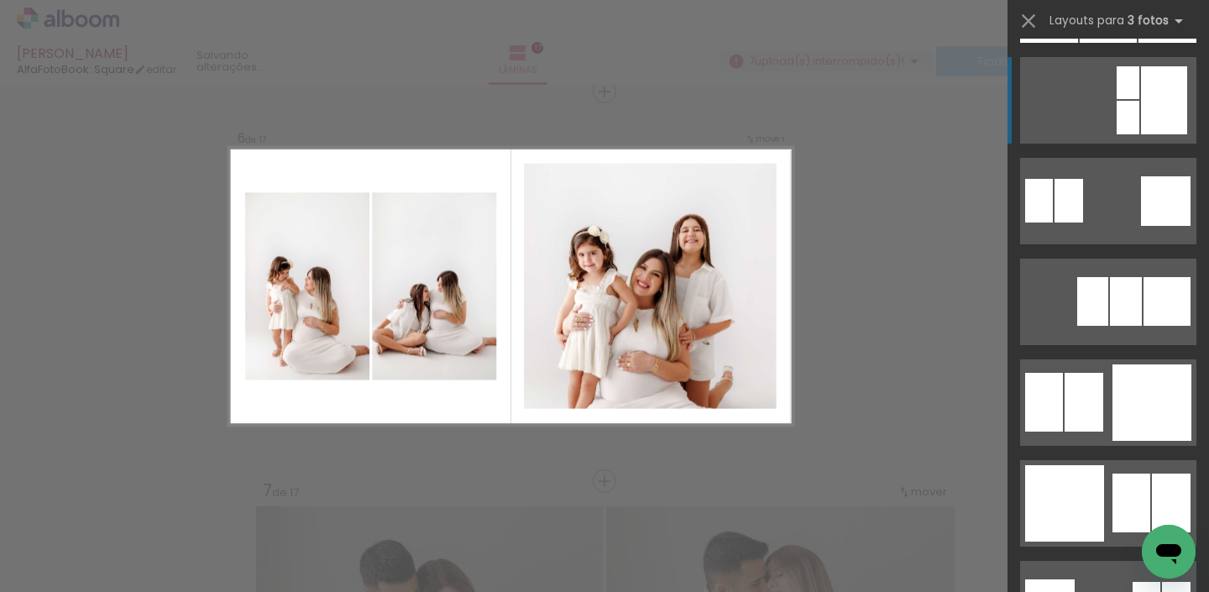
scroll to position [1635, 0]
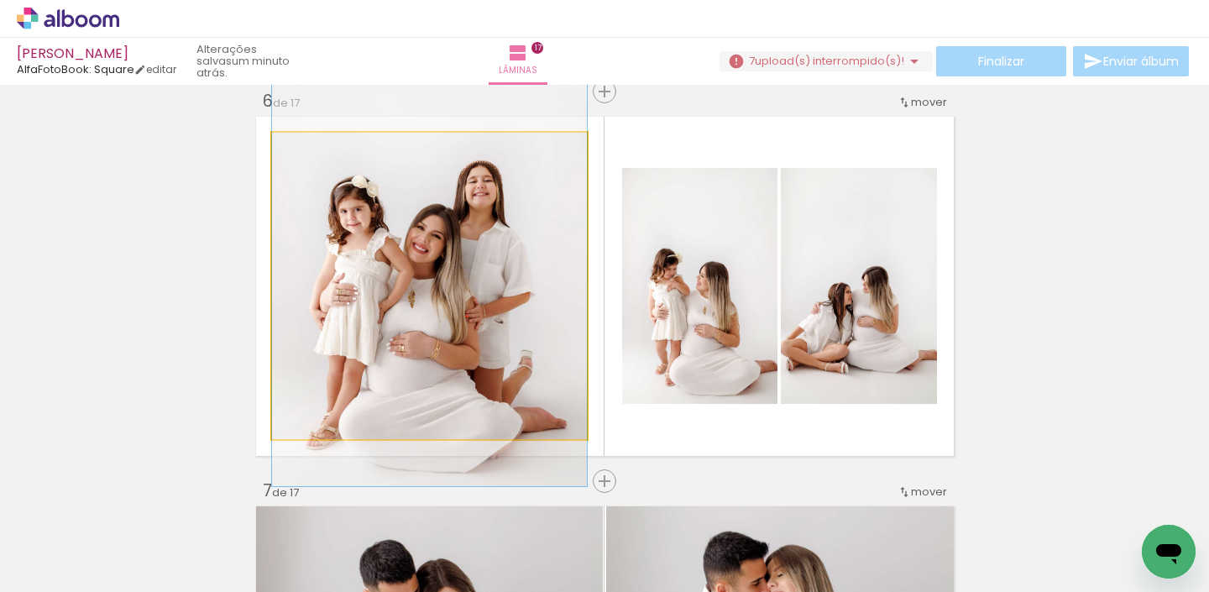
drag, startPoint x: 415, startPoint y: 347, endPoint x: 416, endPoint y: 312, distance: 35.3
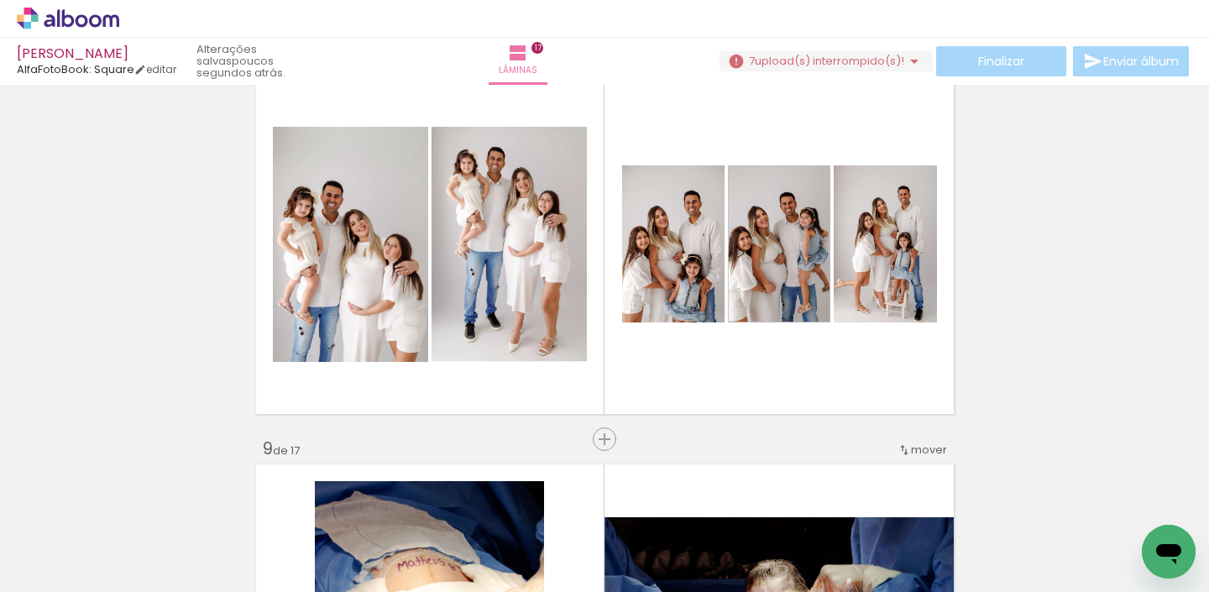
scroll to position [2792, 0]
